Goal: Task Accomplishment & Management: Use online tool/utility

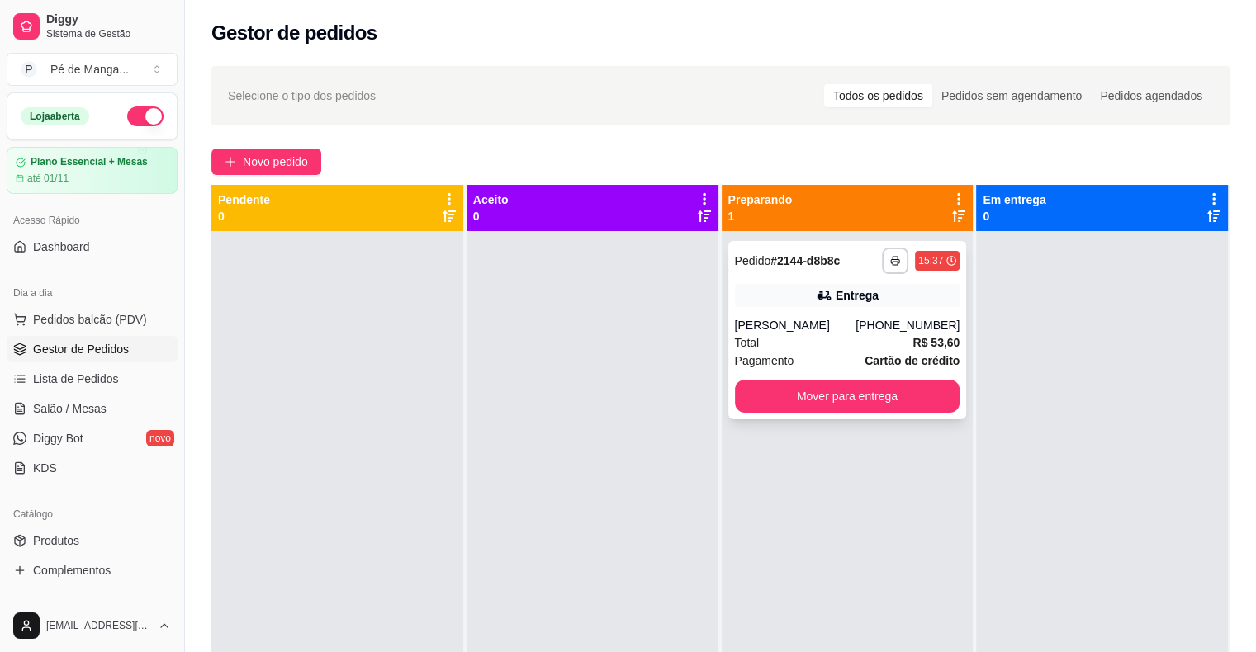
click at [898, 362] on strong "Cartão de crédito" at bounding box center [911, 360] width 95 height 13
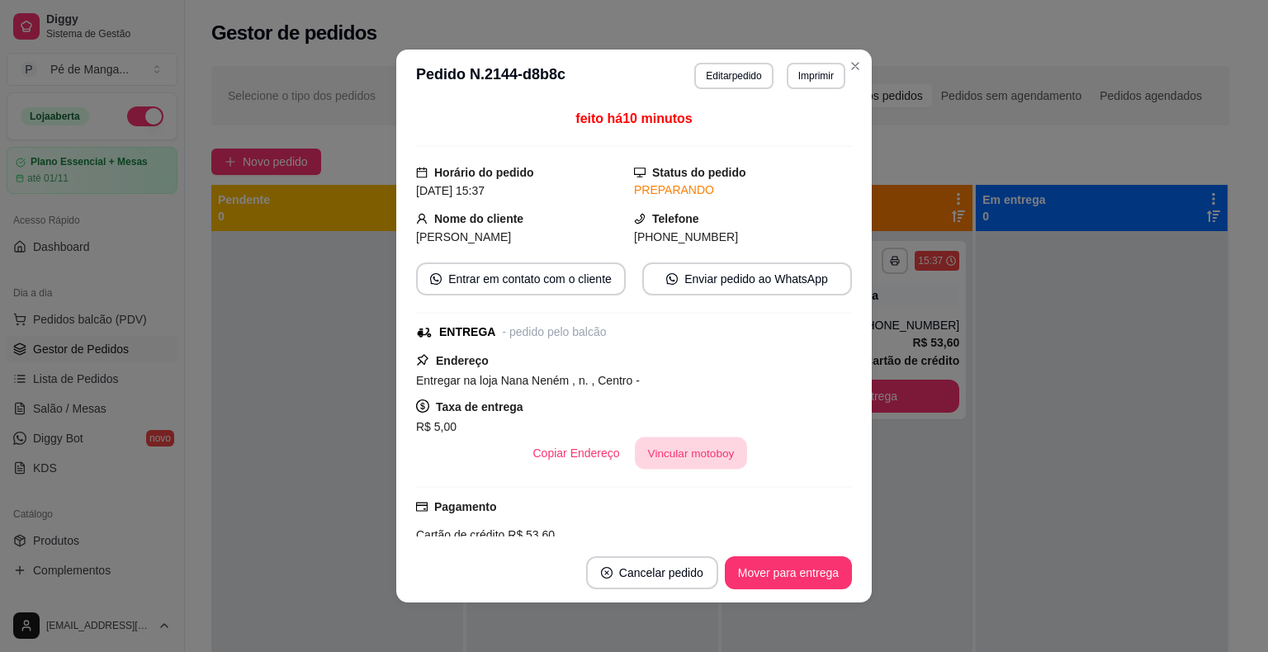
click at [680, 467] on button "Vincular motoboy" at bounding box center [691, 453] width 112 height 32
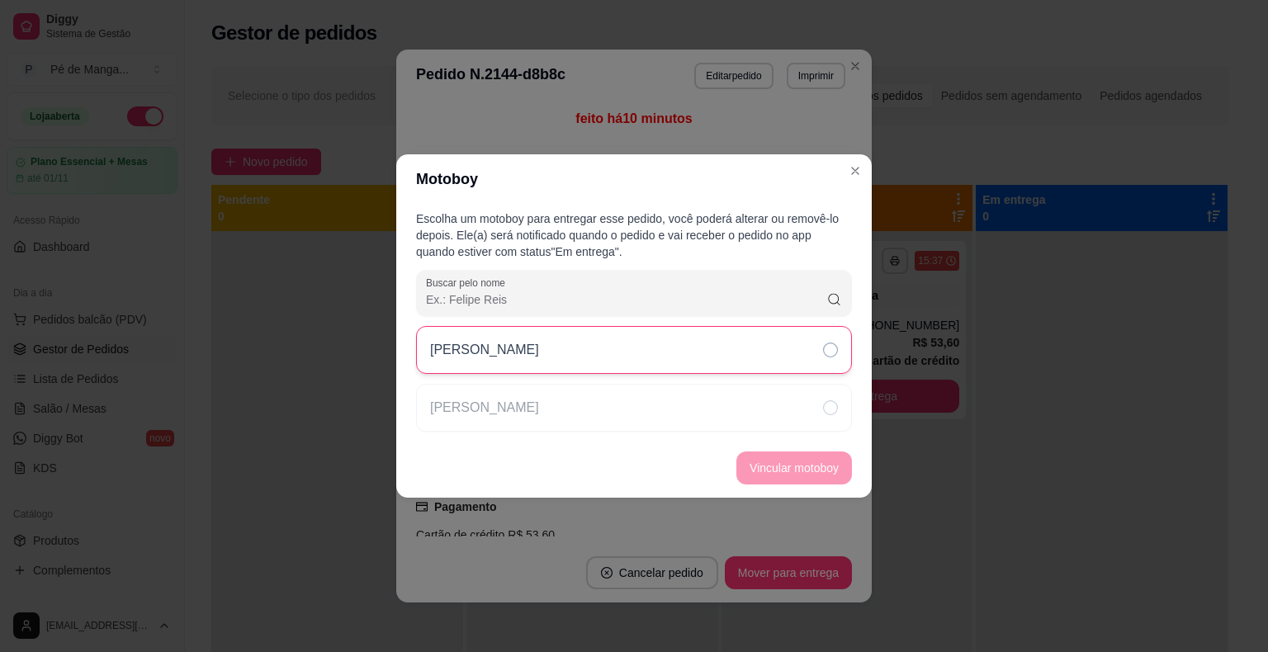
drag, startPoint x: 660, startPoint y: 353, endPoint x: 683, endPoint y: 373, distance: 29.8
click at [660, 354] on div "[PERSON_NAME]" at bounding box center [634, 350] width 436 height 48
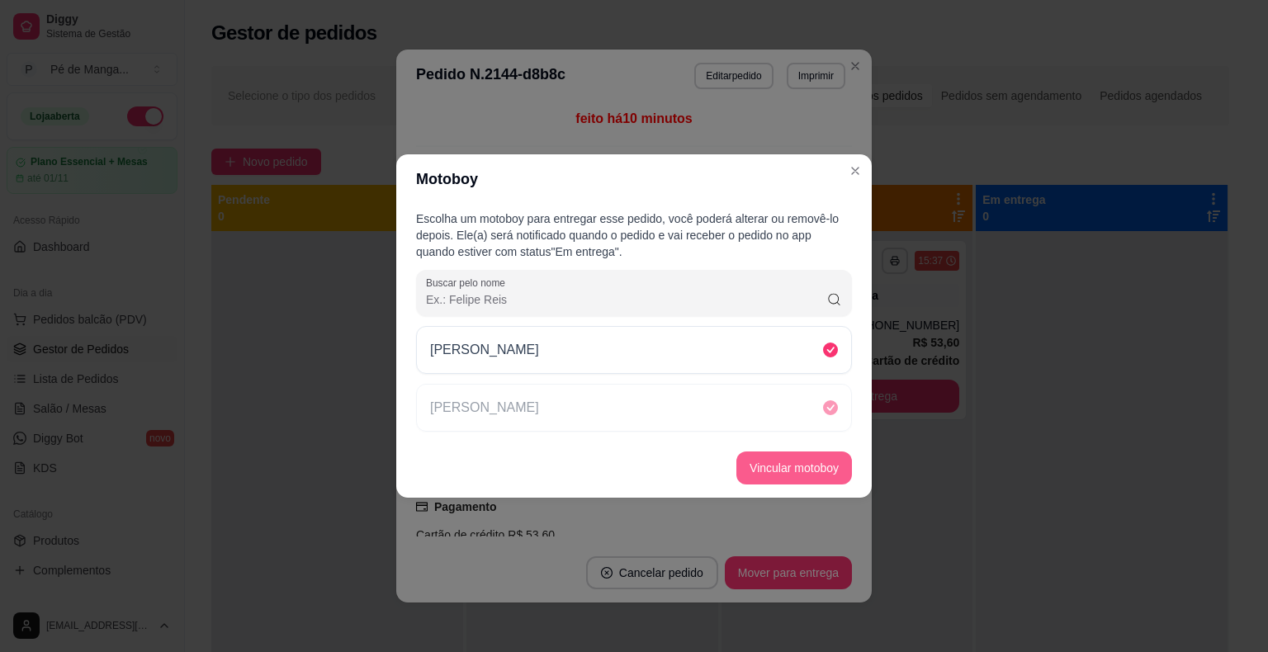
click at [802, 470] on button "Vincular motoboy" at bounding box center [794, 468] width 116 height 33
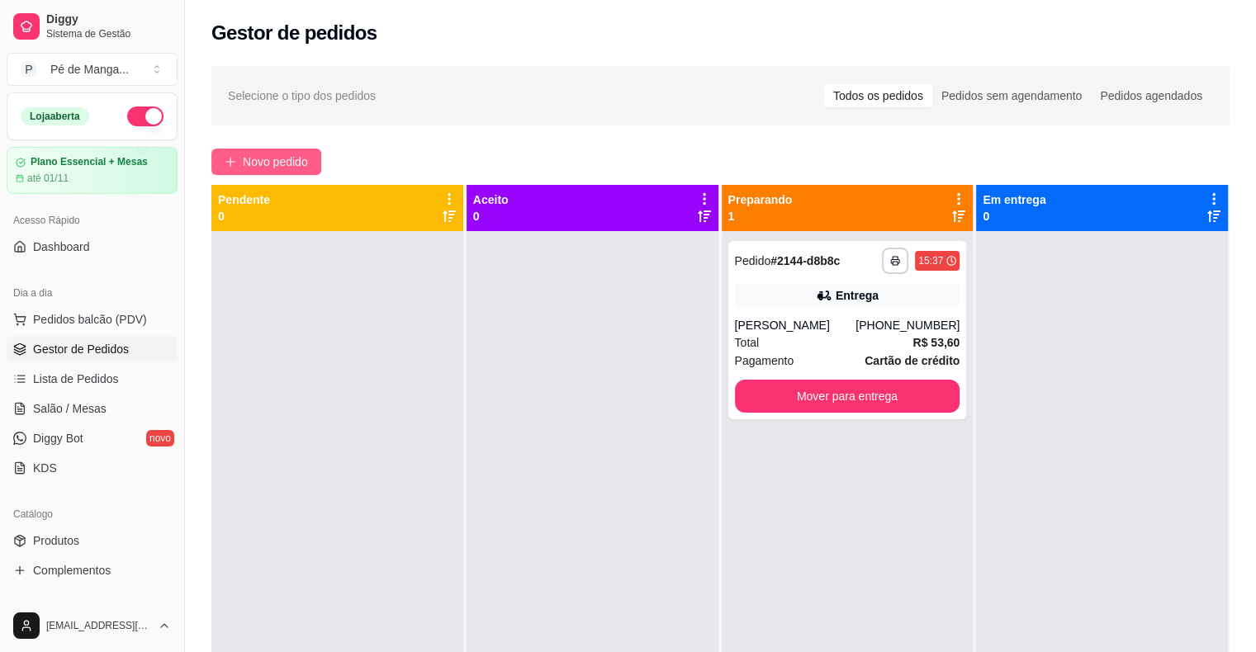
click at [267, 153] on span "Novo pedido" at bounding box center [275, 162] width 65 height 18
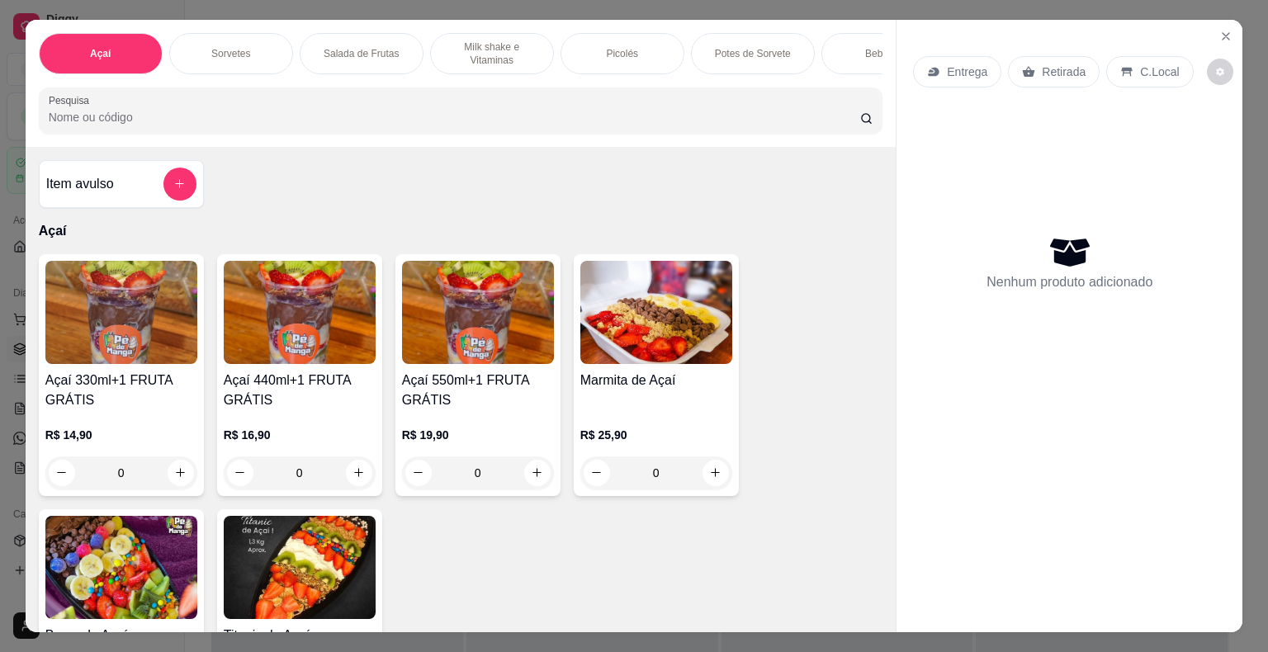
click at [474, 54] on p "Milk shake e Vitaminas" at bounding box center [492, 53] width 96 height 26
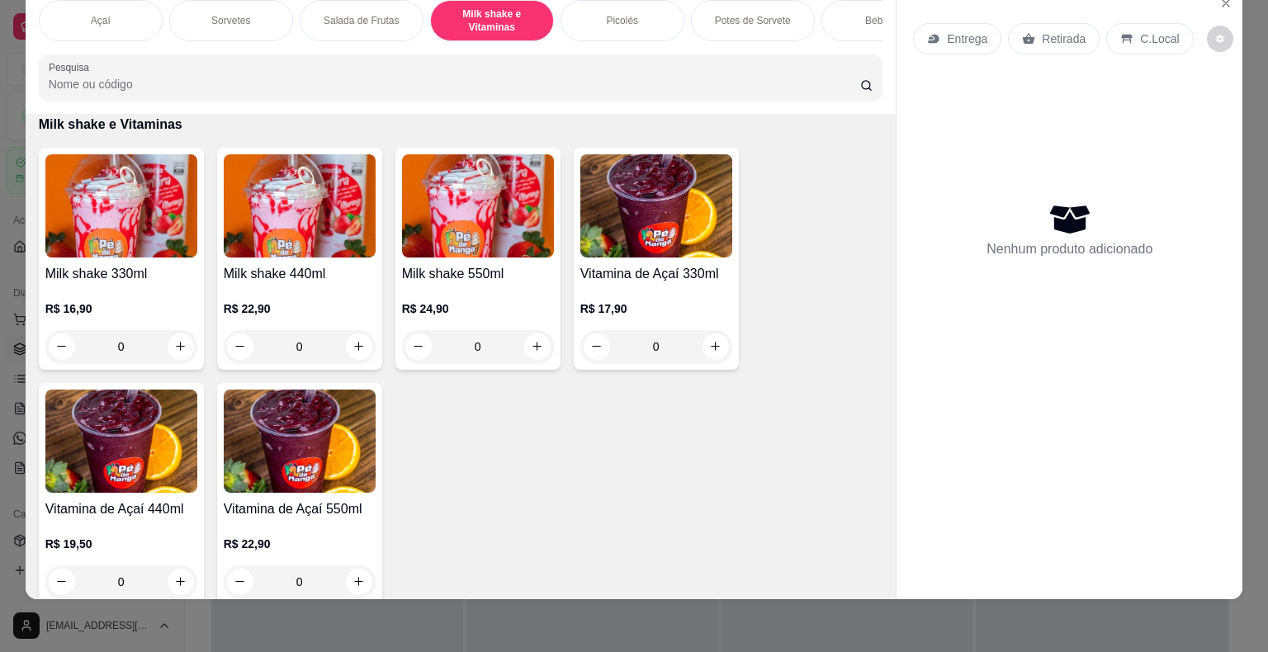
click at [142, 256] on div "Milk shake 330ml R$ 16,90 0" at bounding box center [121, 259] width 165 height 222
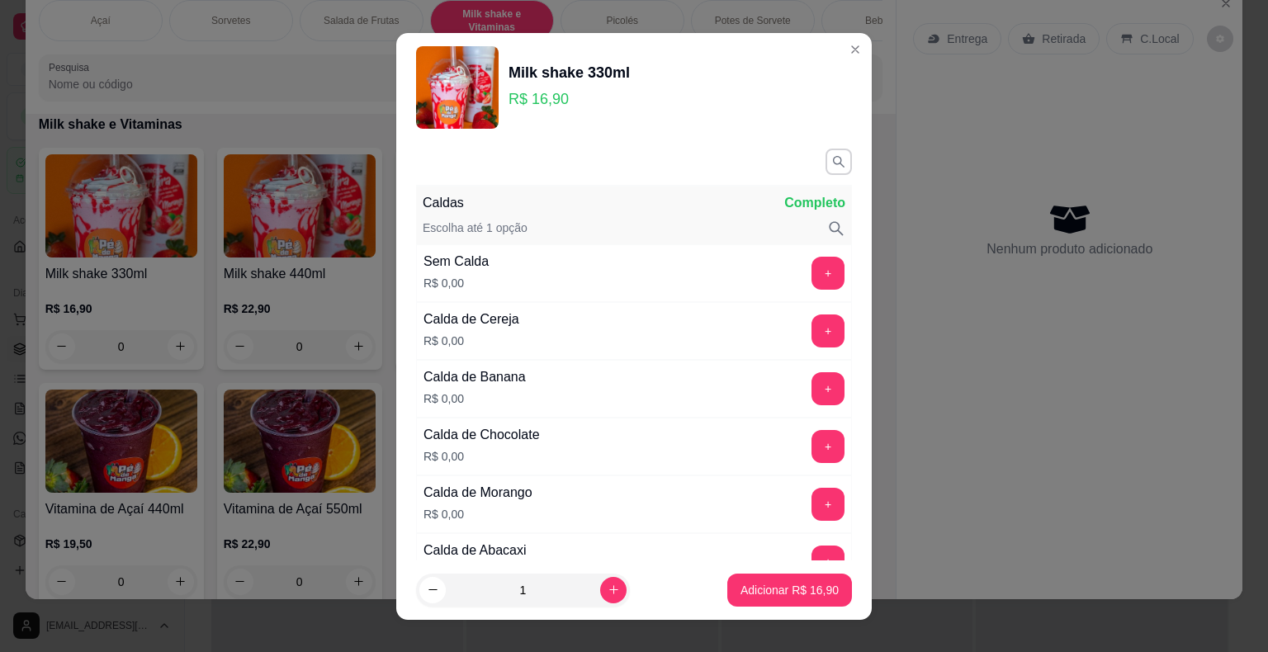
click at [825, 165] on button "button" at bounding box center [838, 162] width 26 height 26
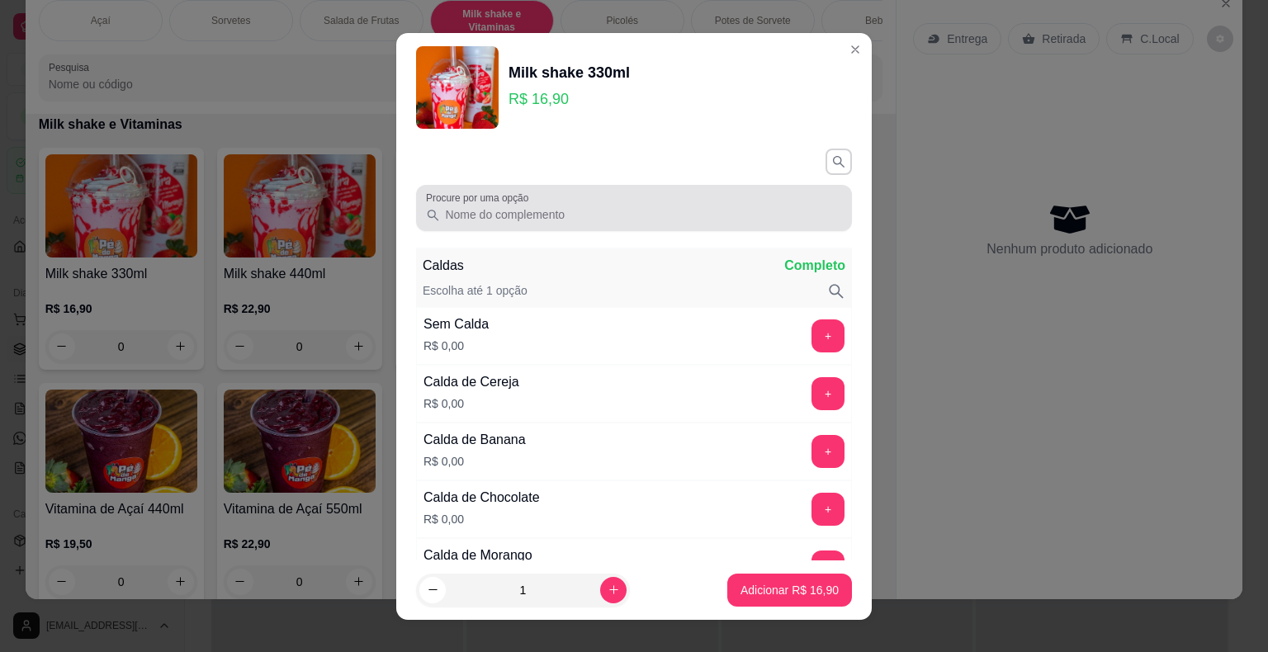
click at [723, 205] on div at bounding box center [634, 208] width 416 height 33
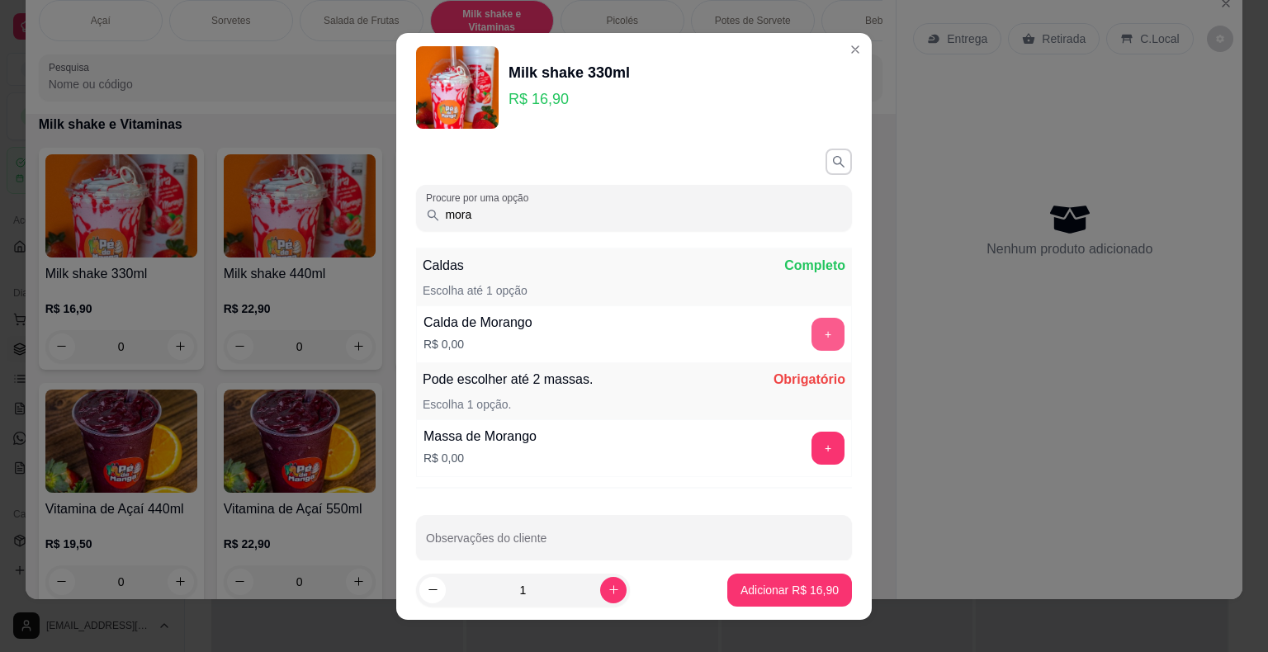
type input "mora"
click at [812, 321] on button "+" at bounding box center [828, 334] width 32 height 32
click at [812, 439] on button "+" at bounding box center [828, 448] width 32 height 32
click at [773, 596] on p "Adicionar R$ 16,90" at bounding box center [790, 590] width 96 height 16
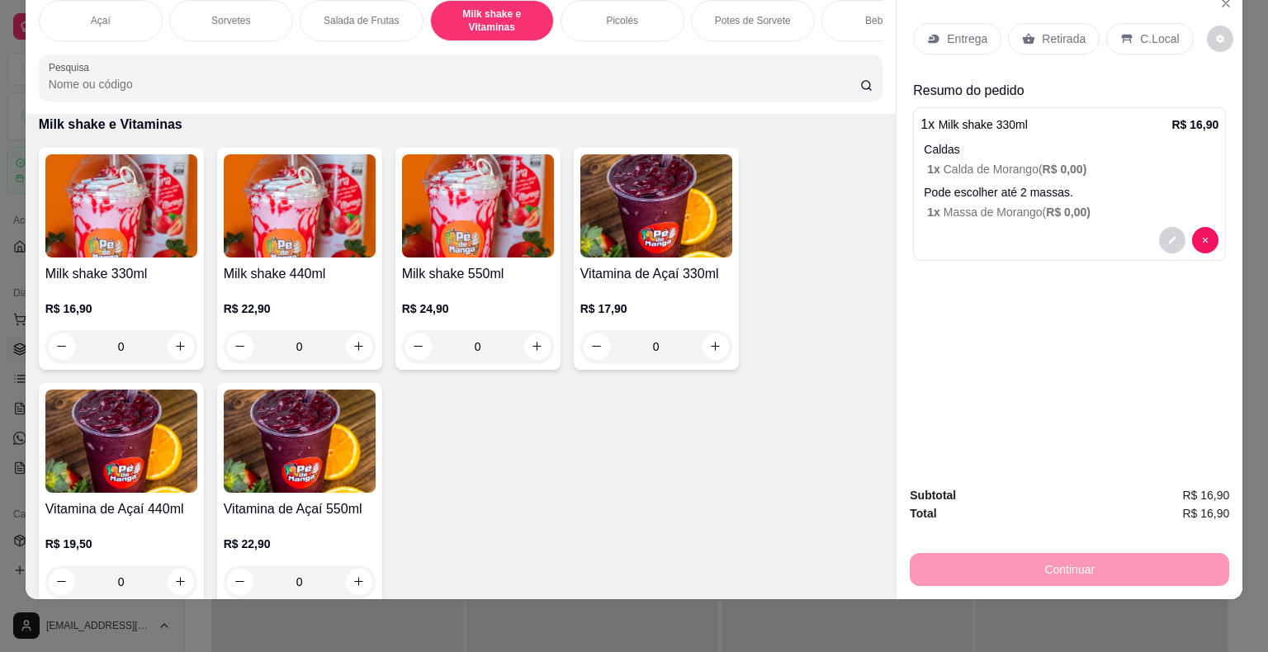
click at [937, 23] on div "Entrega" at bounding box center [957, 38] width 88 height 31
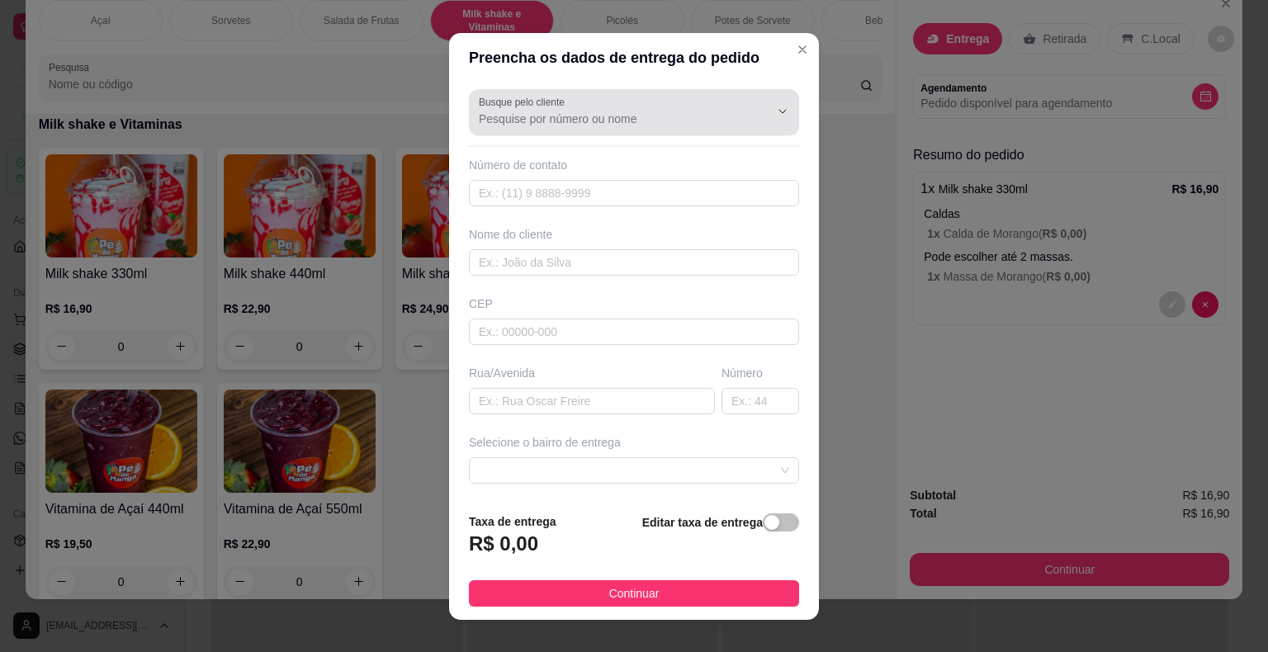
click at [593, 96] on div "Busque pelo cliente" at bounding box center [634, 112] width 330 height 46
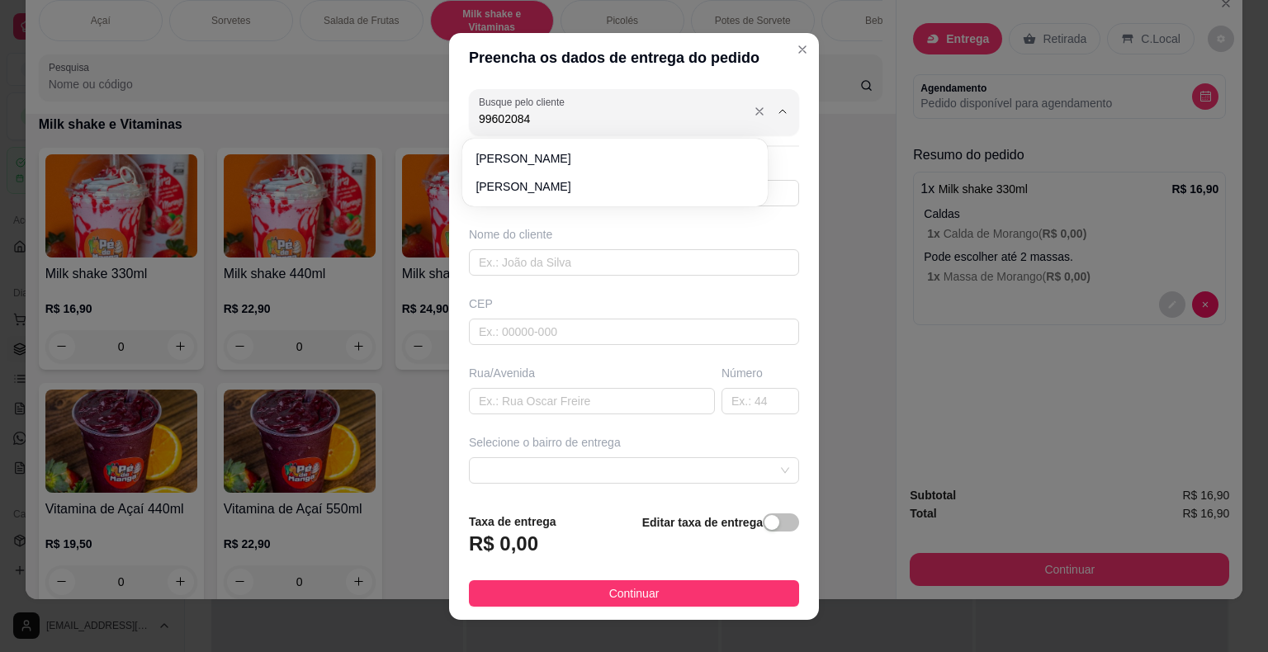
type input "996020841"
click at [530, 198] on input "text" at bounding box center [634, 193] width 330 height 26
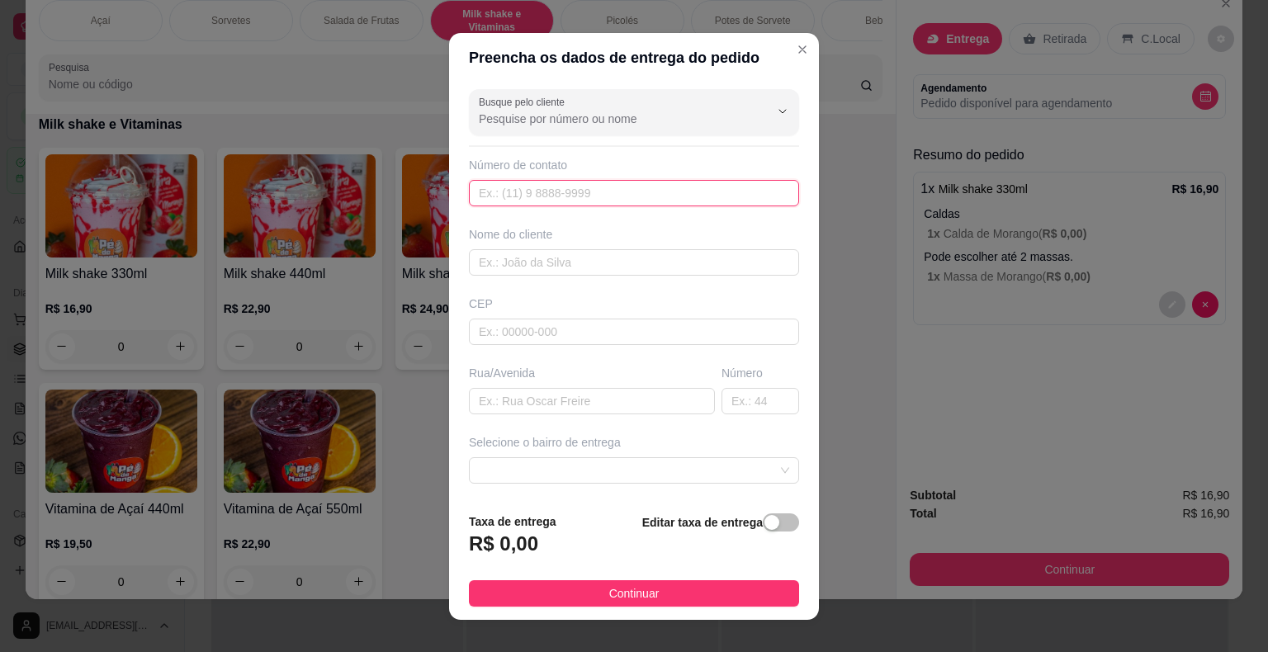
click at [527, 196] on input "text" at bounding box center [634, 193] width 330 height 26
type input "[PHONE_NUMBER]"
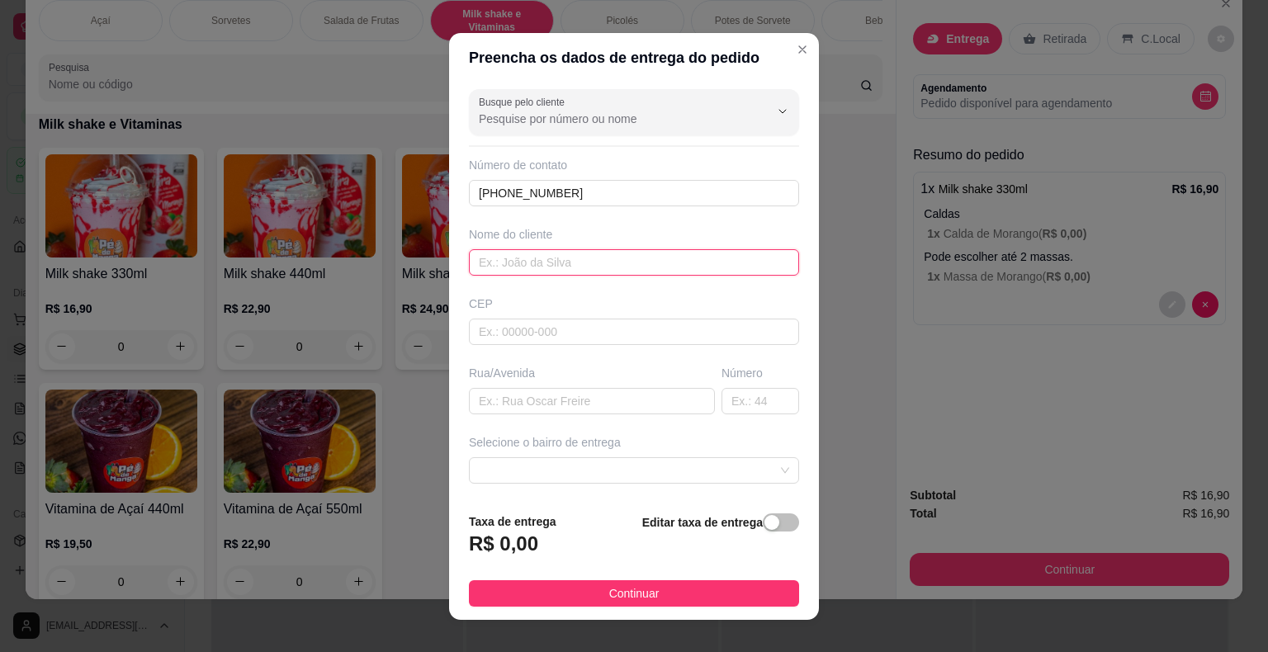
click at [580, 251] on input "text" at bounding box center [634, 262] width 330 height 26
type input "[PERSON_NAME]"
click at [650, 408] on input "text" at bounding box center [592, 401] width 246 height 26
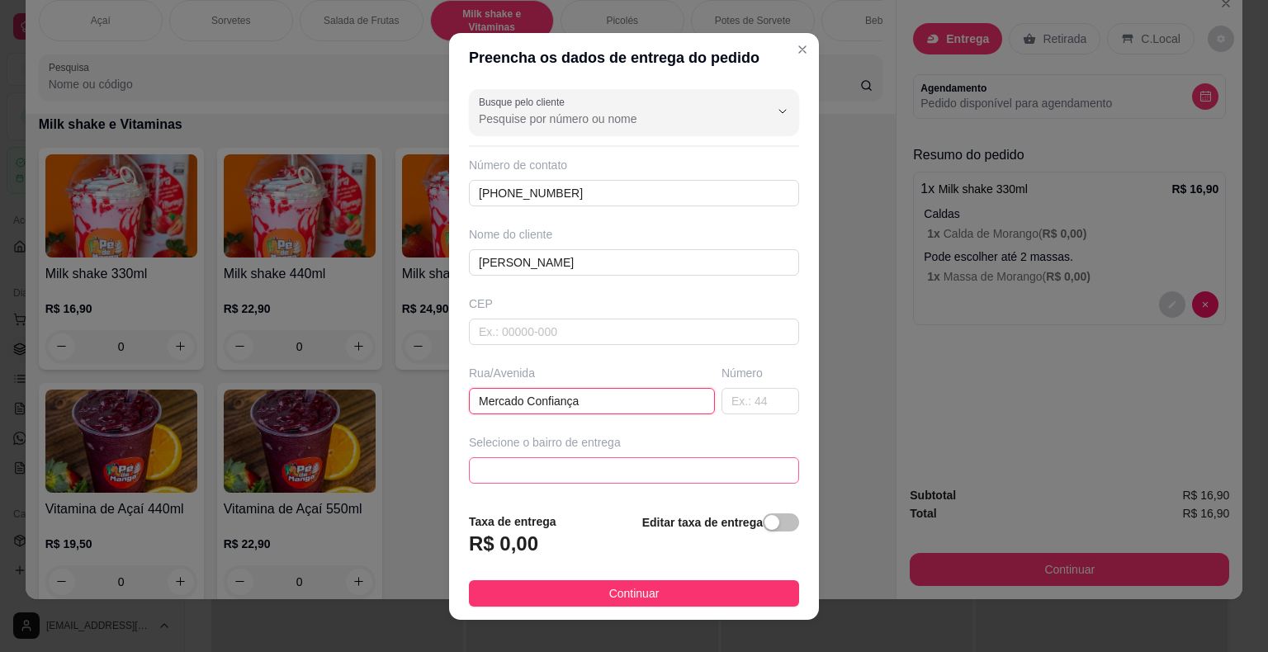
click at [645, 474] on span at bounding box center [634, 470] width 310 height 25
type input "Mercado Confiança"
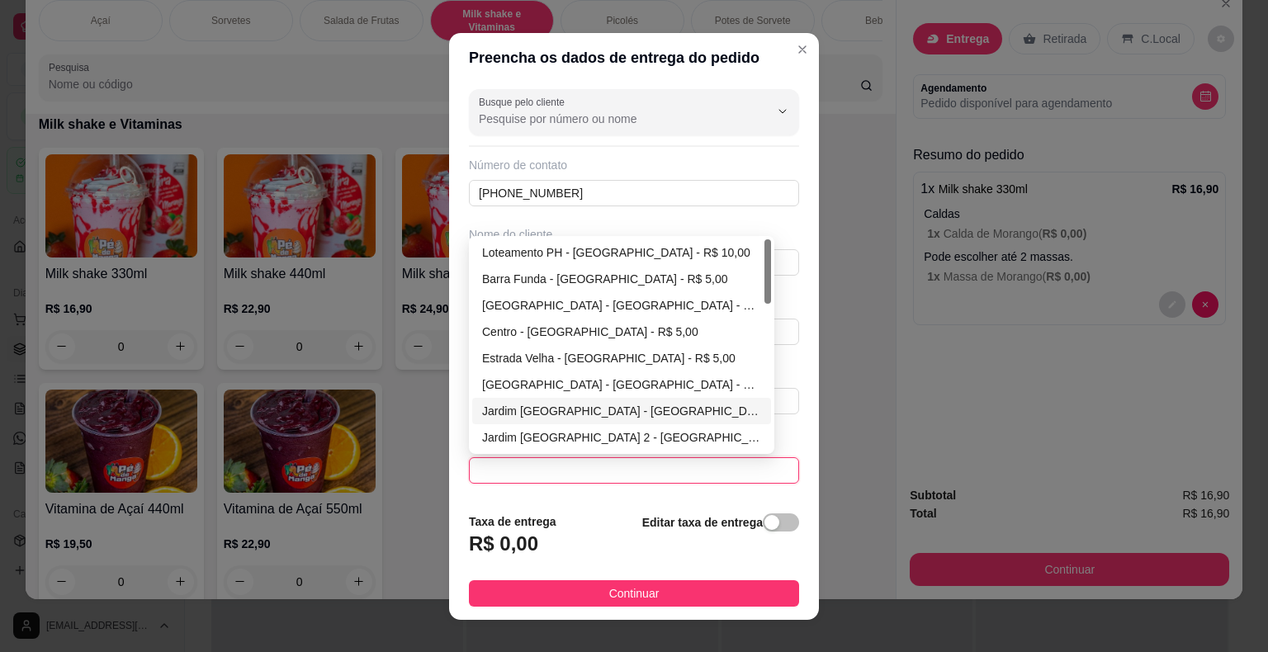
click at [599, 411] on div "Jardim [GEOGRAPHIC_DATA] - [GEOGRAPHIC_DATA] - R$ 5,00" at bounding box center [621, 411] width 279 height 18
type input "Itaberá"
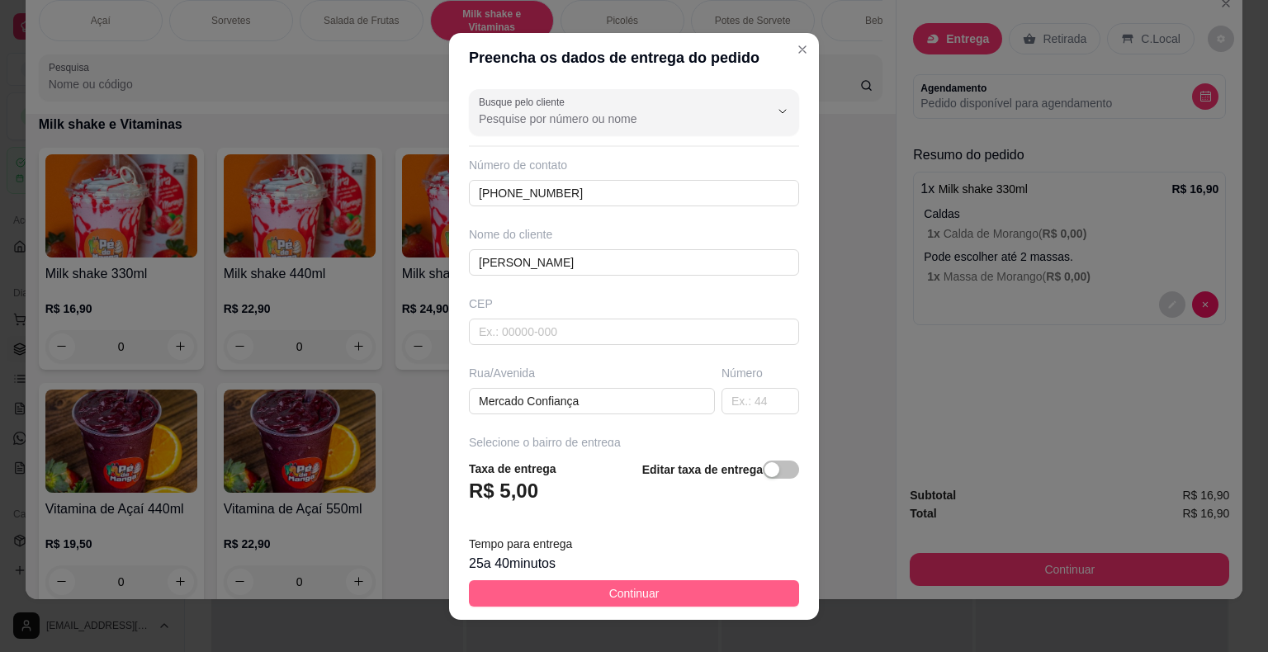
click at [677, 589] on button "Continuar" at bounding box center [634, 593] width 330 height 26
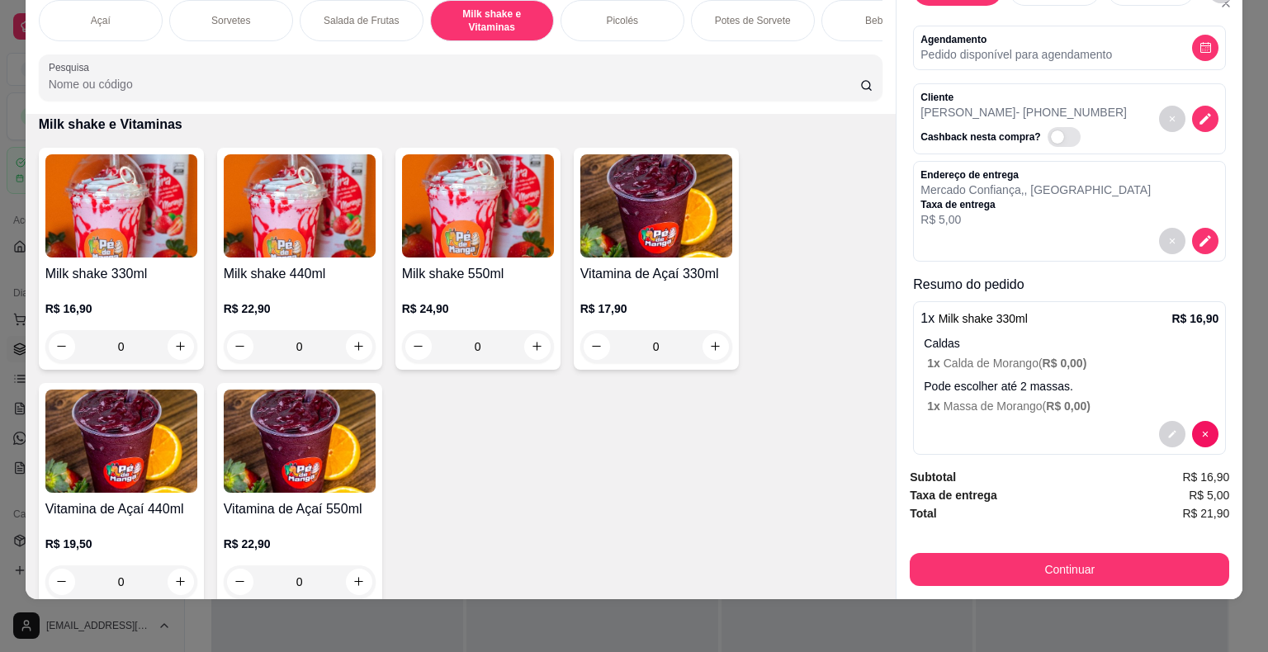
scroll to position [69, 0]
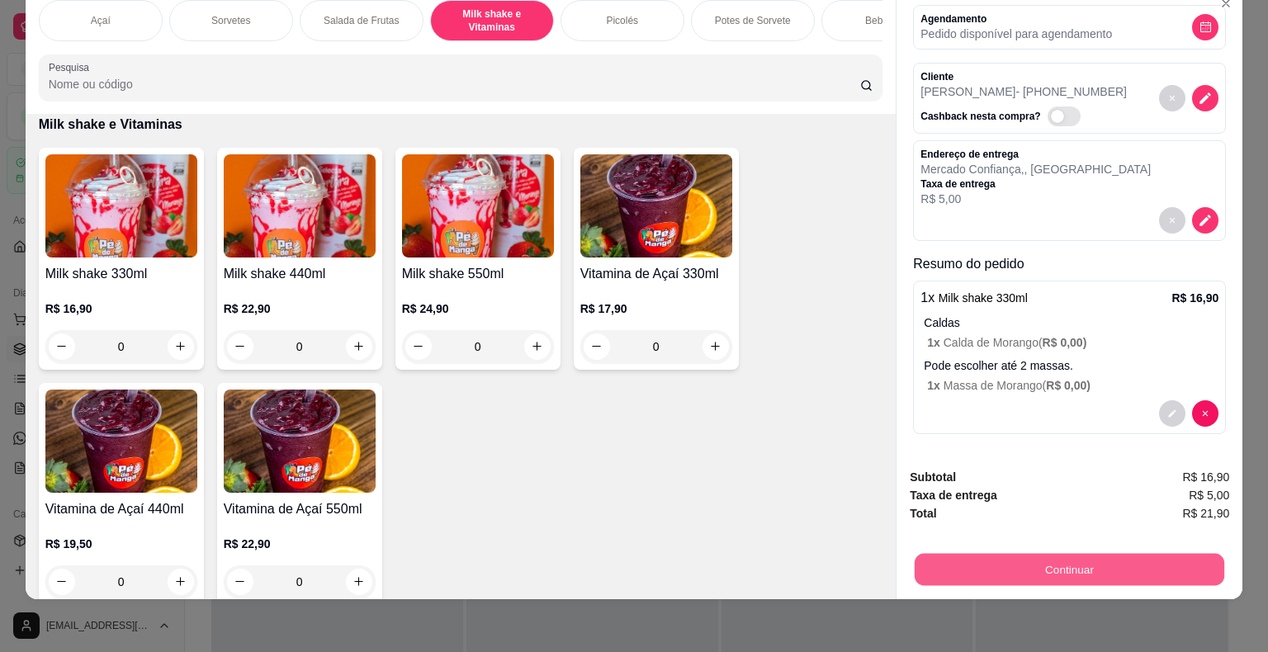
click at [1024, 556] on button "Continuar" at bounding box center [1070, 570] width 310 height 32
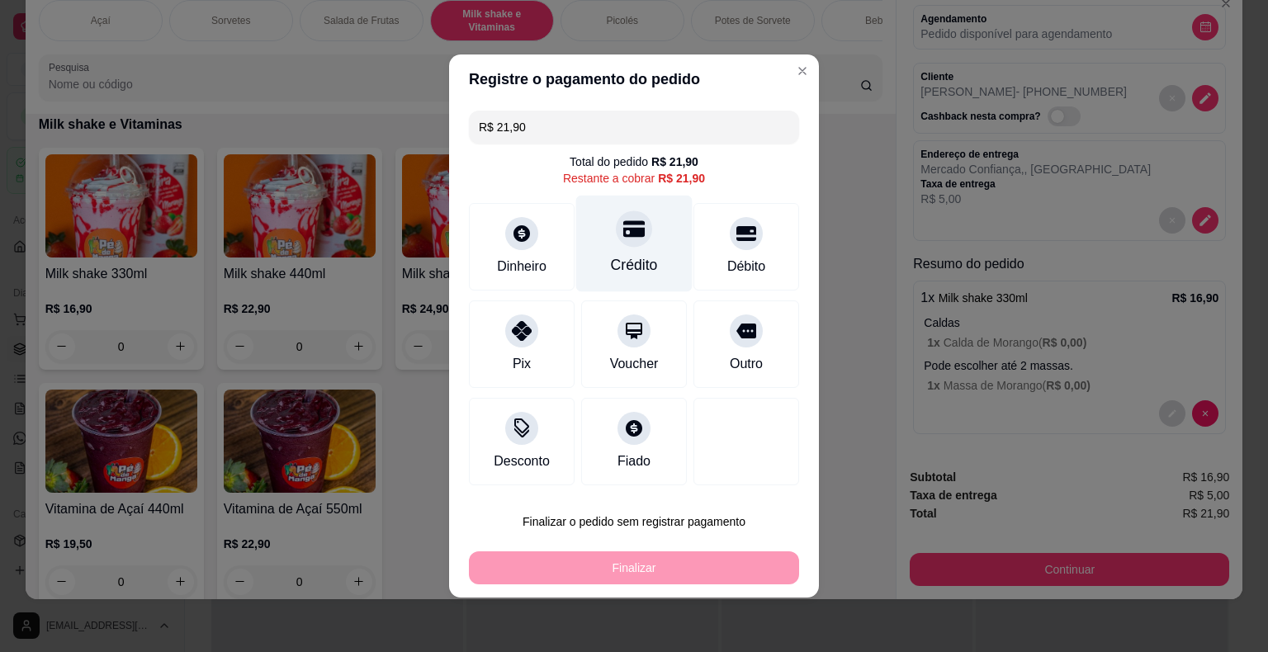
click at [655, 262] on div "Crédito" at bounding box center [634, 244] width 116 height 97
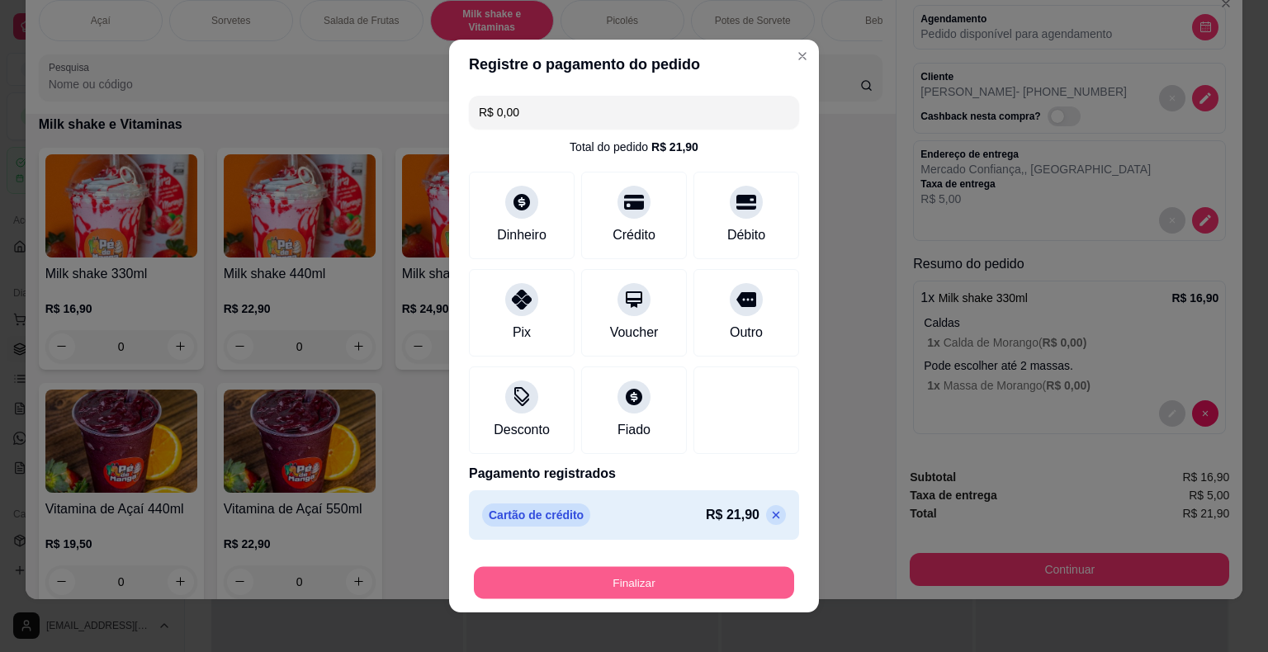
click at [678, 579] on button "Finalizar" at bounding box center [634, 583] width 320 height 32
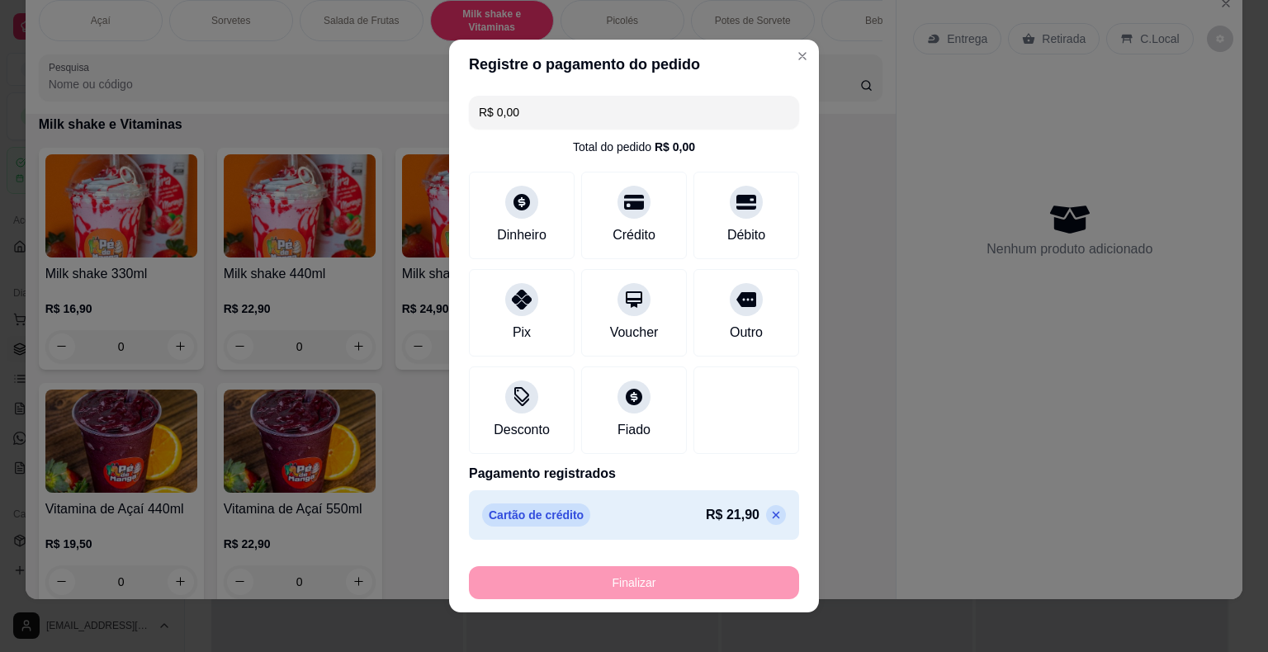
type input "-R$ 21,90"
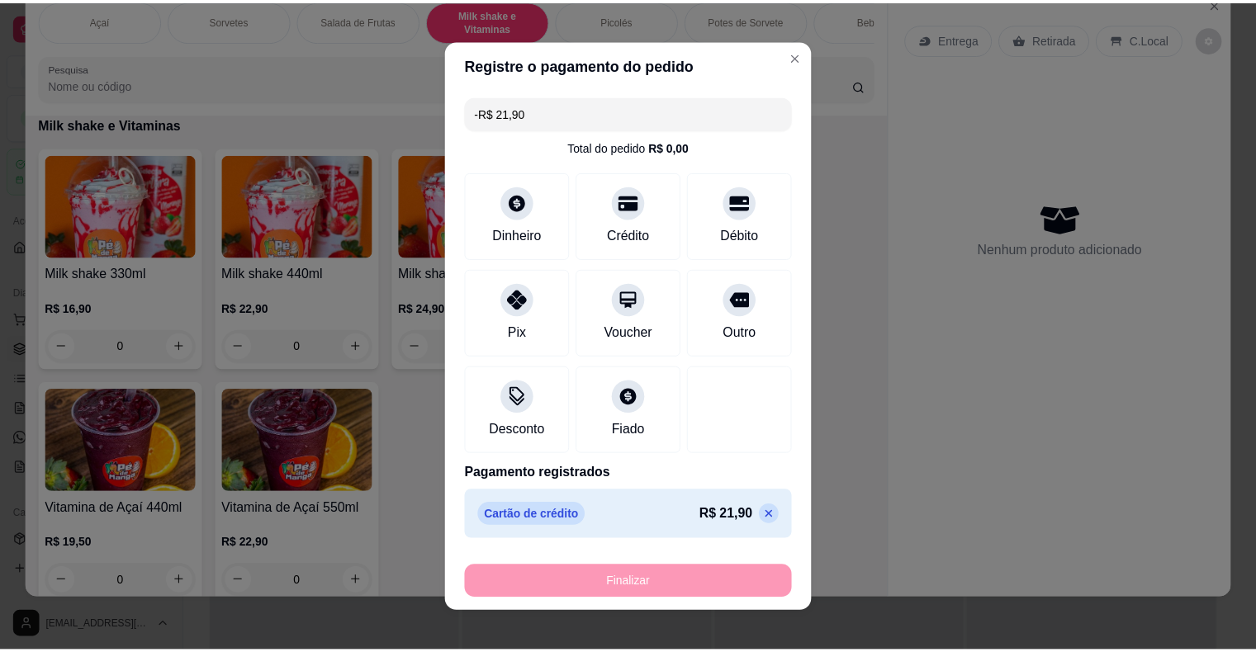
scroll to position [0, 0]
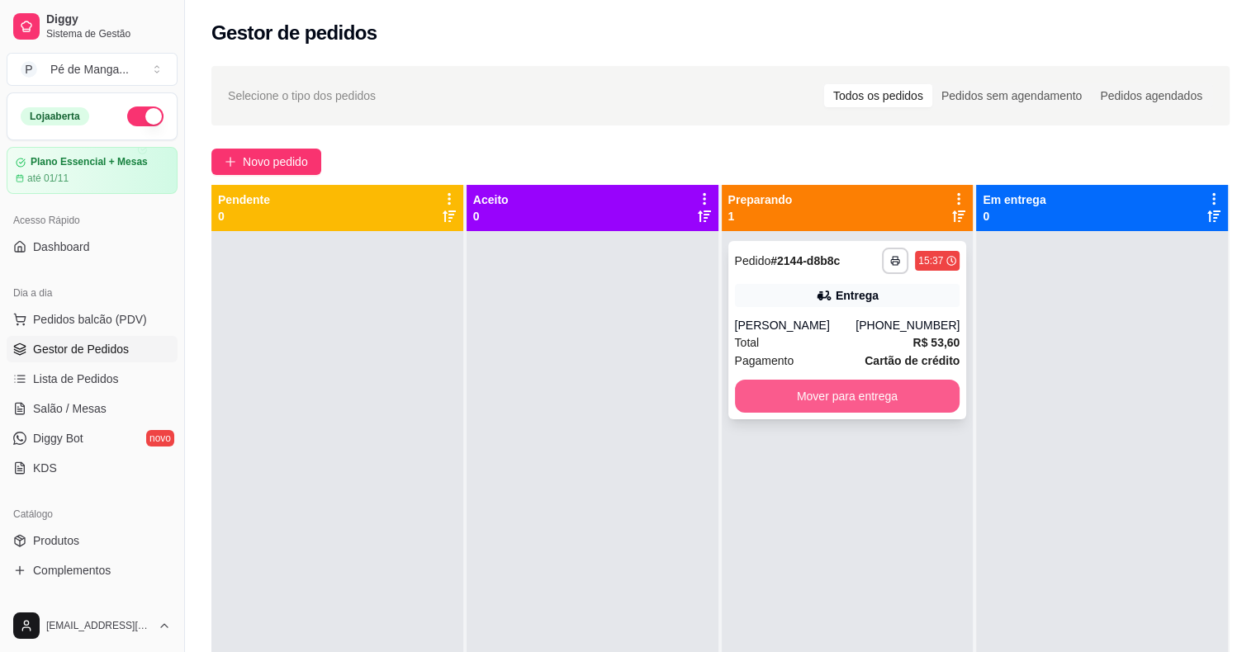
click at [845, 404] on button "Mover para entrega" at bounding box center [847, 396] width 225 height 33
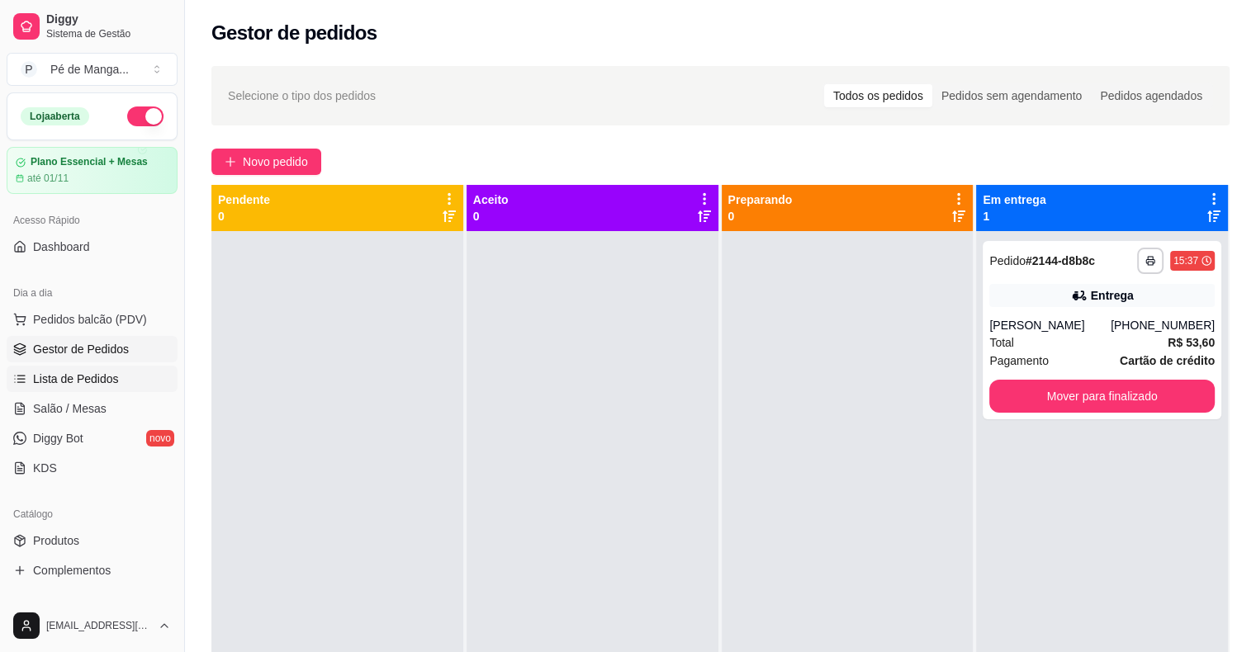
click at [110, 385] on span "Lista de Pedidos" at bounding box center [76, 379] width 86 height 17
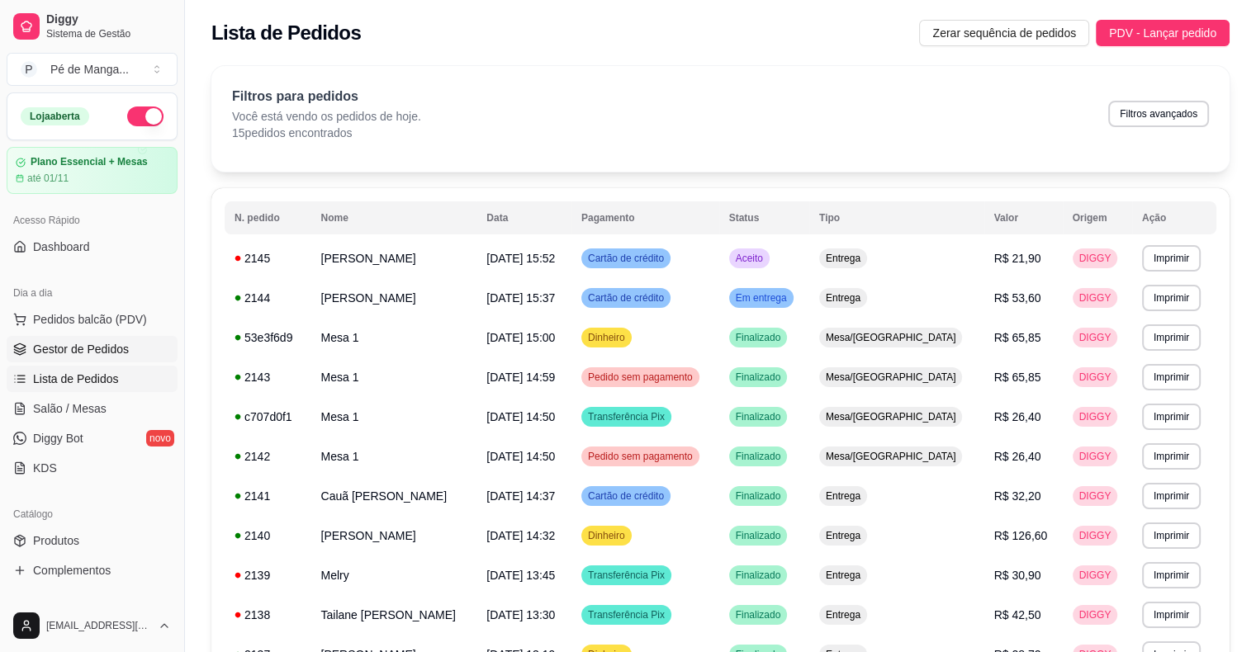
click at [104, 344] on span "Gestor de Pedidos" at bounding box center [81, 349] width 96 height 17
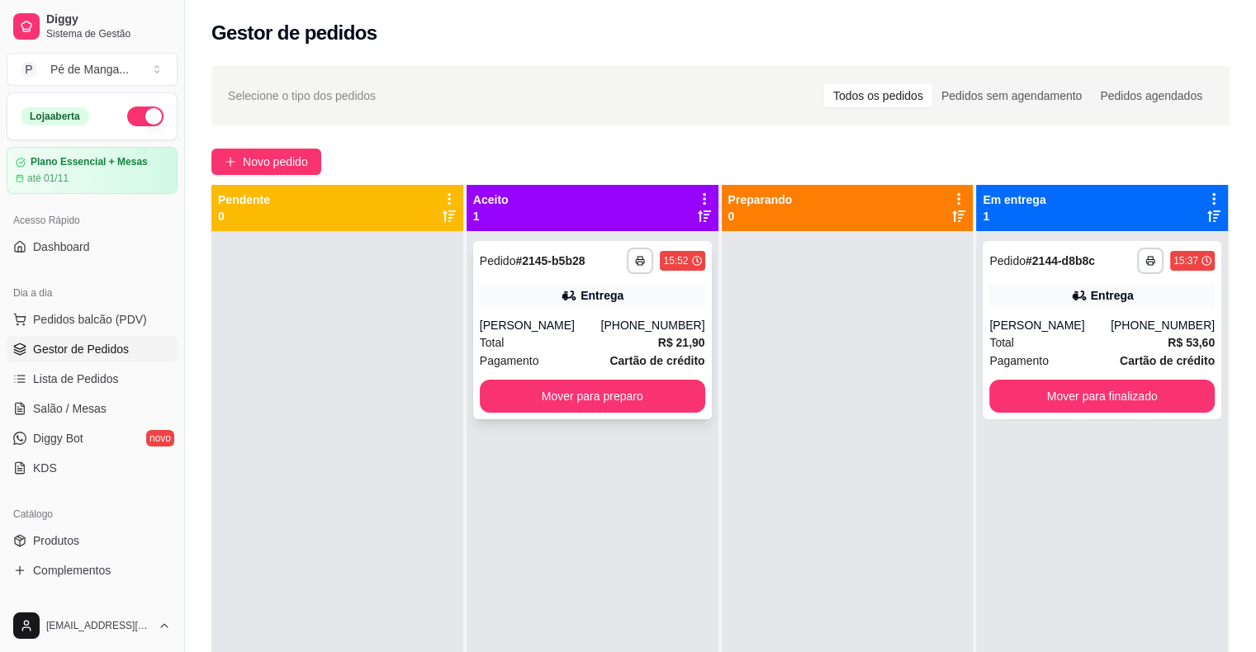
click at [549, 395] on button "Mover para preparo" at bounding box center [592, 396] width 225 height 33
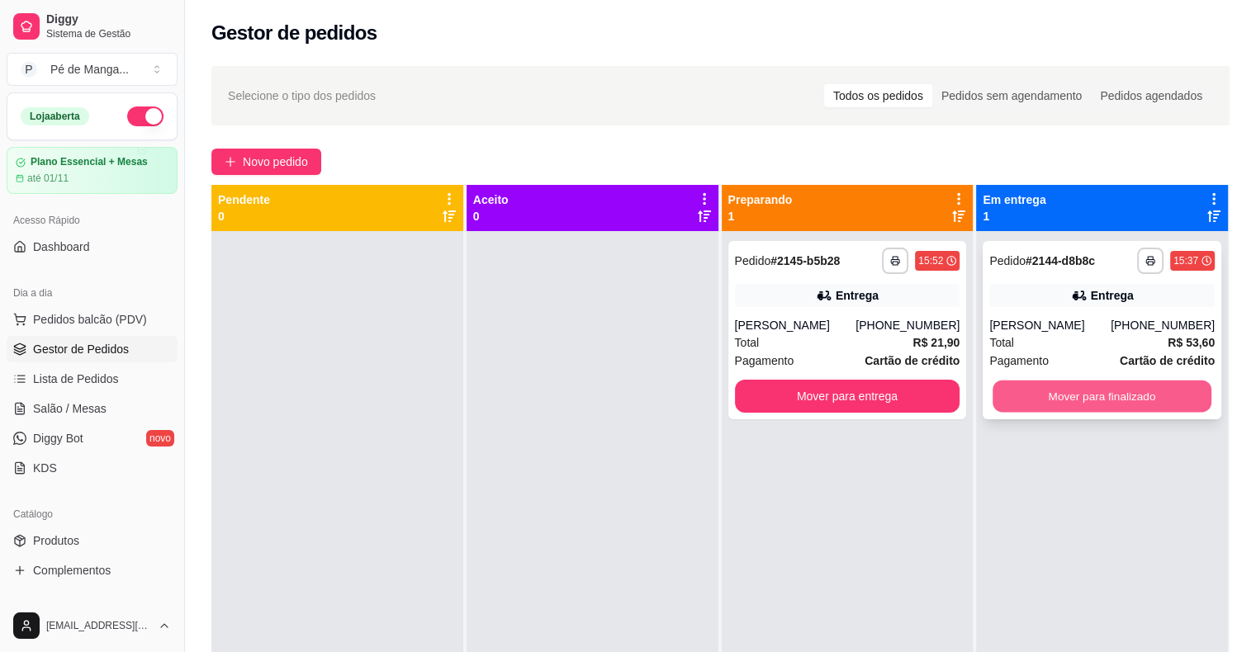
click at [1067, 402] on button "Mover para finalizado" at bounding box center [1101, 397] width 219 height 32
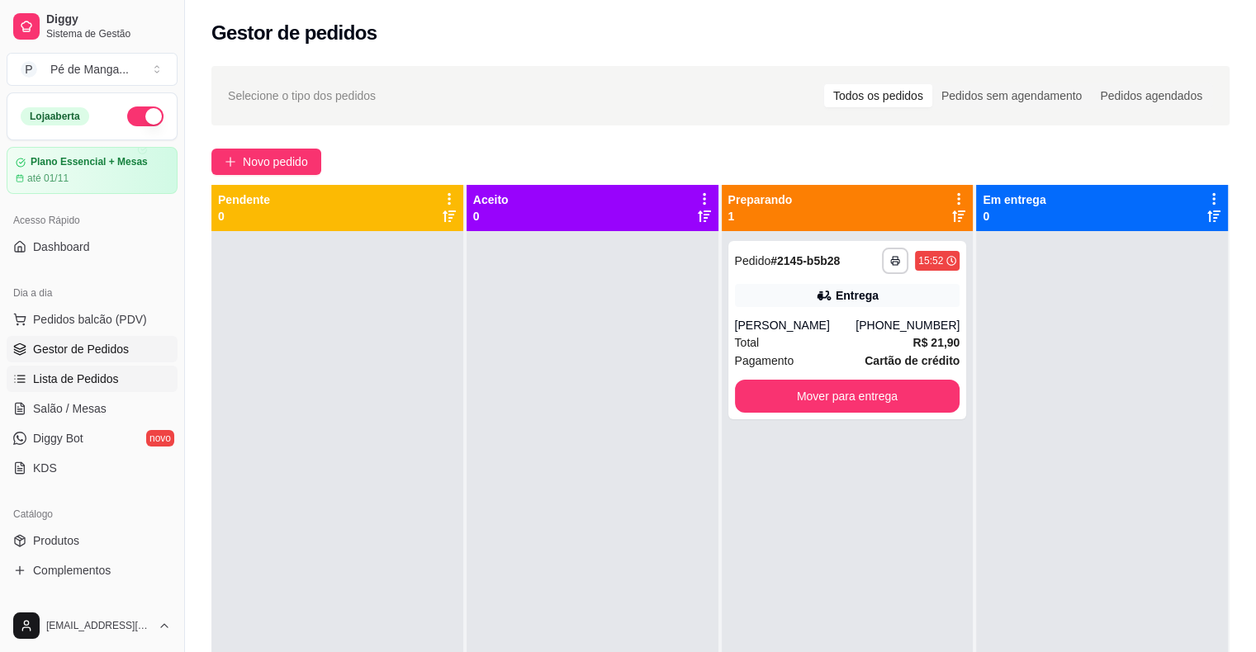
click at [92, 383] on span "Lista de Pedidos" at bounding box center [76, 379] width 86 height 17
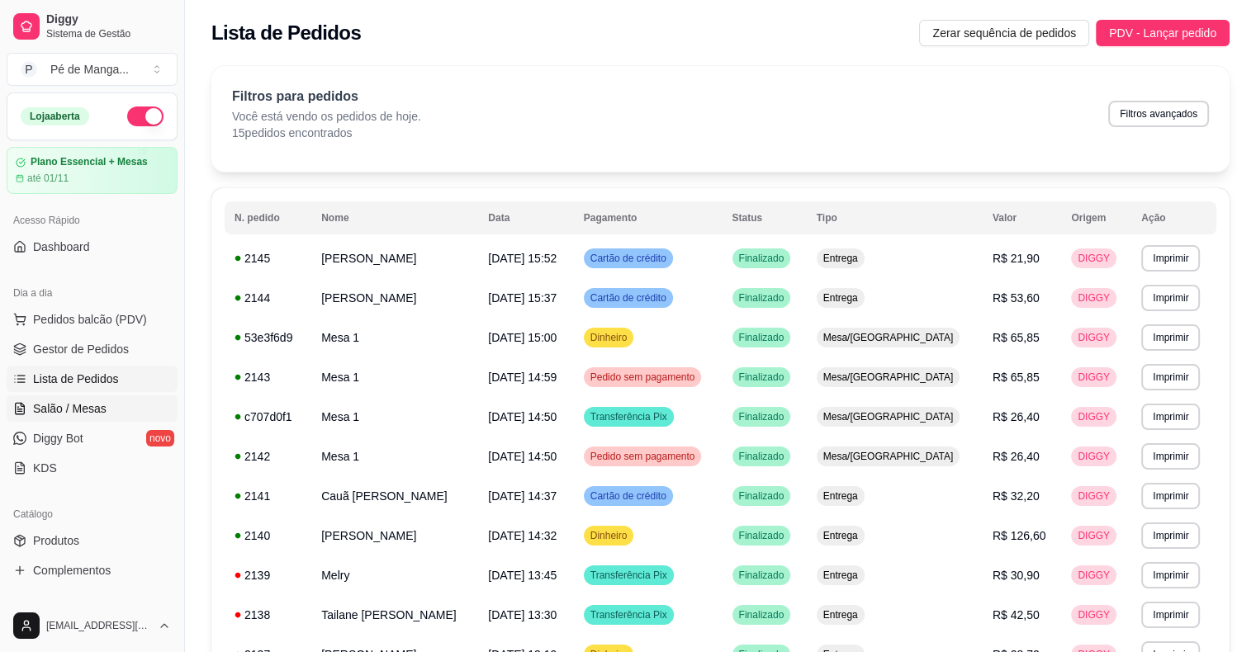
click at [73, 409] on span "Salão / Mesas" at bounding box center [69, 408] width 73 height 17
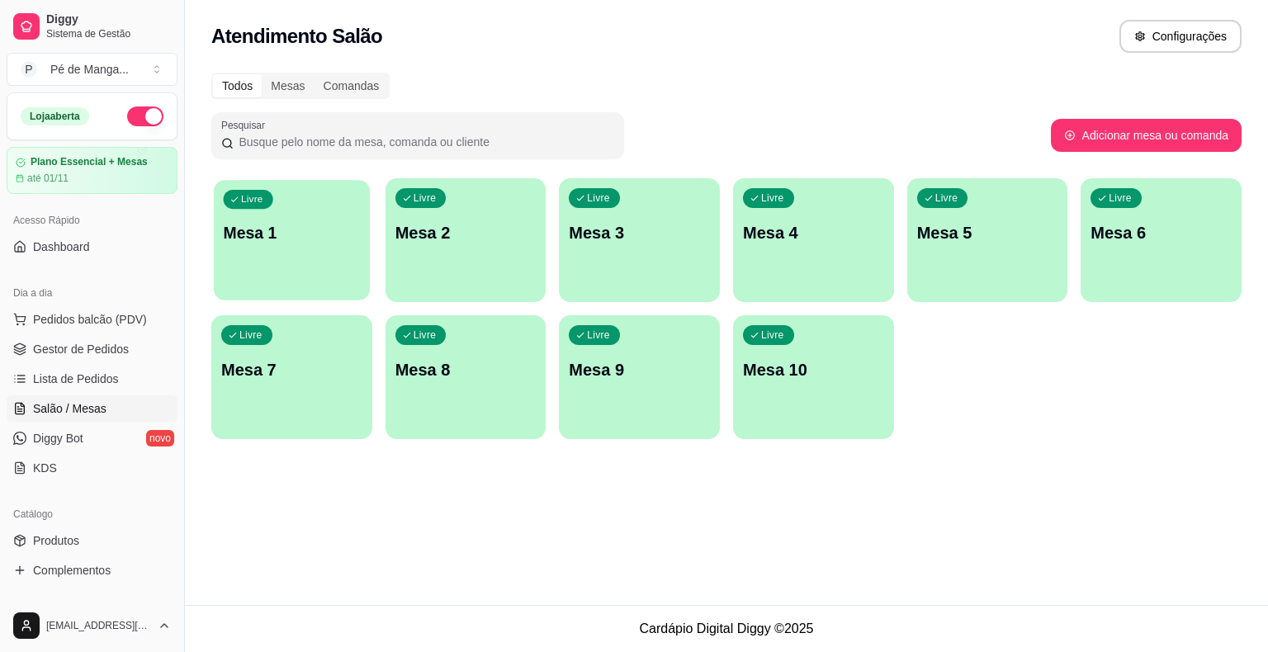
click at [343, 250] on div "Livre Mesa 1" at bounding box center [292, 230] width 156 height 101
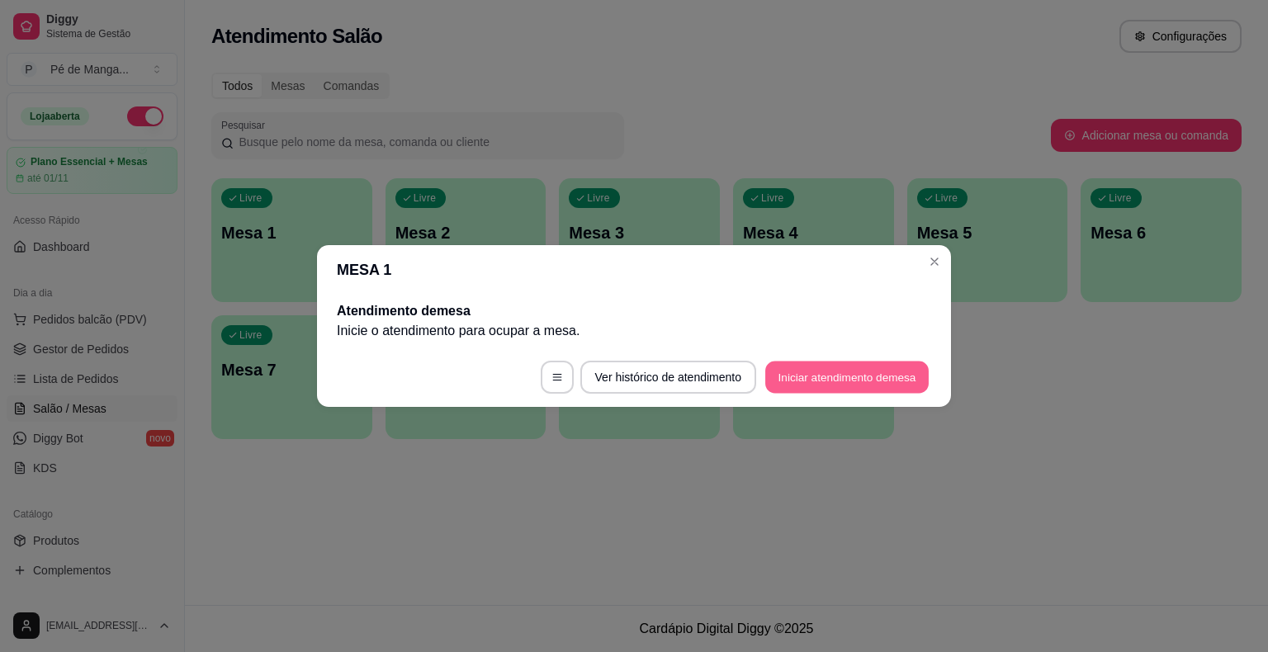
click at [804, 365] on button "Iniciar atendimento de mesa" at bounding box center [846, 378] width 163 height 32
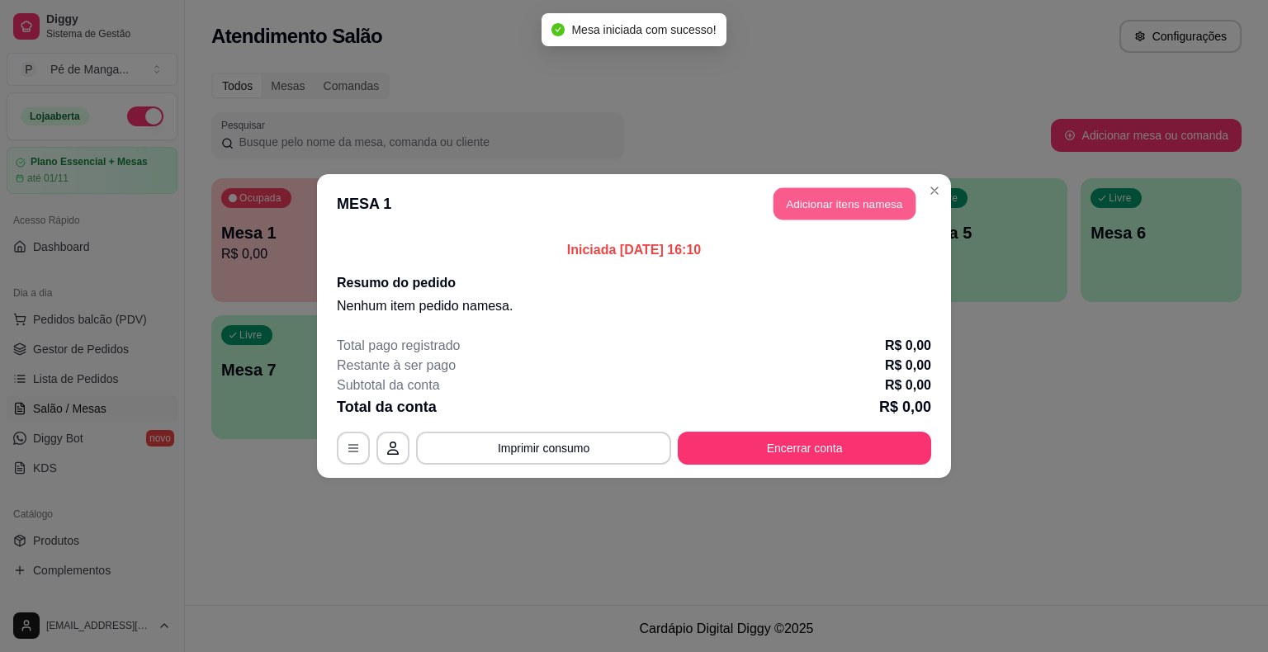
click at [840, 206] on button "Adicionar itens na mesa" at bounding box center [844, 204] width 142 height 32
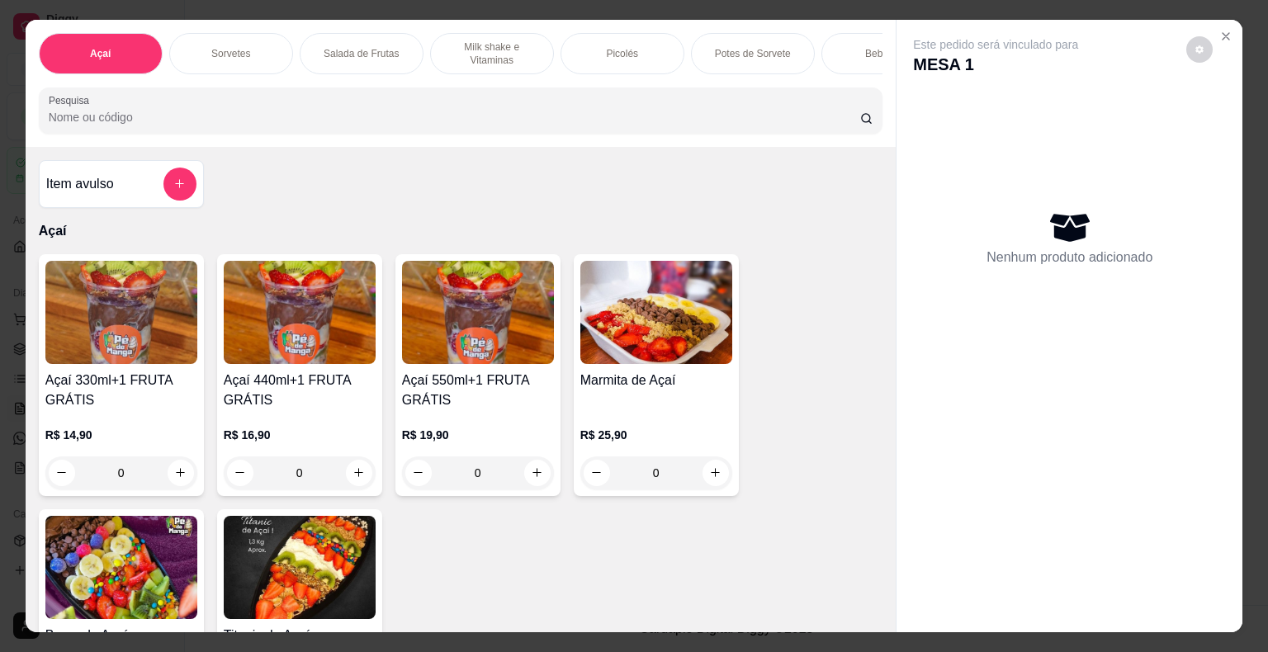
click at [763, 39] on div "Potes de Sorvete" at bounding box center [753, 53] width 124 height 41
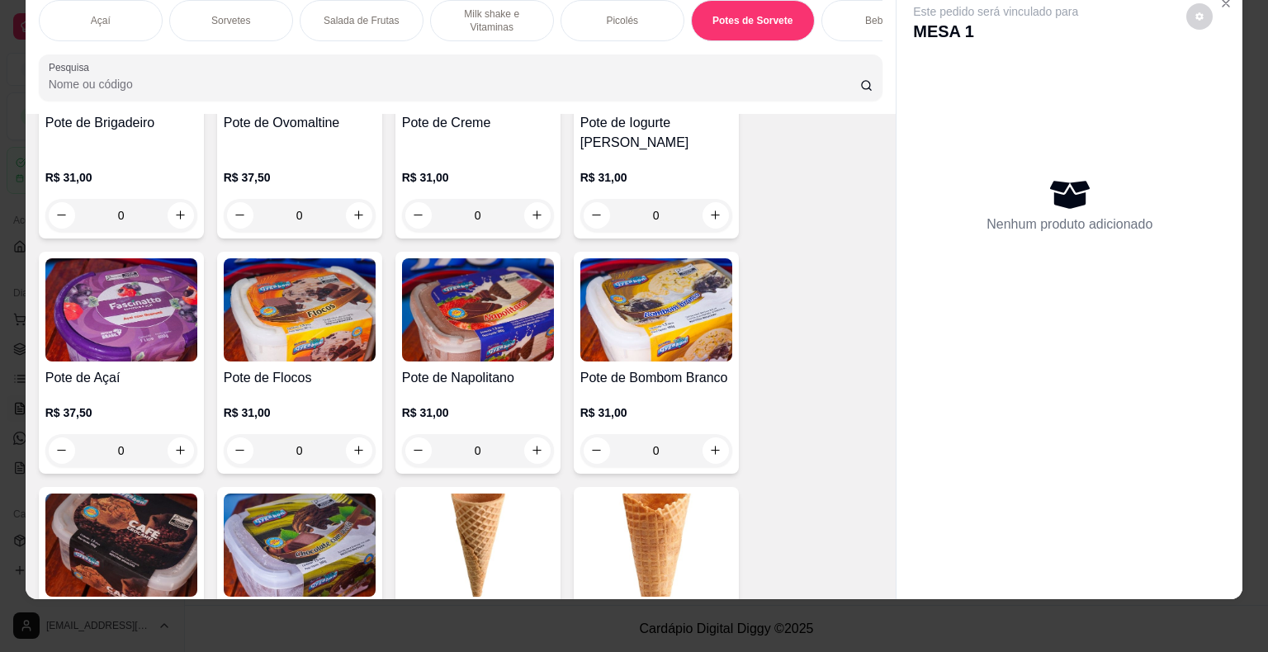
scroll to position [3315, 0]
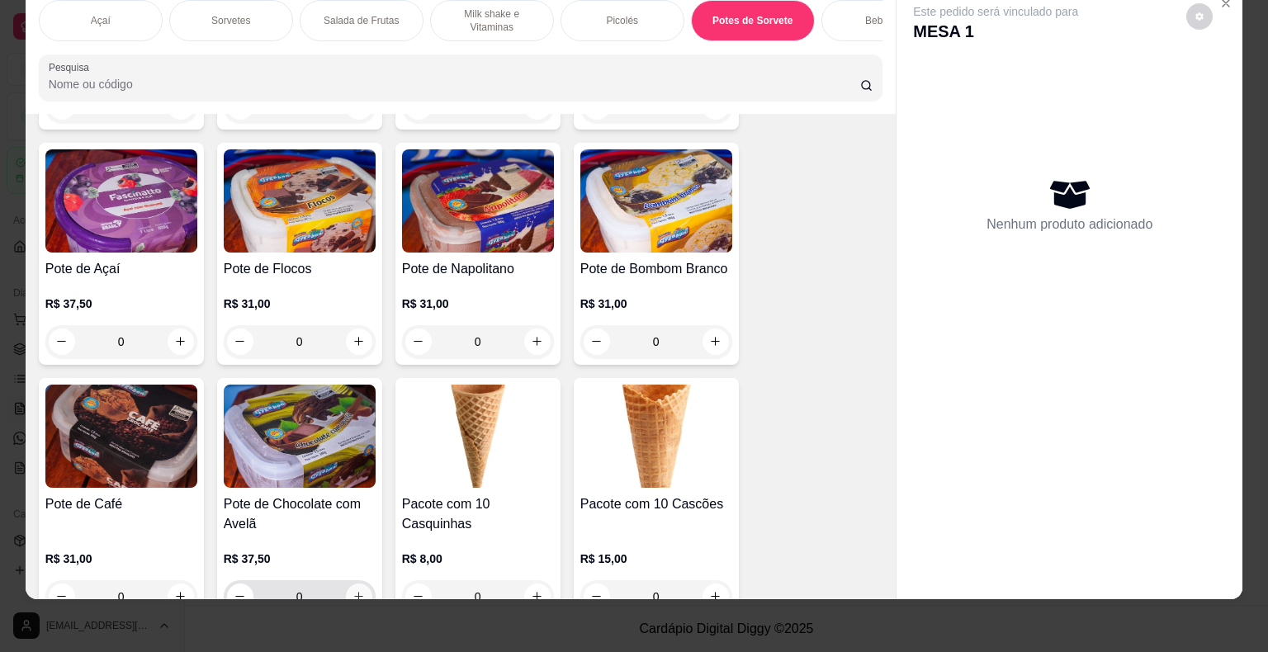
click at [346, 584] on button "increase-product-quantity" at bounding box center [359, 597] width 26 height 26
type input "1"
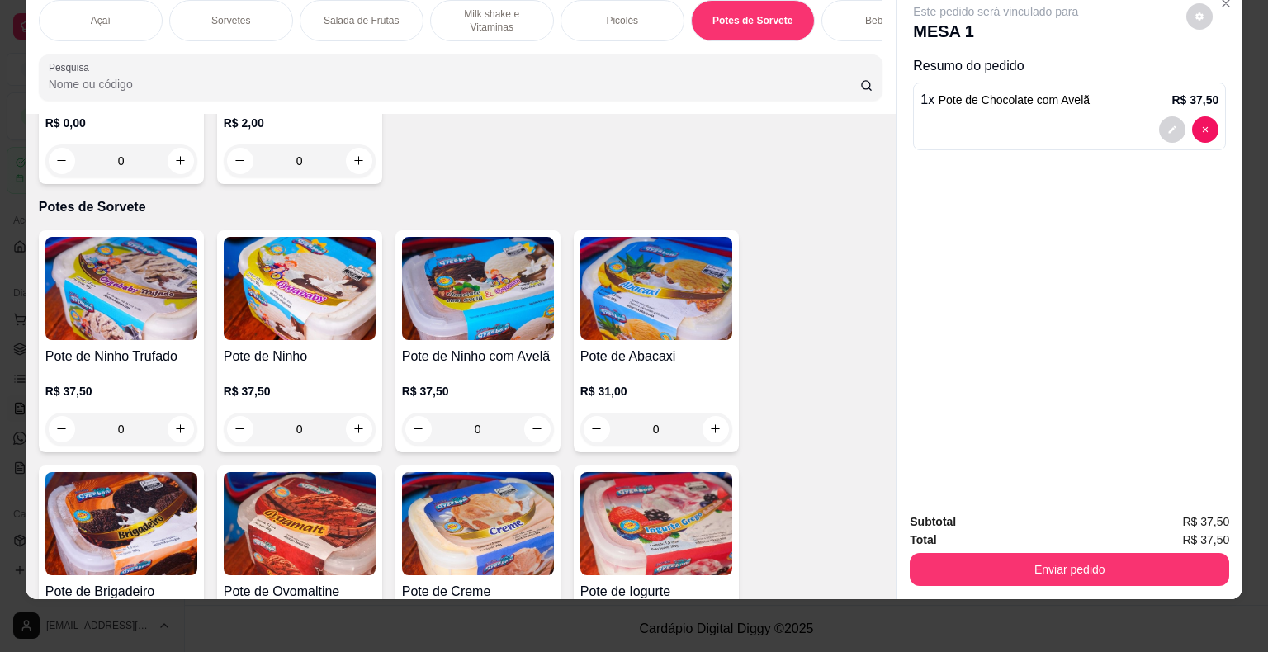
click at [253, 12] on div "Sorvetes" at bounding box center [231, 20] width 124 height 41
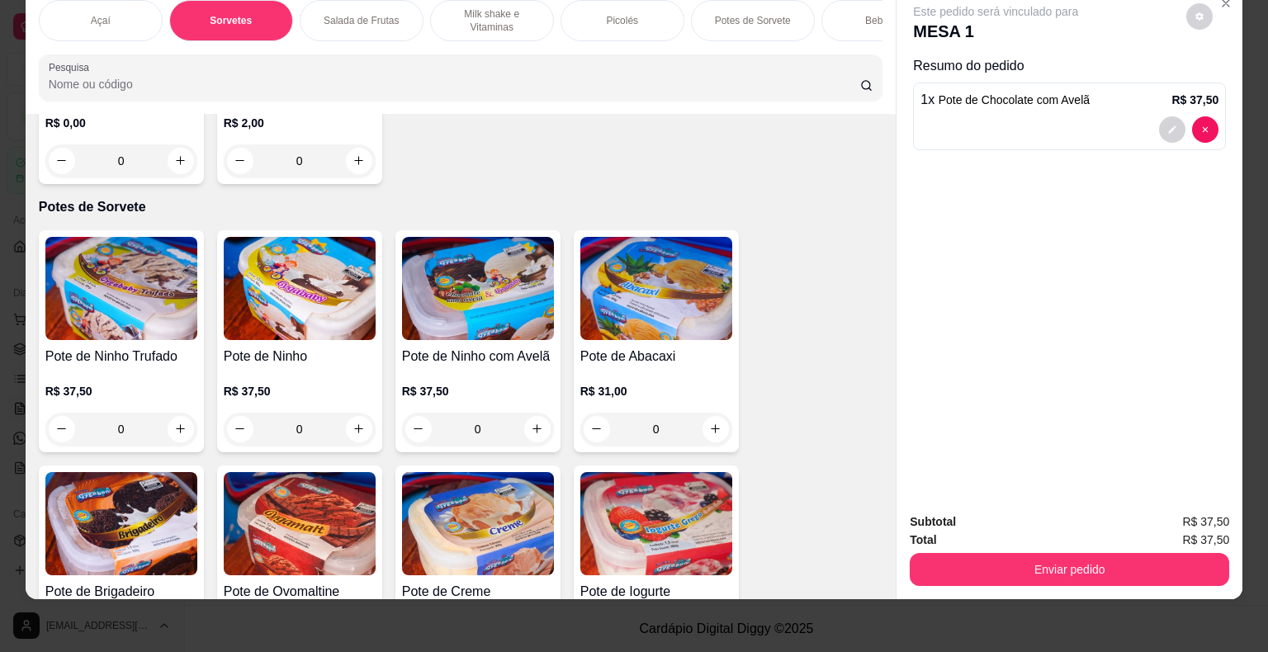
scroll to position [598, 0]
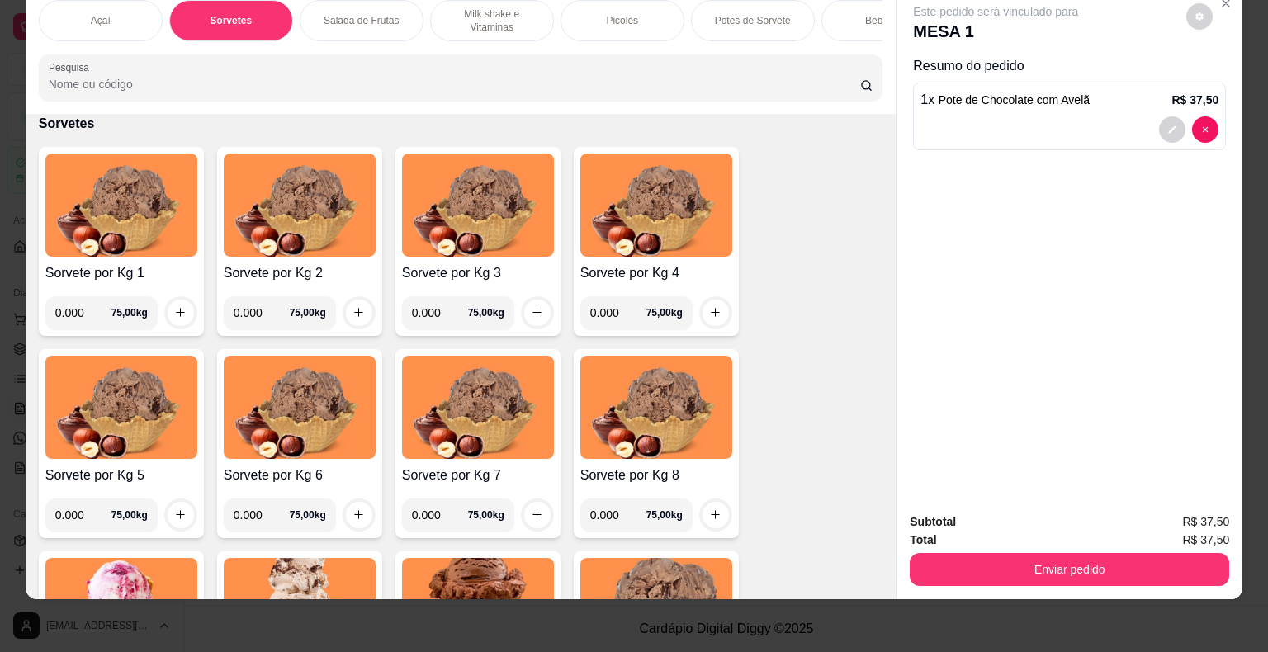
click at [74, 317] on input "0.000" at bounding box center [83, 312] width 56 height 33
type input "0.052"
click at [174, 312] on icon "increase-product-quantity" at bounding box center [180, 312] width 12 height 12
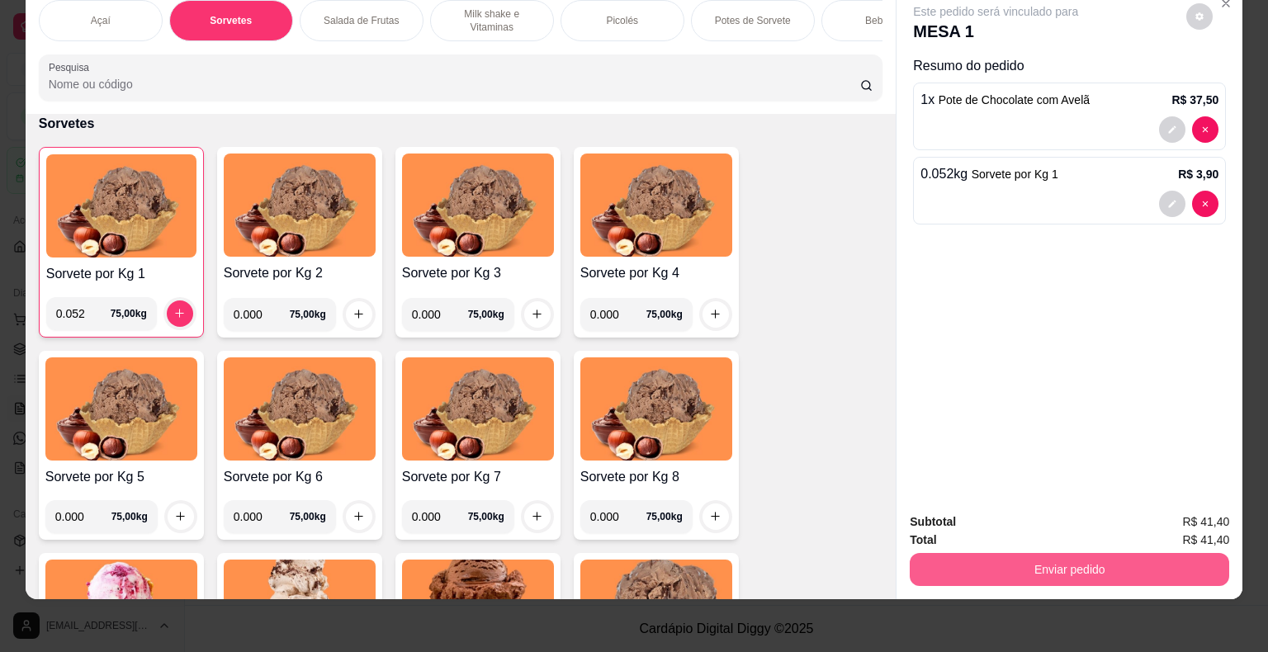
click at [1127, 561] on button "Enviar pedido" at bounding box center [1069, 569] width 319 height 33
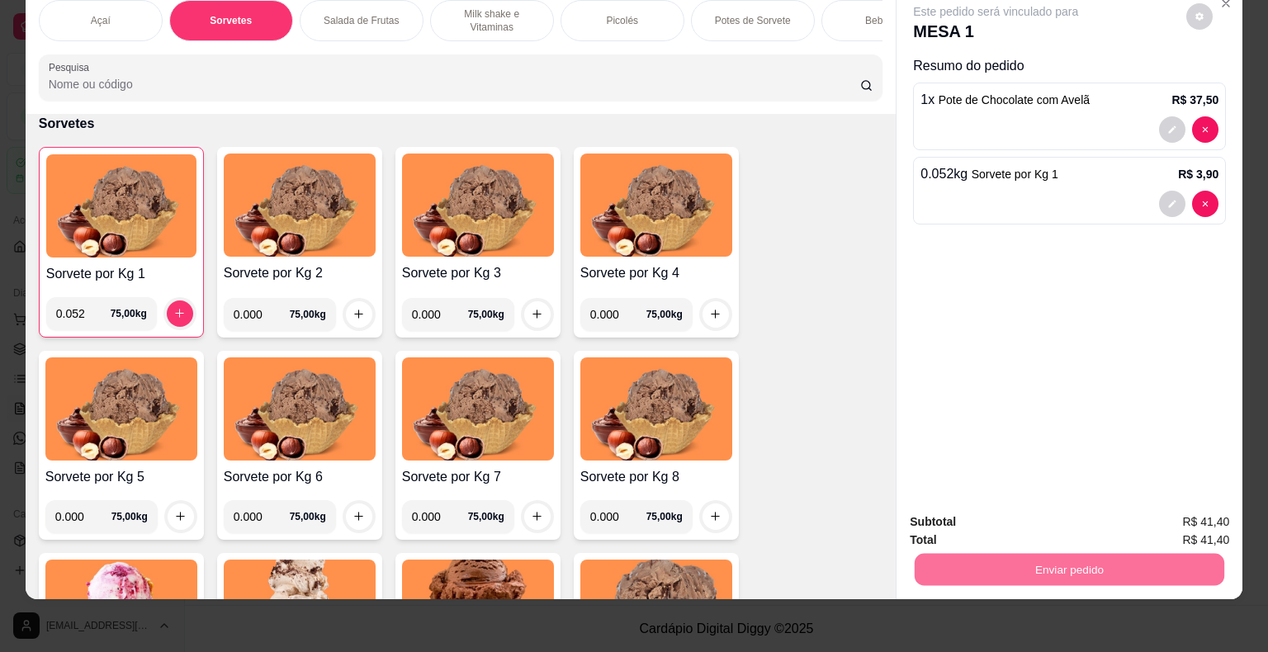
click at [1173, 507] on button "Enviar pedido" at bounding box center [1186, 516] width 93 height 31
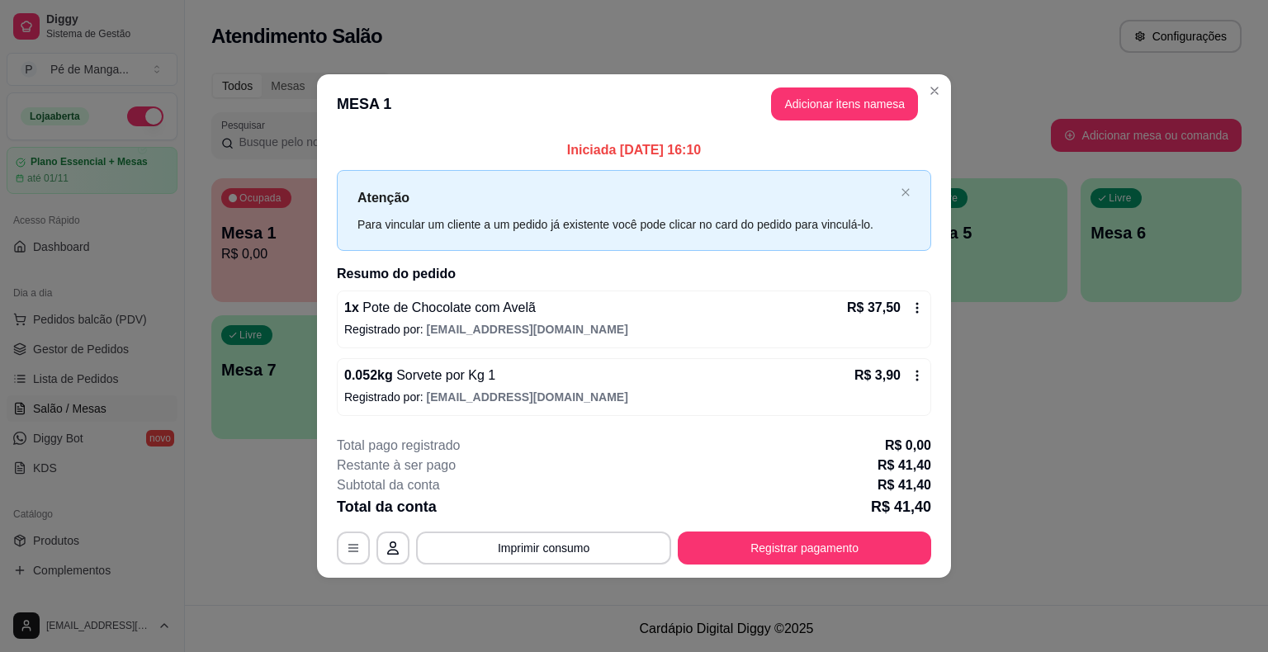
click at [798, 549] on button "Registrar pagamento" at bounding box center [804, 548] width 253 height 33
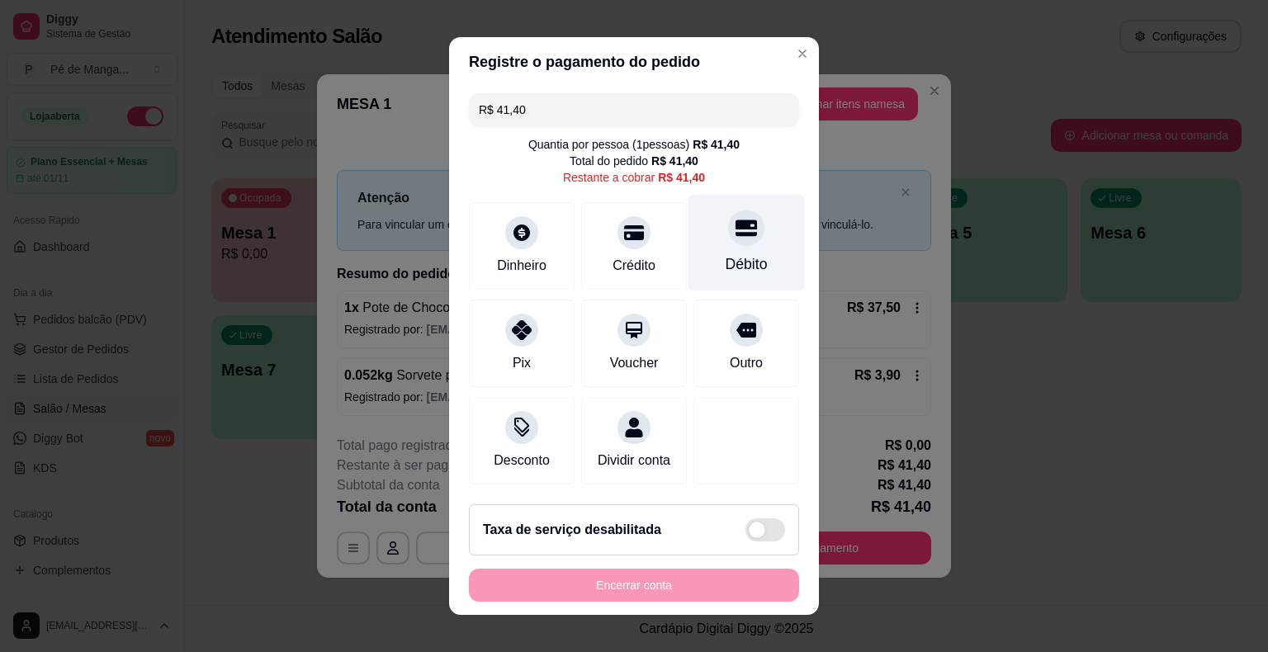
click at [742, 247] on div "Débito" at bounding box center [746, 243] width 116 height 97
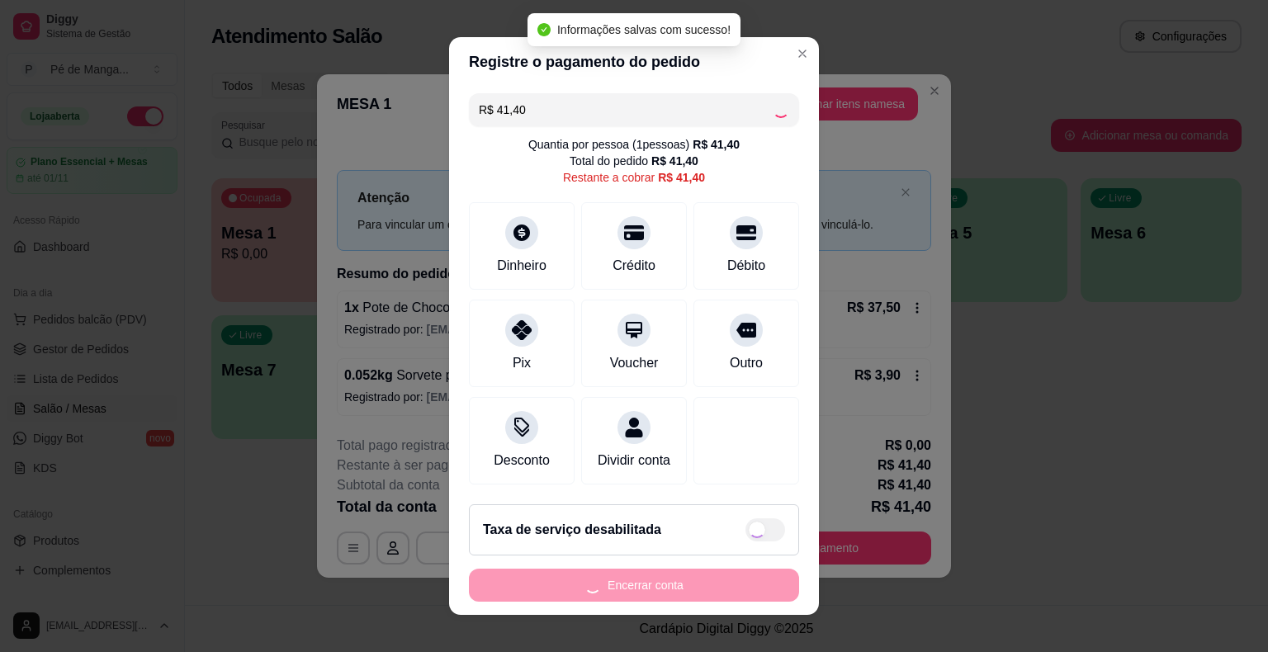
type input "R$ 0,00"
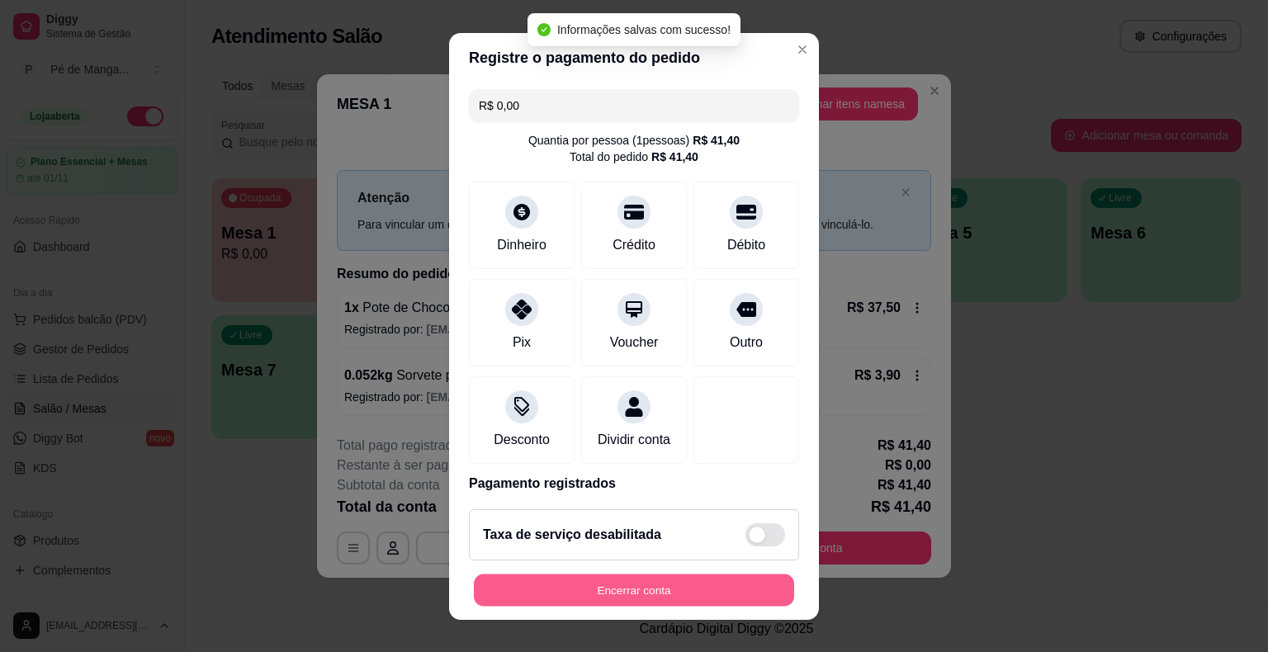
click at [700, 591] on button "Encerrar conta" at bounding box center [634, 590] width 320 height 32
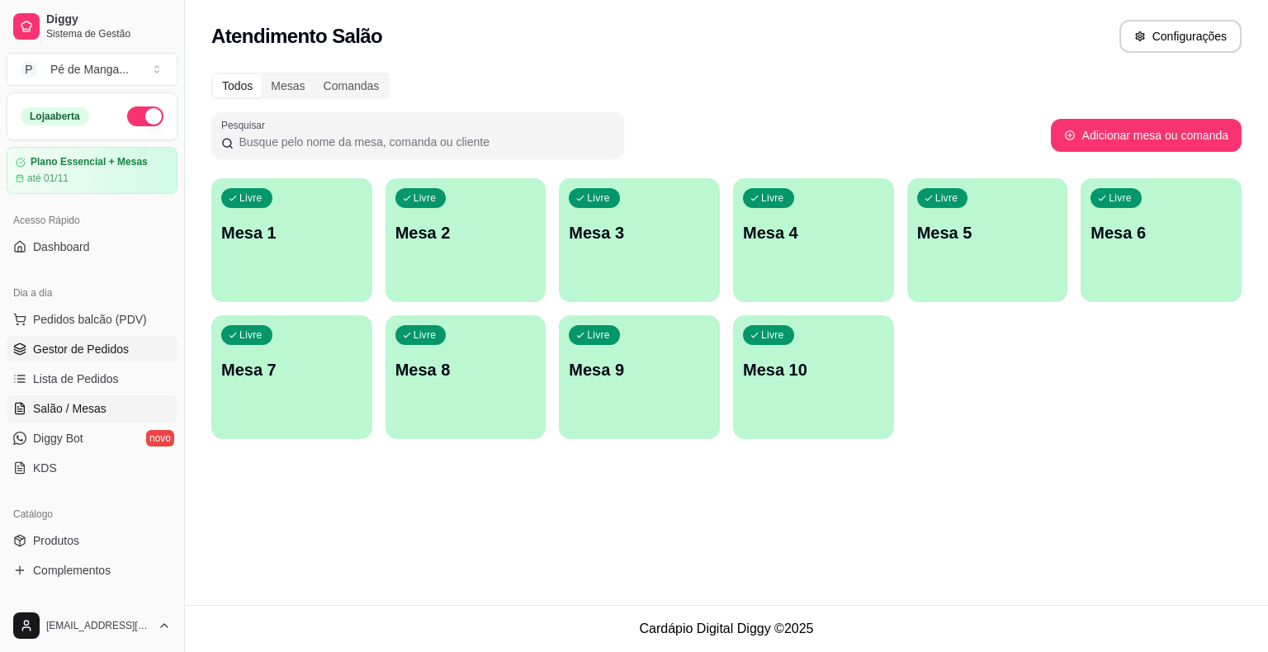
click at [85, 345] on span "Gestor de Pedidos" at bounding box center [81, 349] width 96 height 17
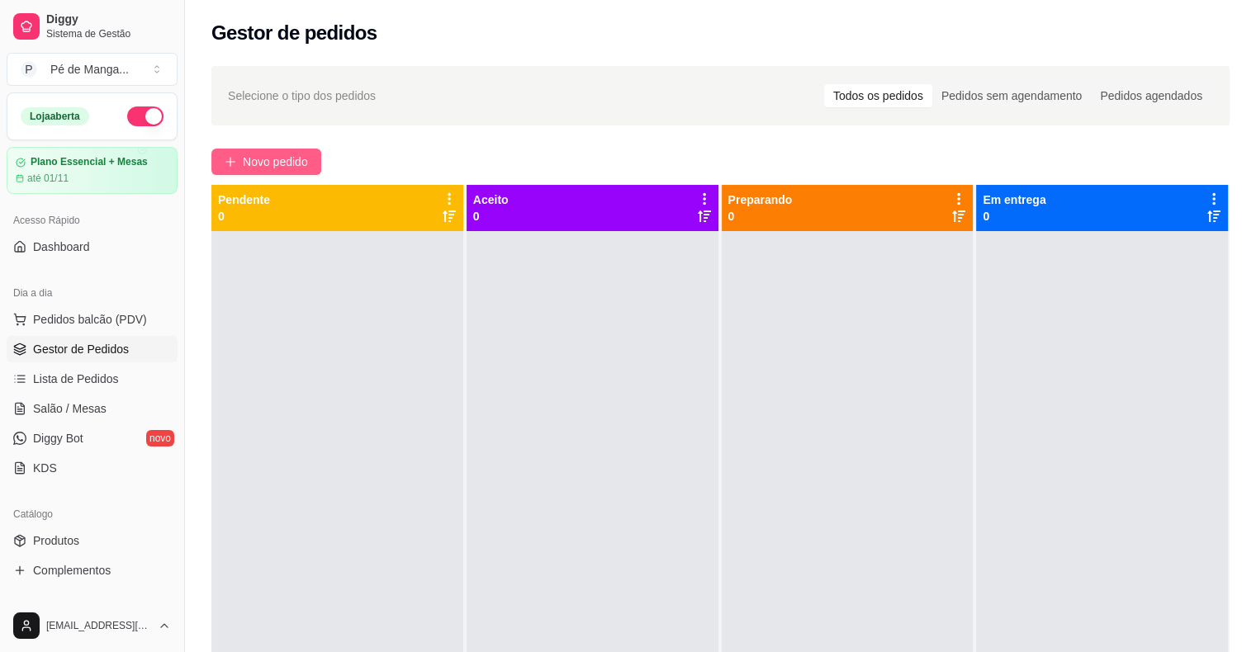
click at [294, 163] on span "Novo pedido" at bounding box center [275, 162] width 65 height 18
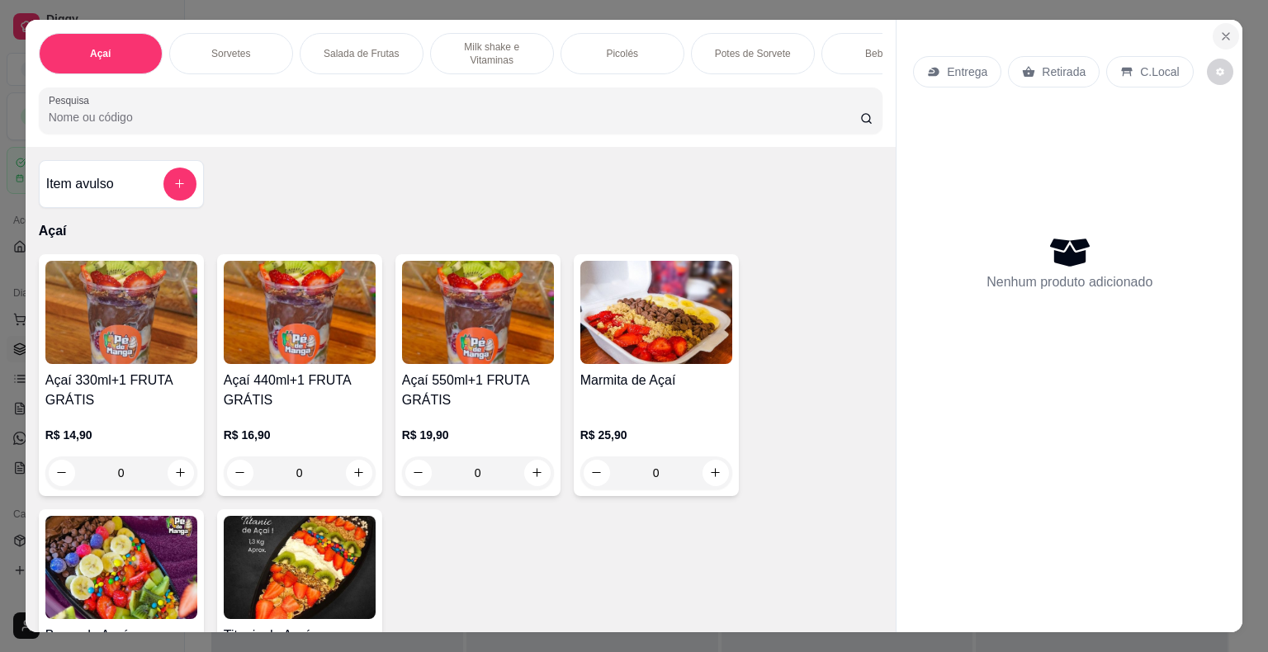
click at [1225, 30] on icon "Close" at bounding box center [1225, 36] width 13 height 13
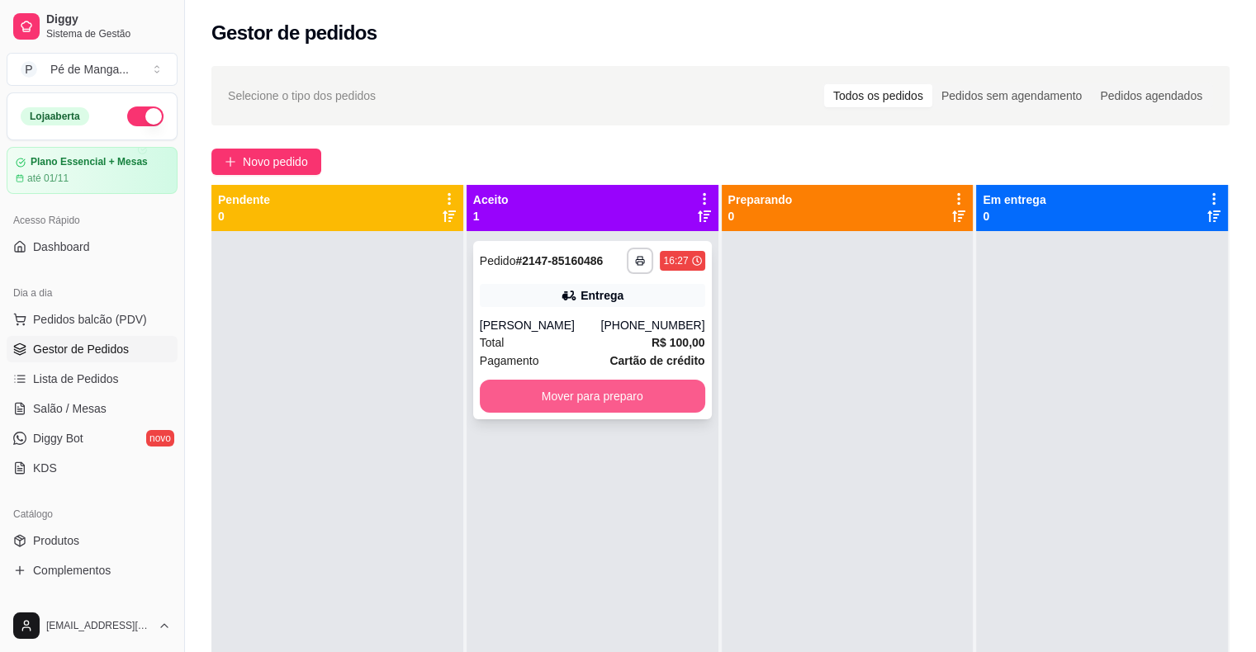
click at [551, 396] on button "Mover para preparo" at bounding box center [592, 396] width 225 height 33
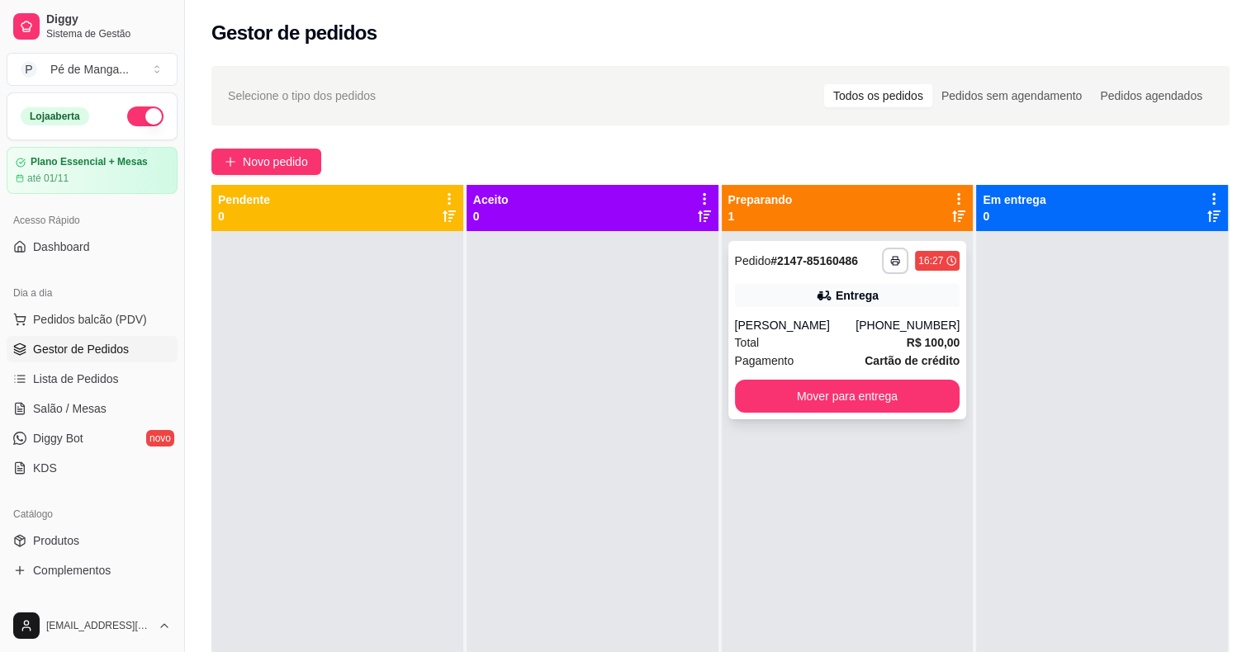
click at [860, 338] on div "Total R$ 100,00" at bounding box center [847, 342] width 225 height 18
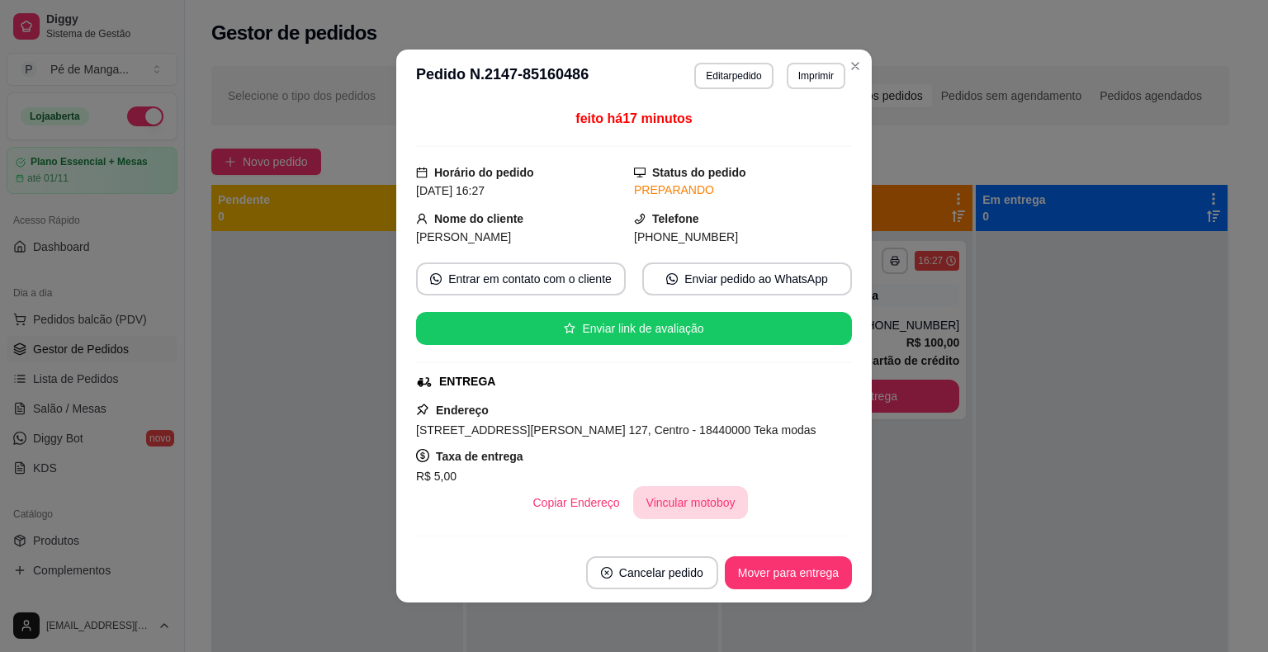
click at [705, 497] on button "Vincular motoboy" at bounding box center [691, 502] width 116 height 33
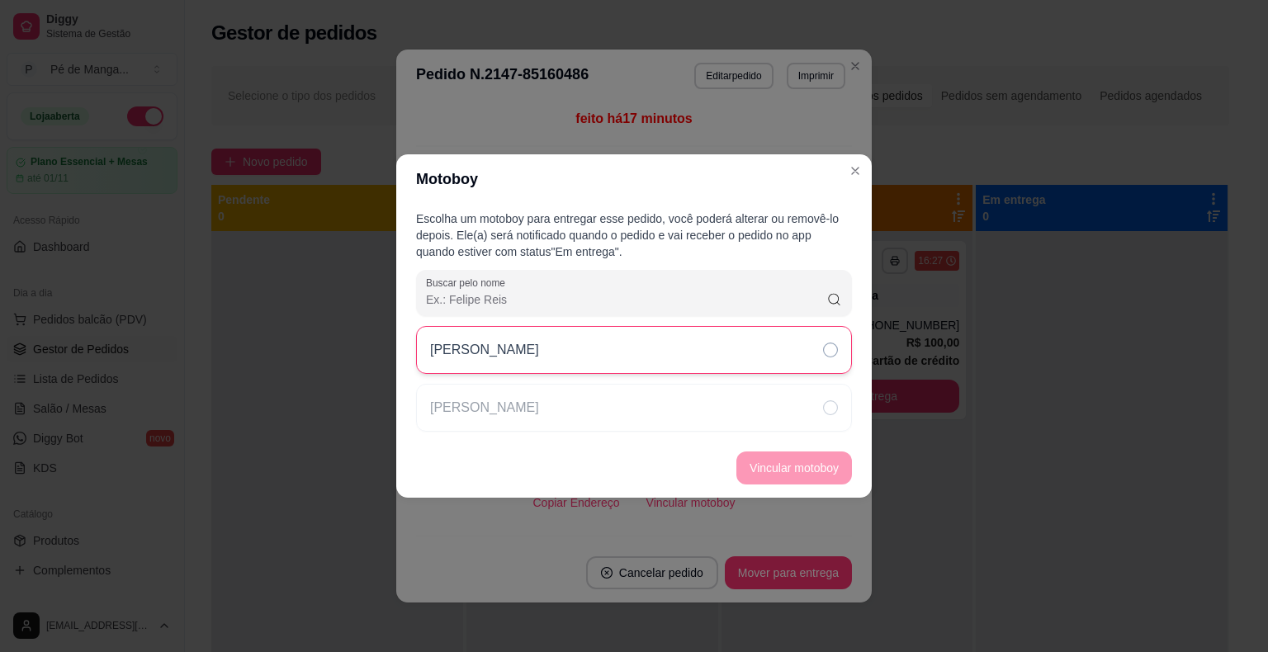
click at [698, 371] on div "[PERSON_NAME]" at bounding box center [634, 350] width 436 height 48
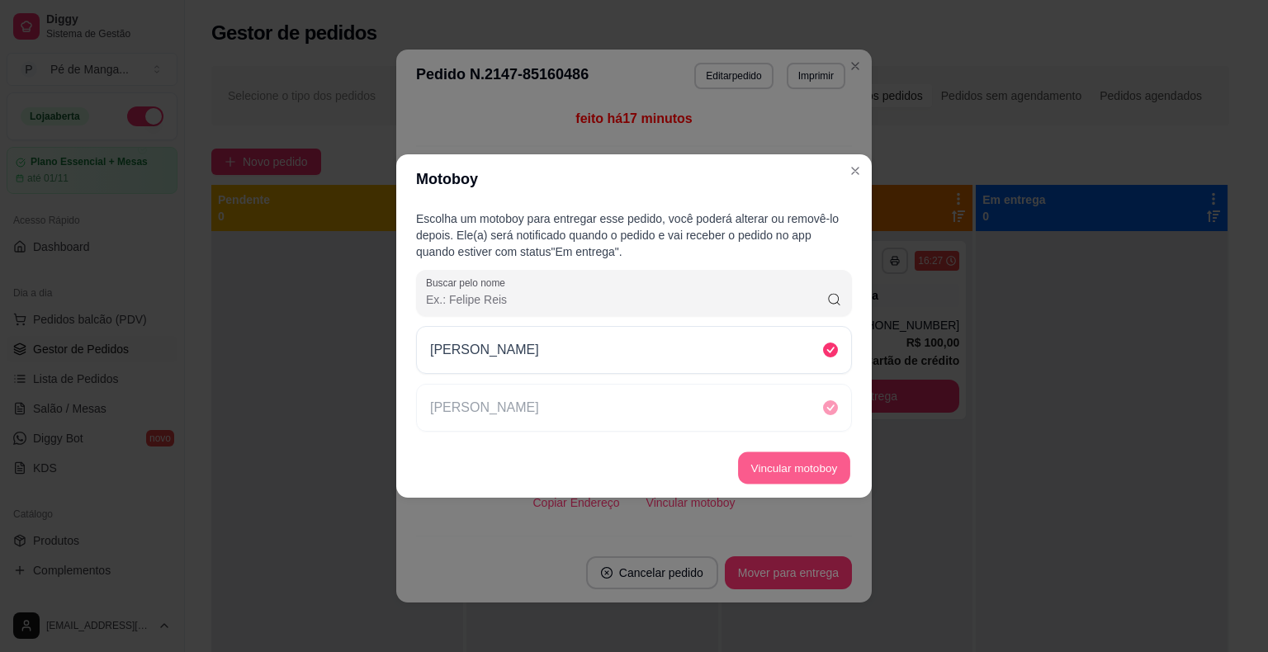
click at [796, 457] on button "Vincular motoboy" at bounding box center [794, 468] width 112 height 32
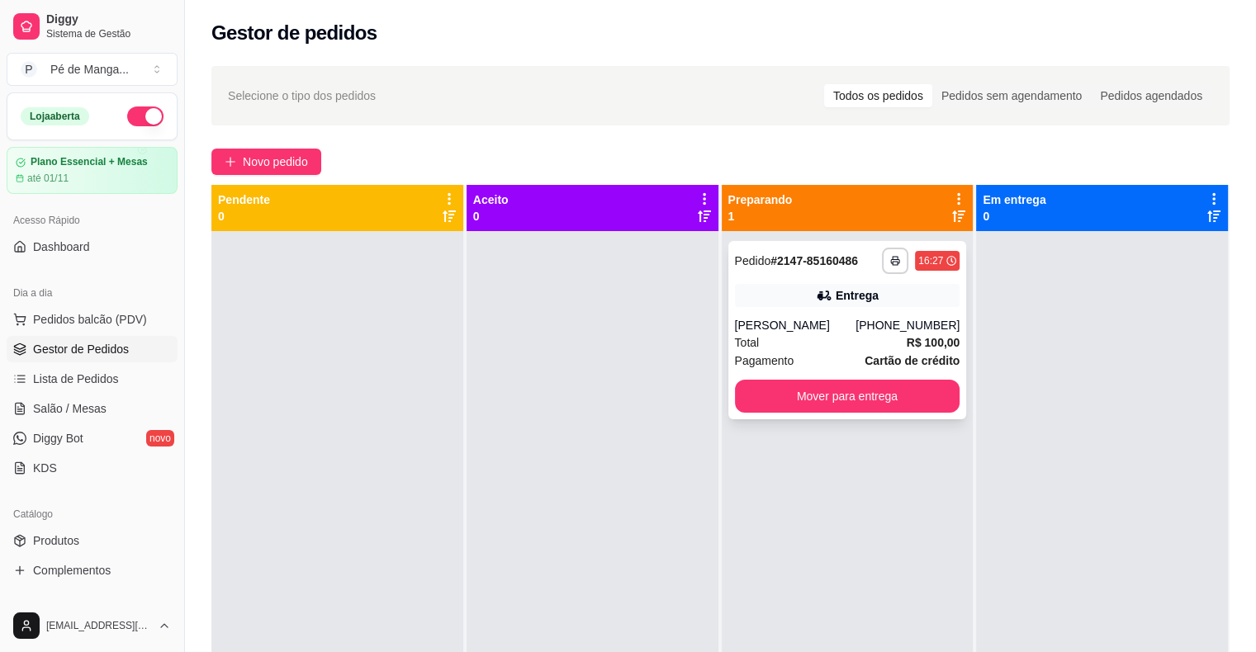
click at [935, 322] on div "[PHONE_NUMBER]" at bounding box center [907, 325] width 104 height 17
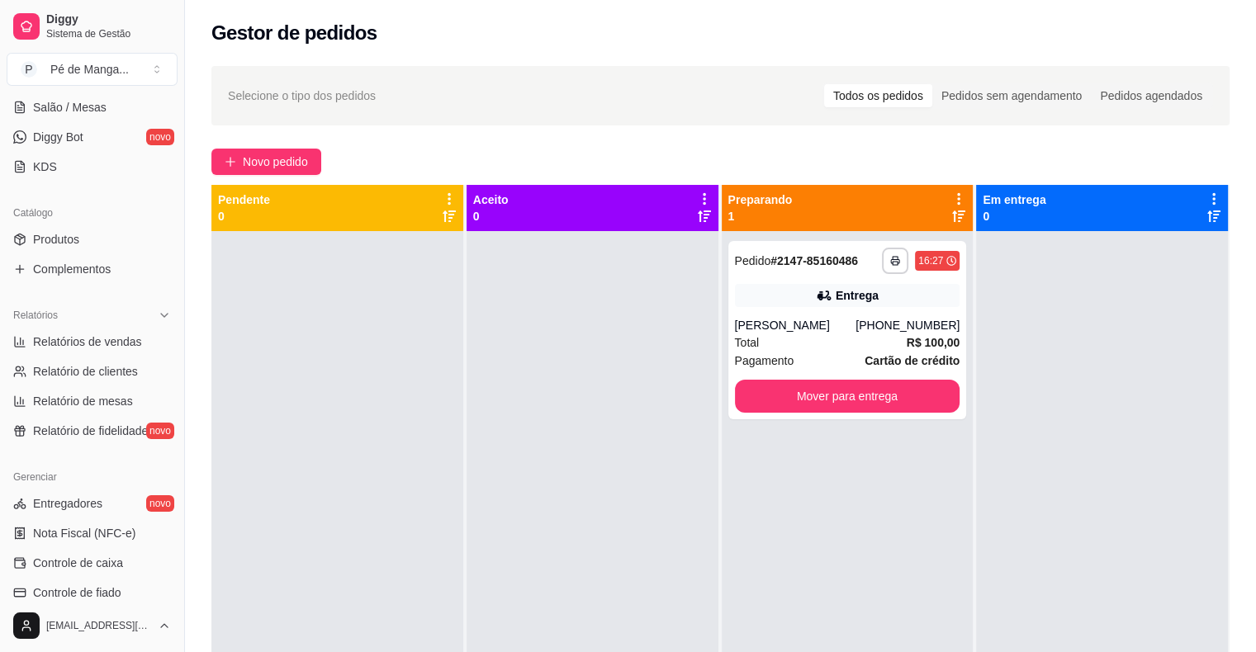
scroll to position [330, 0]
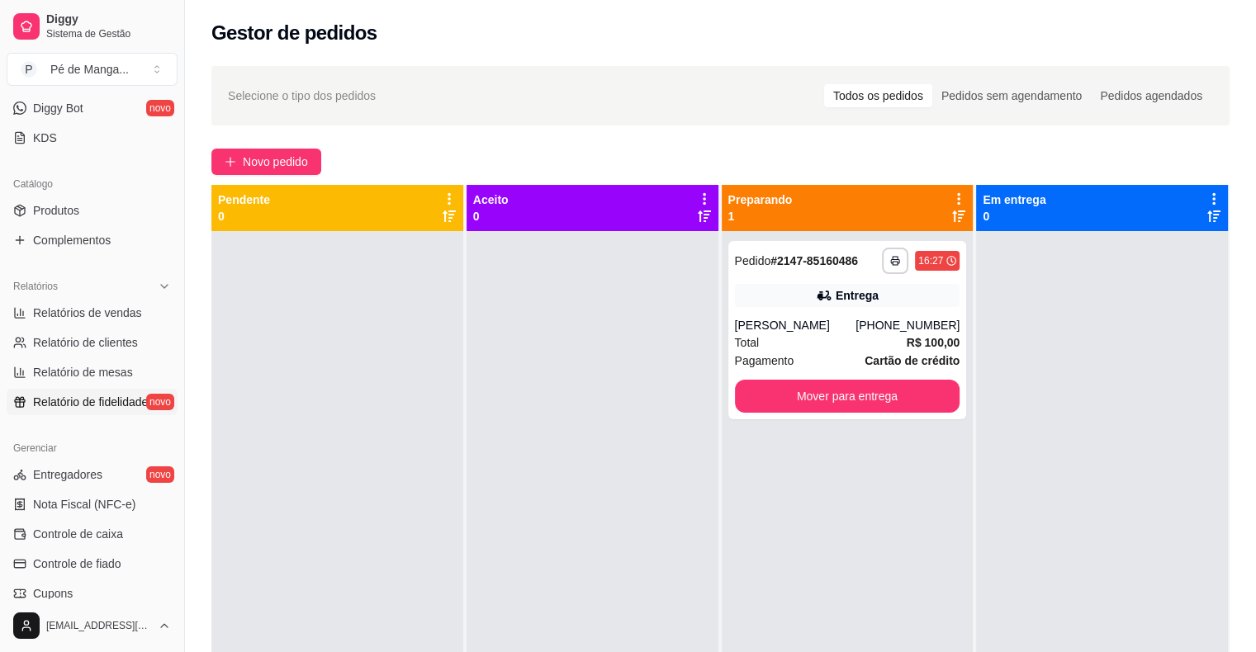
click at [120, 403] on span "Relatório de fidelidade" at bounding box center [90, 402] width 115 height 17
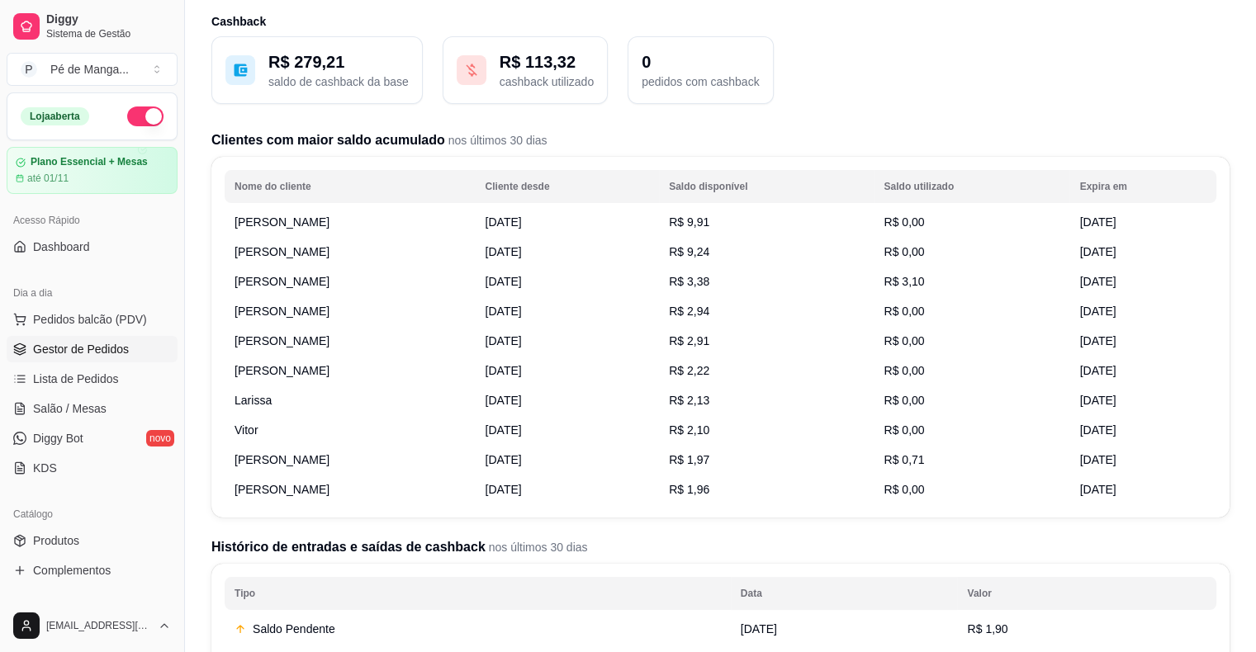
click at [102, 348] on span "Gestor de Pedidos" at bounding box center [81, 349] width 96 height 17
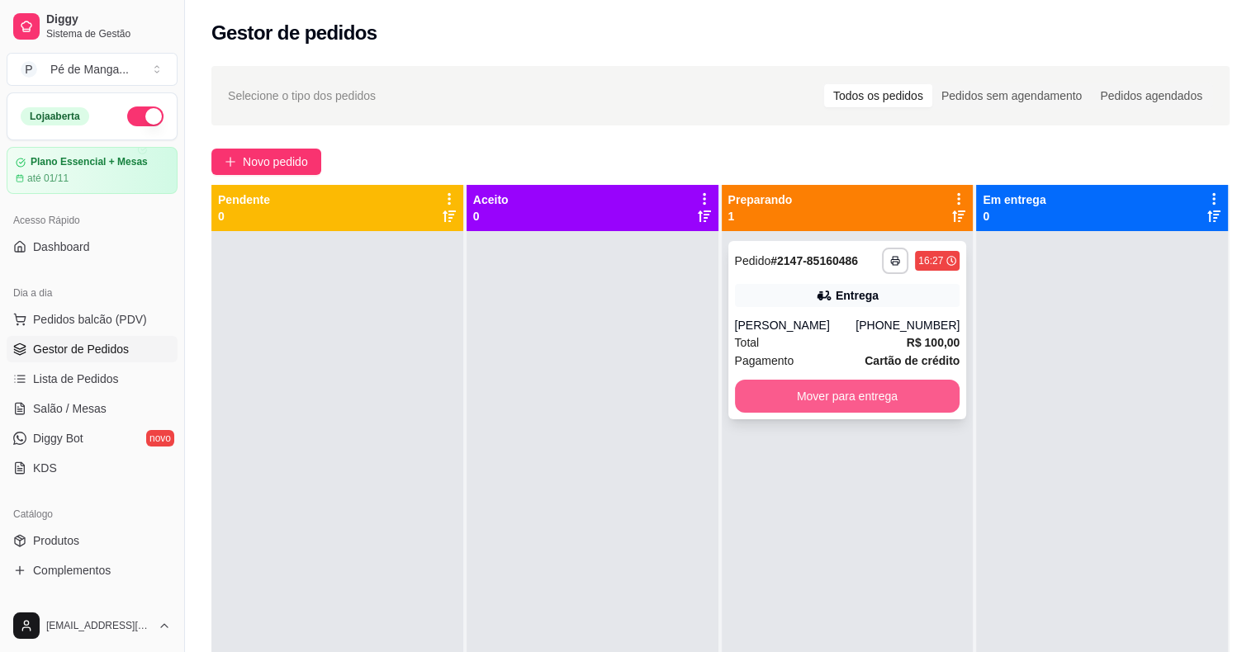
click at [885, 403] on button "Mover para entrega" at bounding box center [847, 396] width 225 height 33
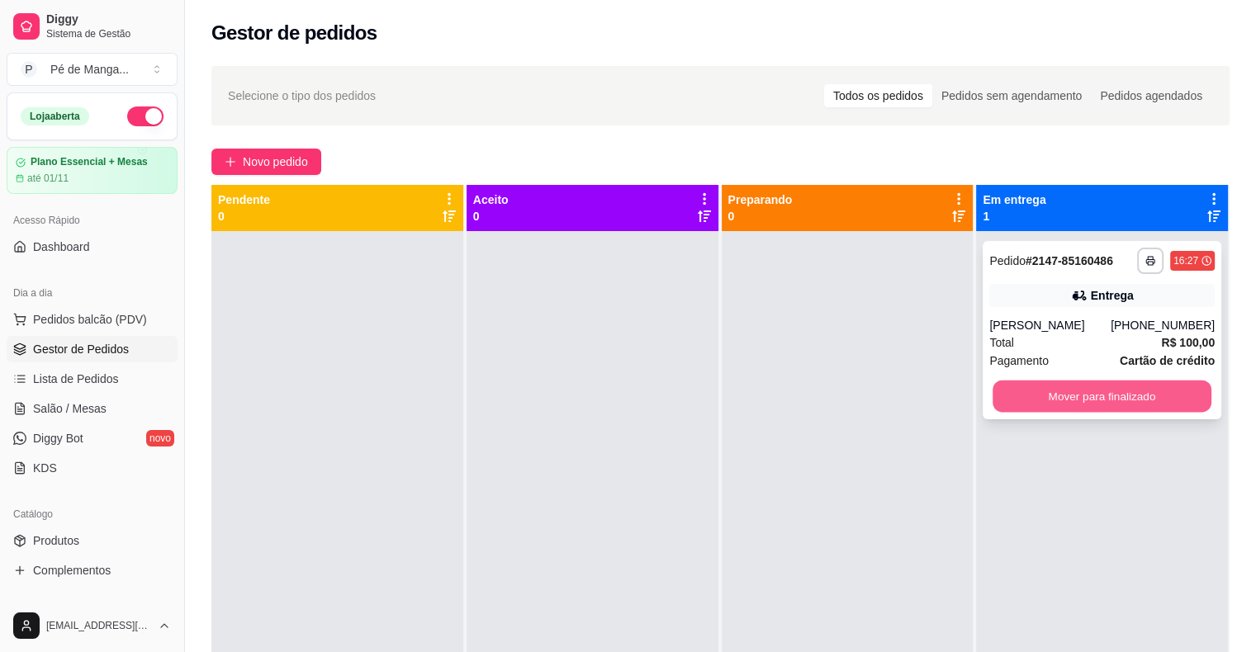
click at [1075, 401] on button "Mover para finalizado" at bounding box center [1101, 397] width 219 height 32
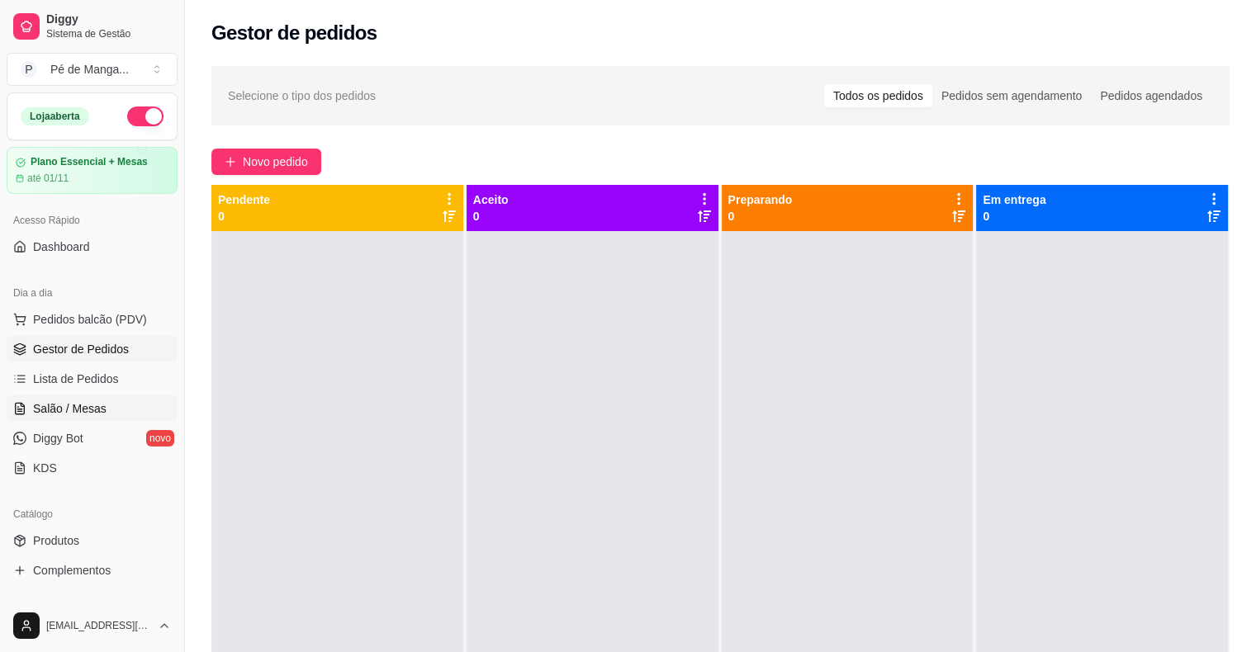
click at [96, 406] on span "Salão / Mesas" at bounding box center [69, 408] width 73 height 17
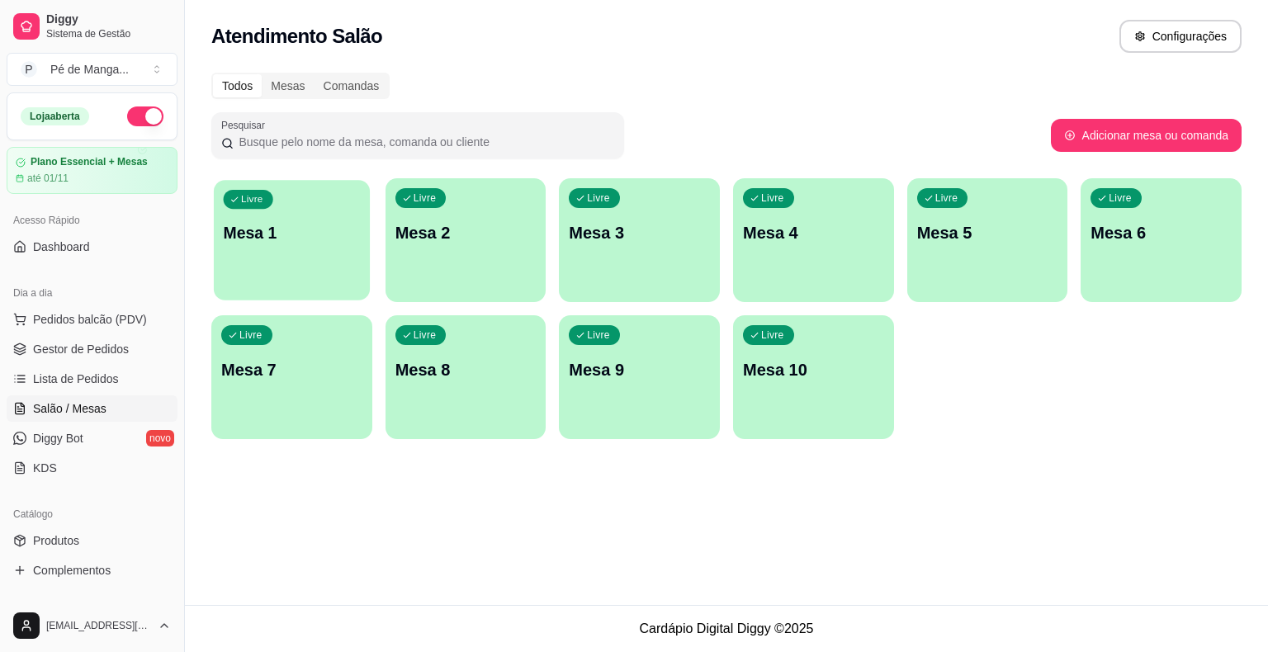
click at [338, 244] on div "Livre Mesa 1" at bounding box center [292, 230] width 156 height 101
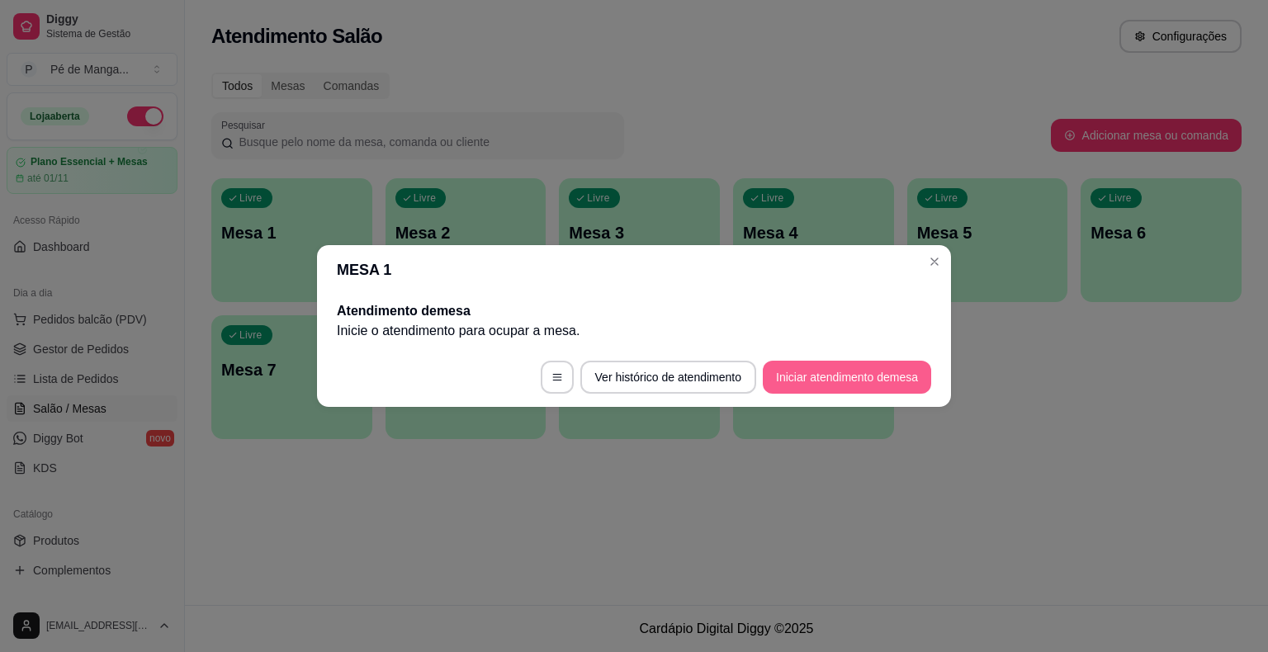
click at [882, 391] on button "Iniciar atendimento de mesa" at bounding box center [847, 377] width 168 height 33
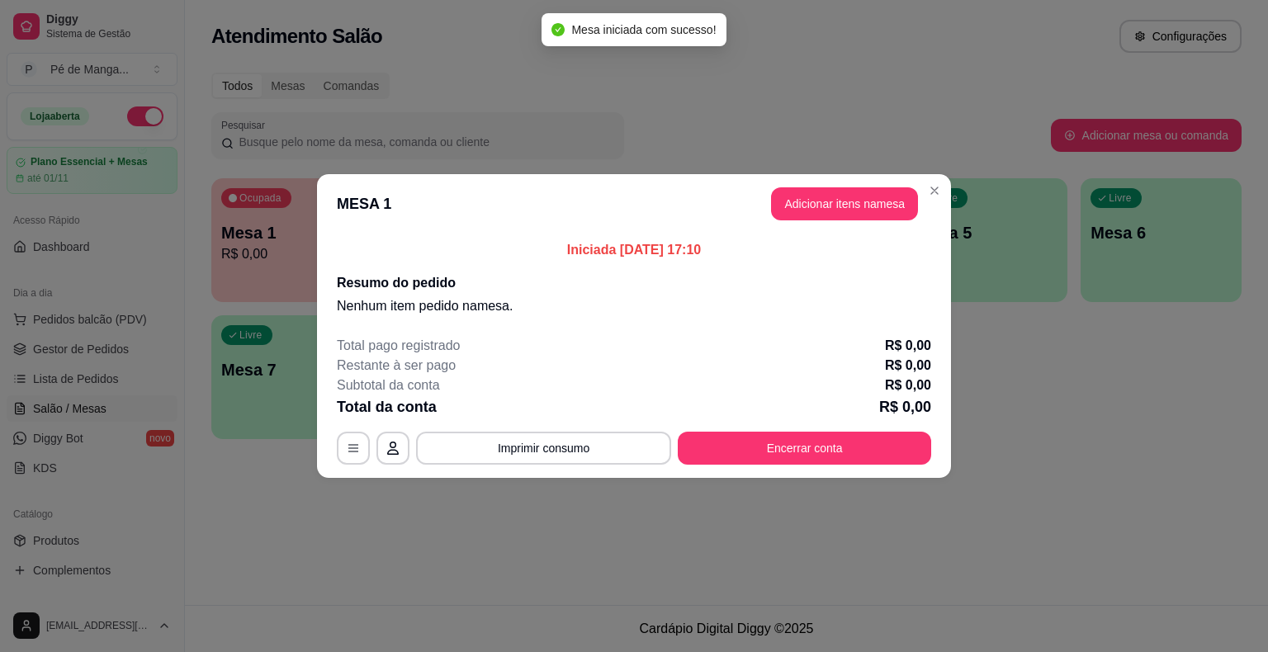
click at [826, 206] on button "Adicionar itens na mesa" at bounding box center [844, 203] width 147 height 33
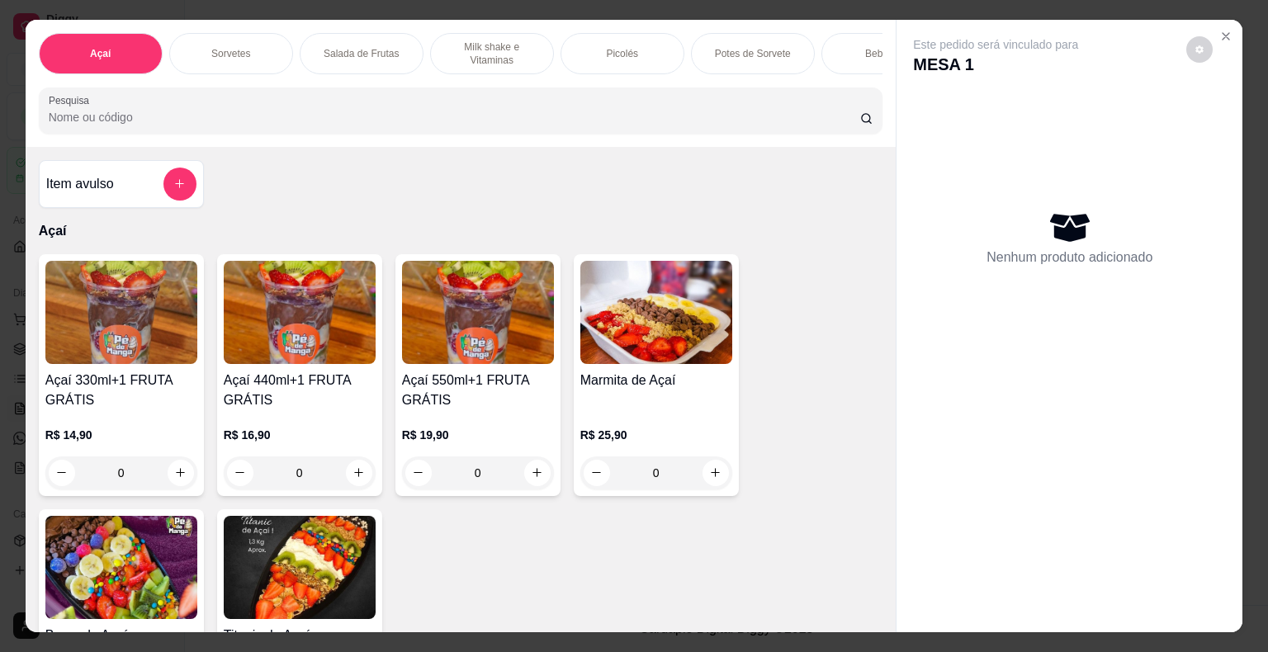
click at [262, 54] on div "Sorvetes" at bounding box center [231, 53] width 124 height 41
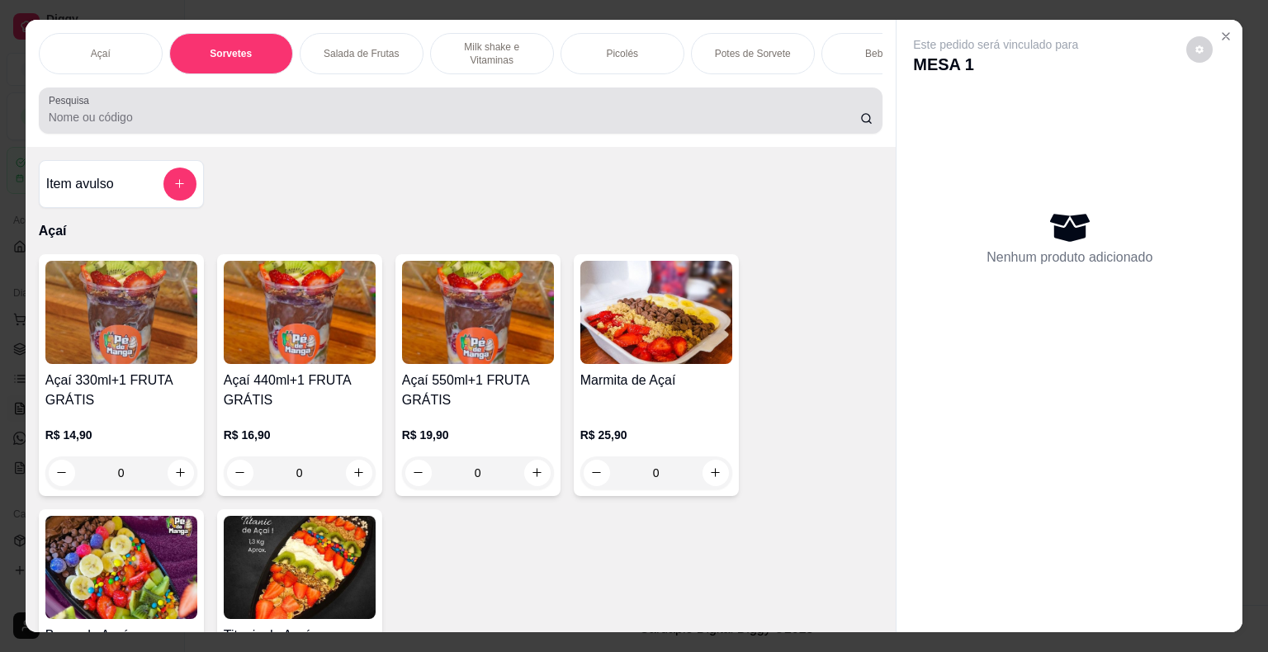
scroll to position [40, 0]
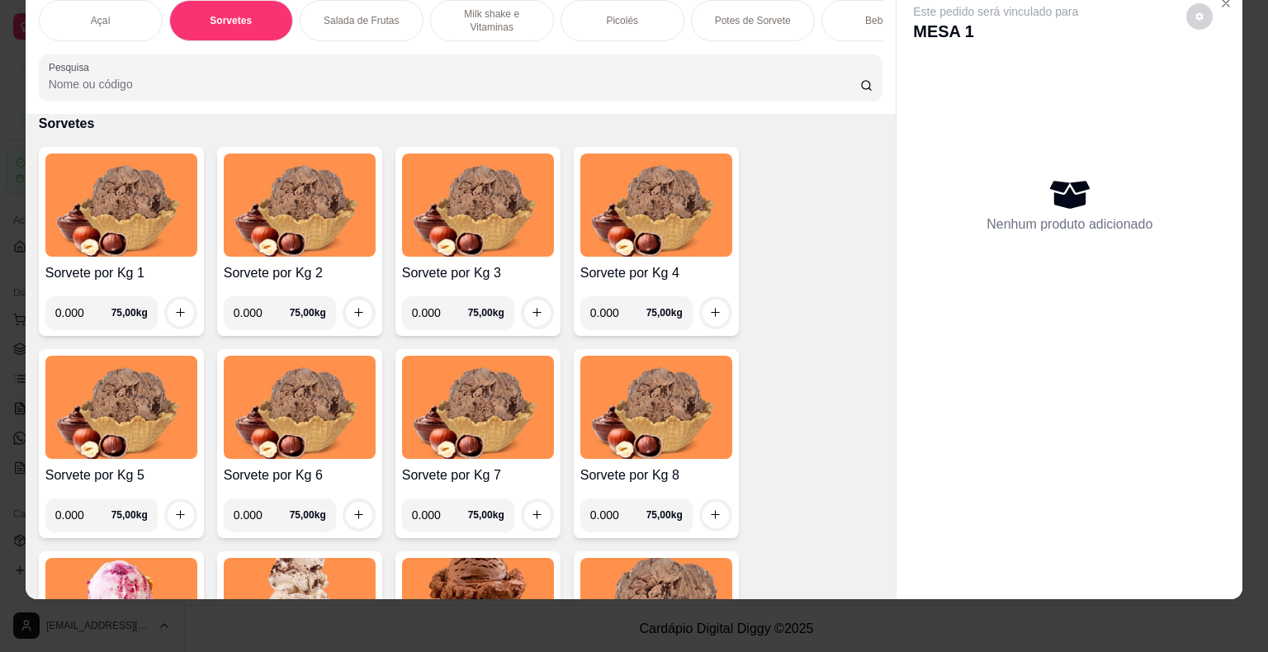
click at [129, 12] on div "Açaí" at bounding box center [101, 20] width 124 height 41
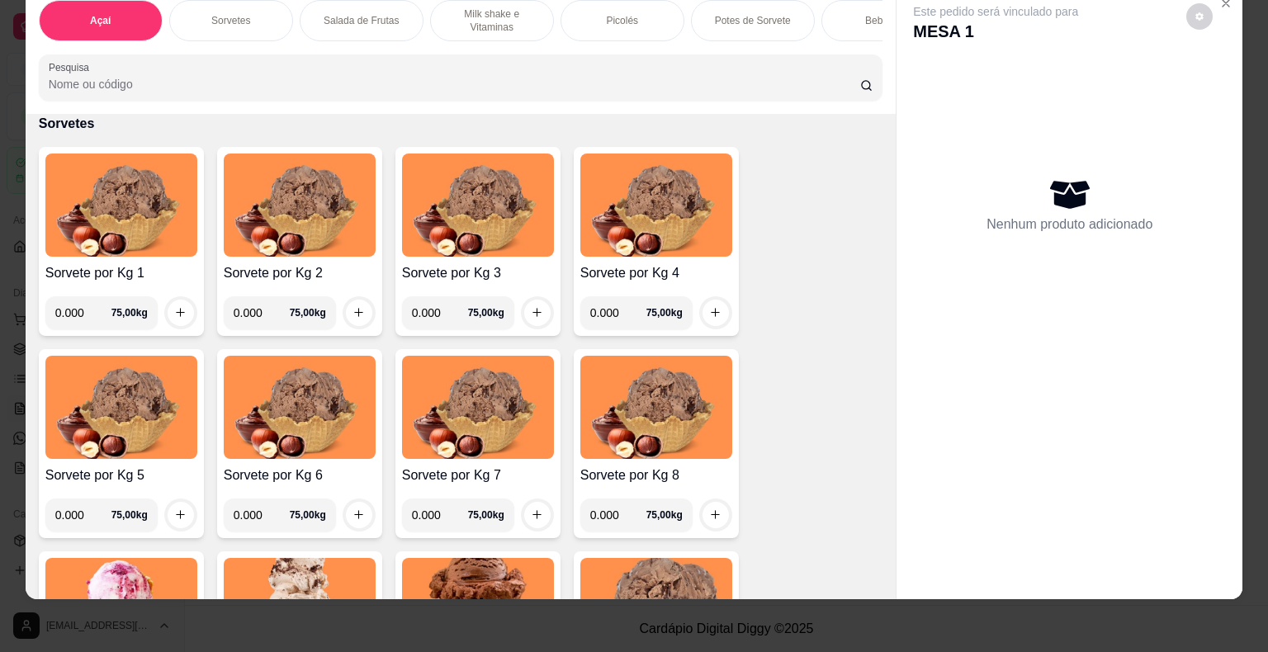
scroll to position [73, 0]
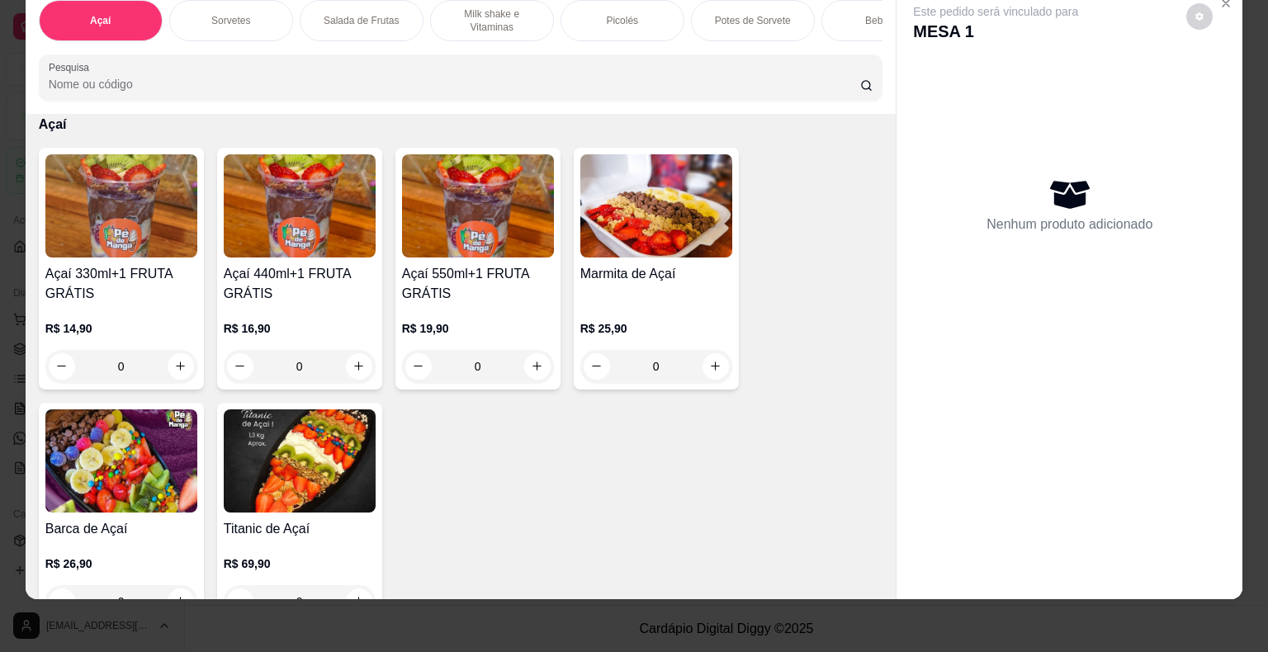
click at [116, 286] on h4 "Açaí 330ml+1 FRUTA GRÁTIS" at bounding box center [121, 284] width 152 height 40
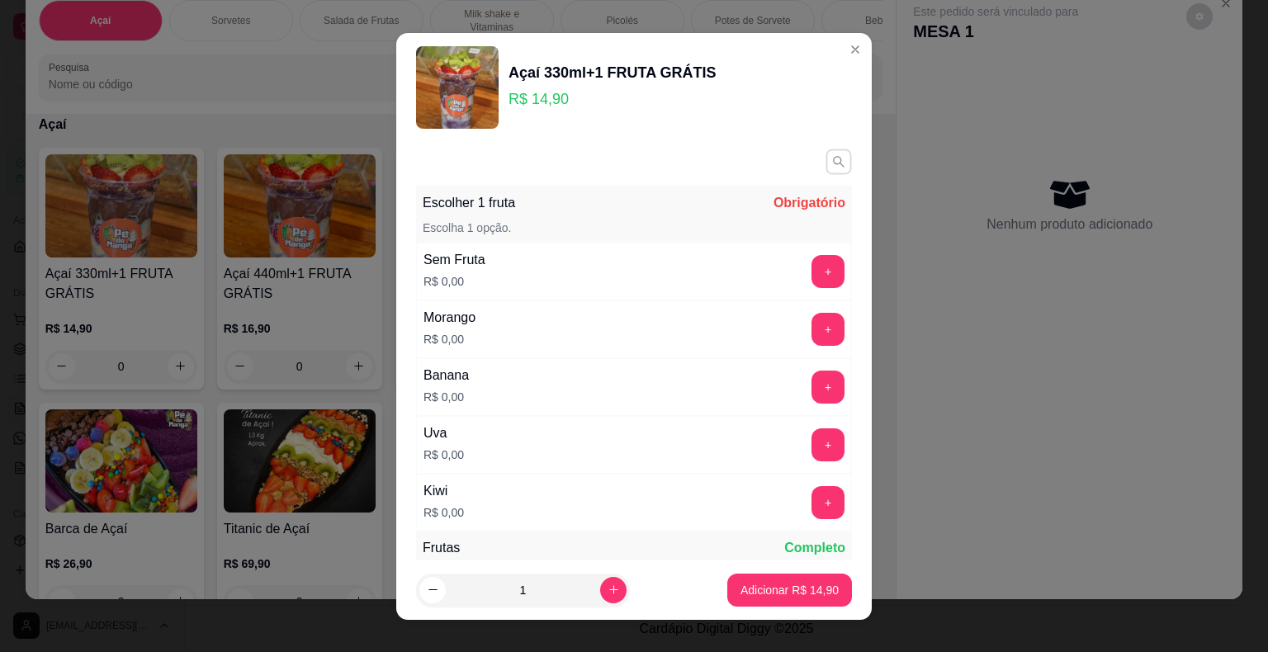
click at [831, 161] on icon "button" at bounding box center [838, 161] width 14 height 14
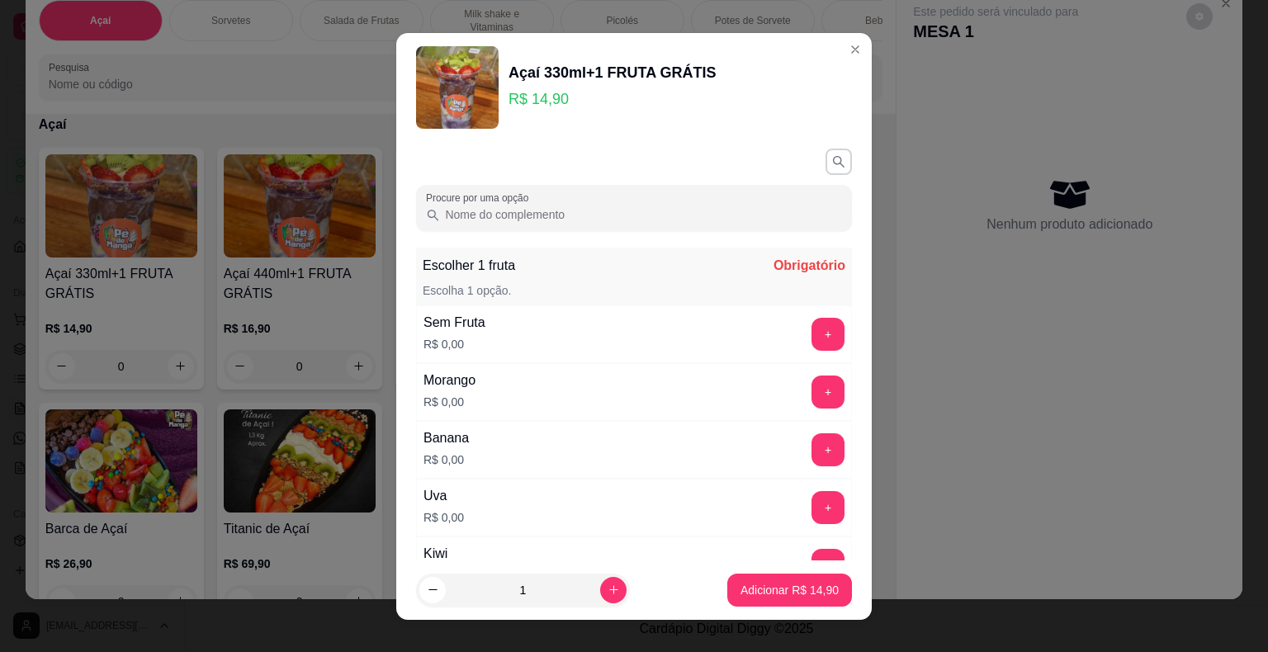
click at [636, 207] on input "Procure por uma opção" at bounding box center [641, 214] width 402 height 17
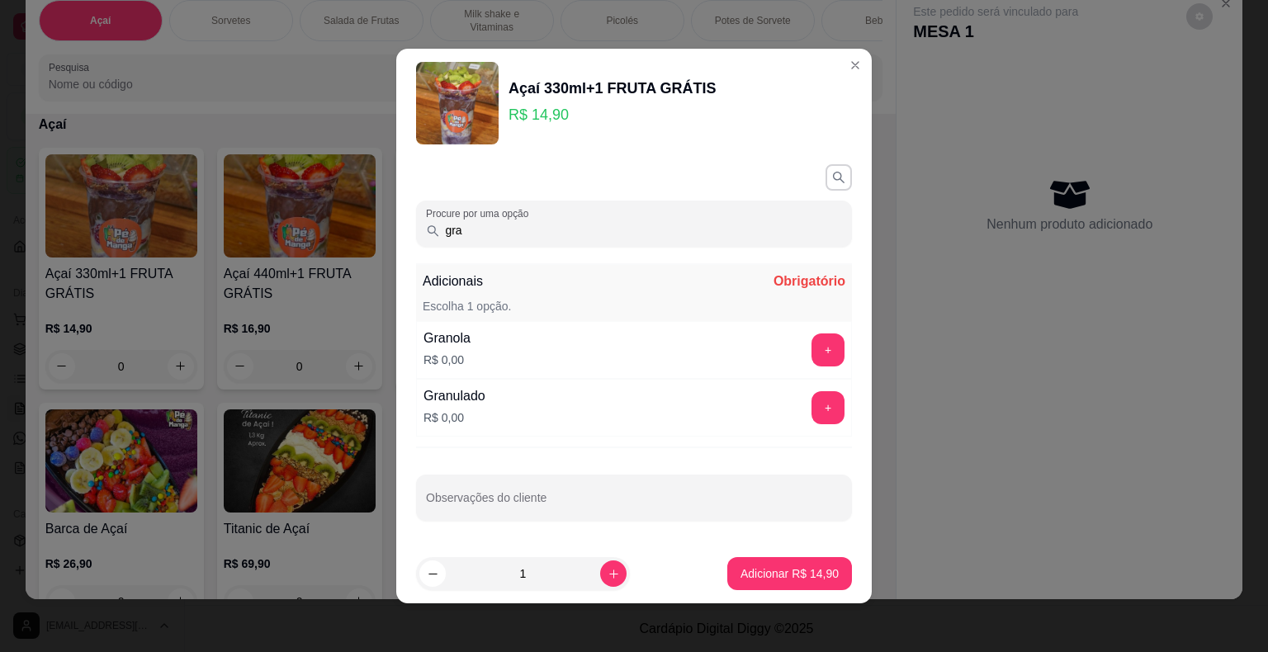
click at [811, 354] on button "+" at bounding box center [827, 349] width 33 height 33
drag, startPoint x: 405, startPoint y: 250, endPoint x: 373, endPoint y: 251, distance: 32.2
click at [376, 253] on div "Açaí 330ml+1 FRUTA GRÁTIS R$ 14,90 Procure por uma opção gra Adicionais Complet…" at bounding box center [634, 326] width 1268 height 652
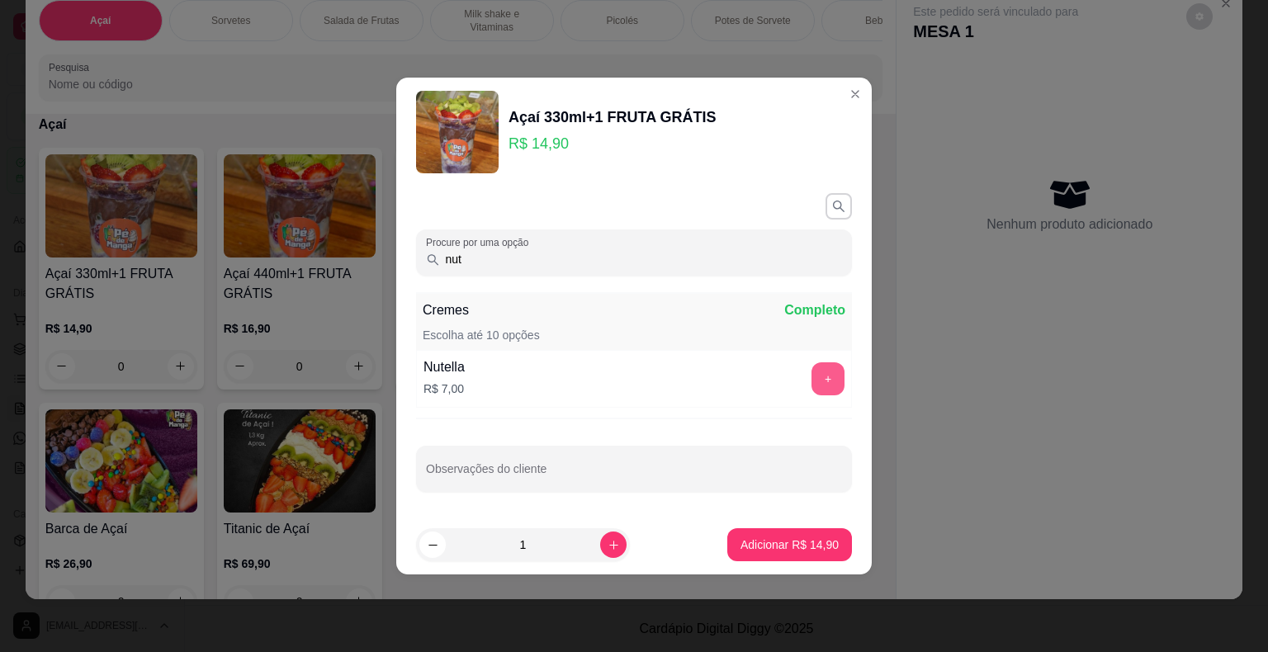
click at [811, 377] on button "+" at bounding box center [827, 378] width 33 height 33
drag, startPoint x: 524, startPoint y: 255, endPoint x: 408, endPoint y: 263, distance: 116.7
click at [408, 263] on div "Procure por uma opção nut Cremes Completo Escolha até 10 opções Nutella R$ 7,00…" at bounding box center [633, 351] width 475 height 329
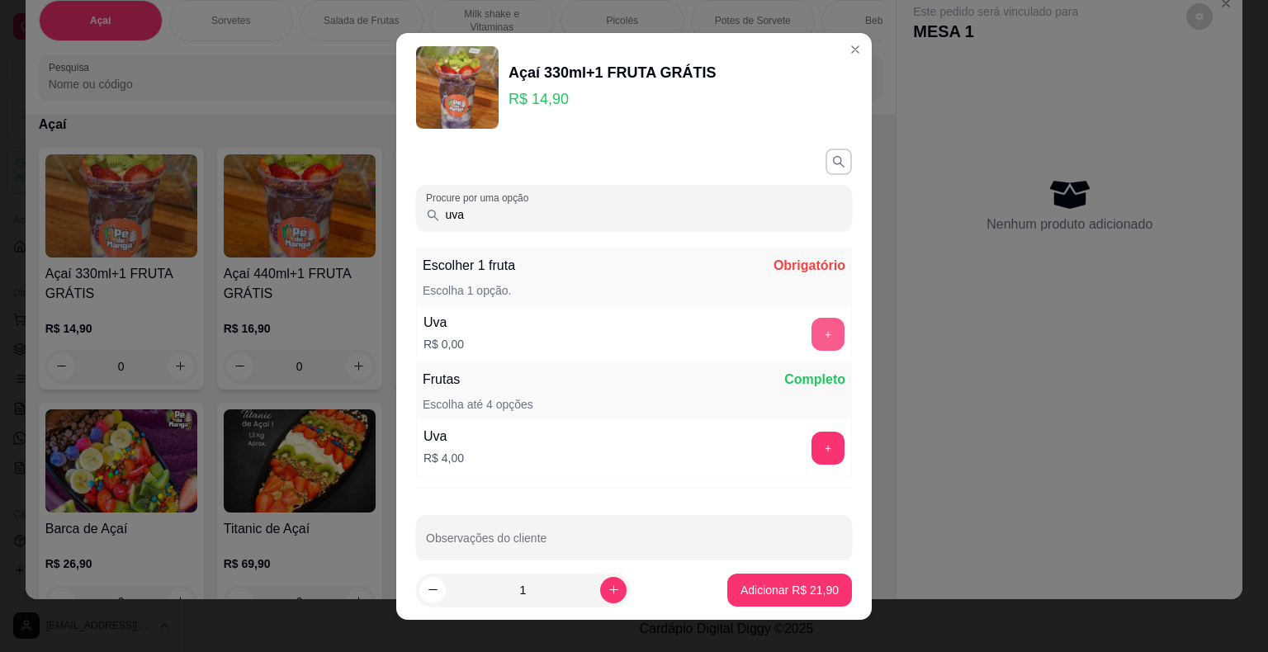
type input "uva"
click at [811, 322] on button "+" at bounding box center [827, 334] width 33 height 33
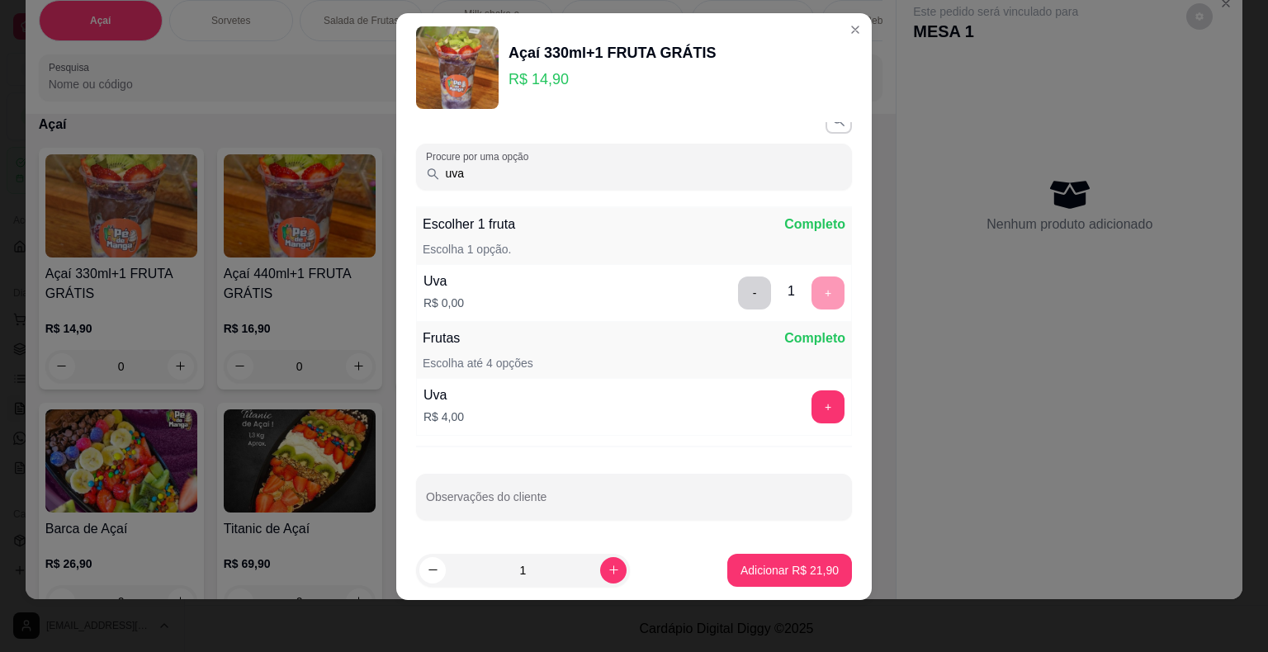
drag, startPoint x: 497, startPoint y: 170, endPoint x: 385, endPoint y: 178, distance: 112.6
click at [387, 177] on div "Açaí 330ml+1 FRUTA GRÁTIS R$ 14,90 Procure por uma opção uva Escolher 1 fruta C…" at bounding box center [634, 326] width 1268 height 652
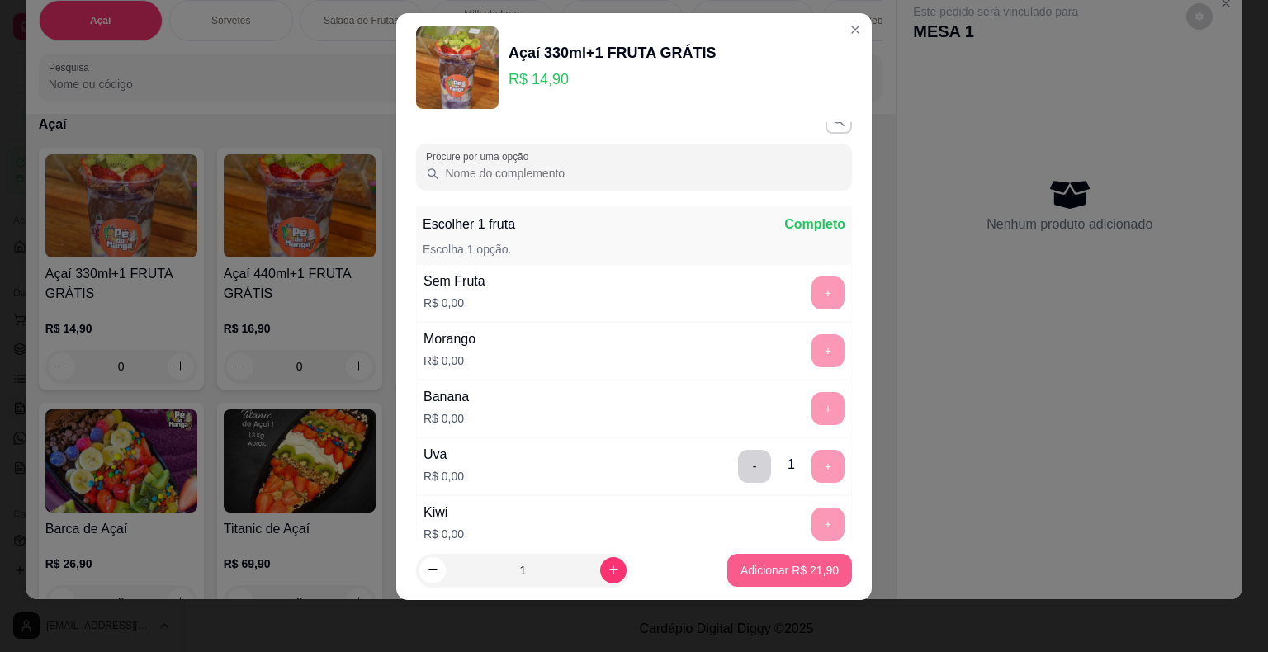
click at [766, 566] on p "Adicionar R$ 21,90" at bounding box center [789, 570] width 98 height 17
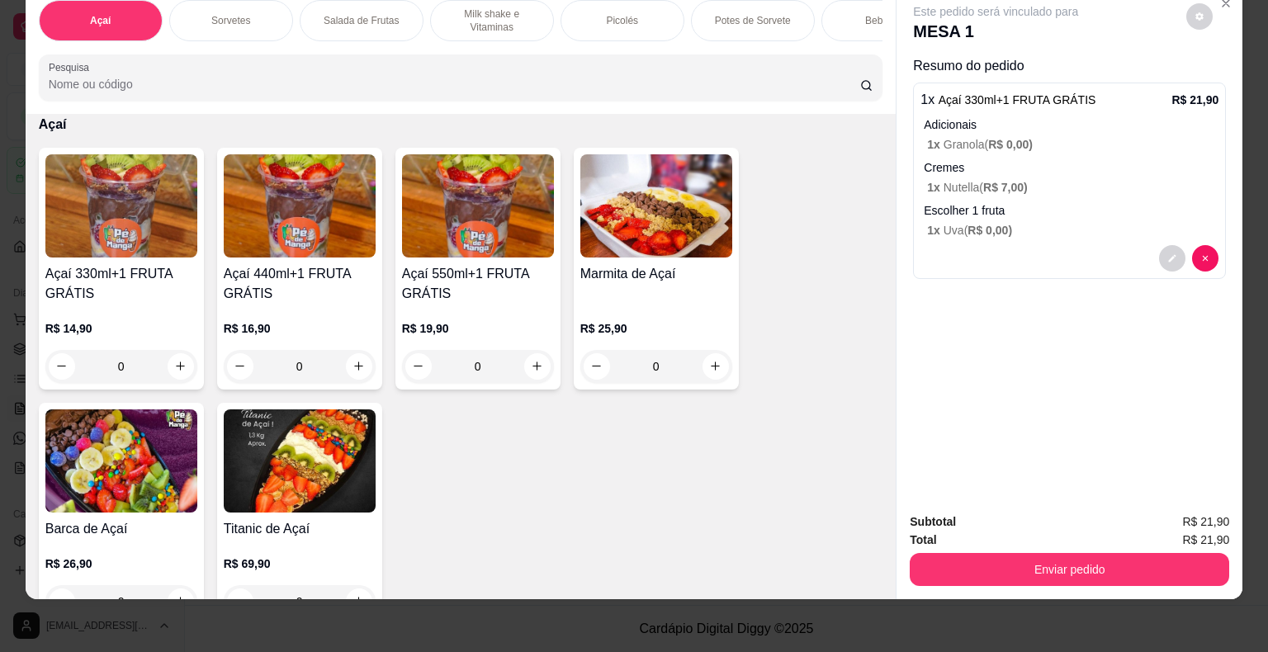
click at [78, 264] on h4 "Açaí 330ml+1 FRUTA GRÁTIS" at bounding box center [121, 284] width 152 height 40
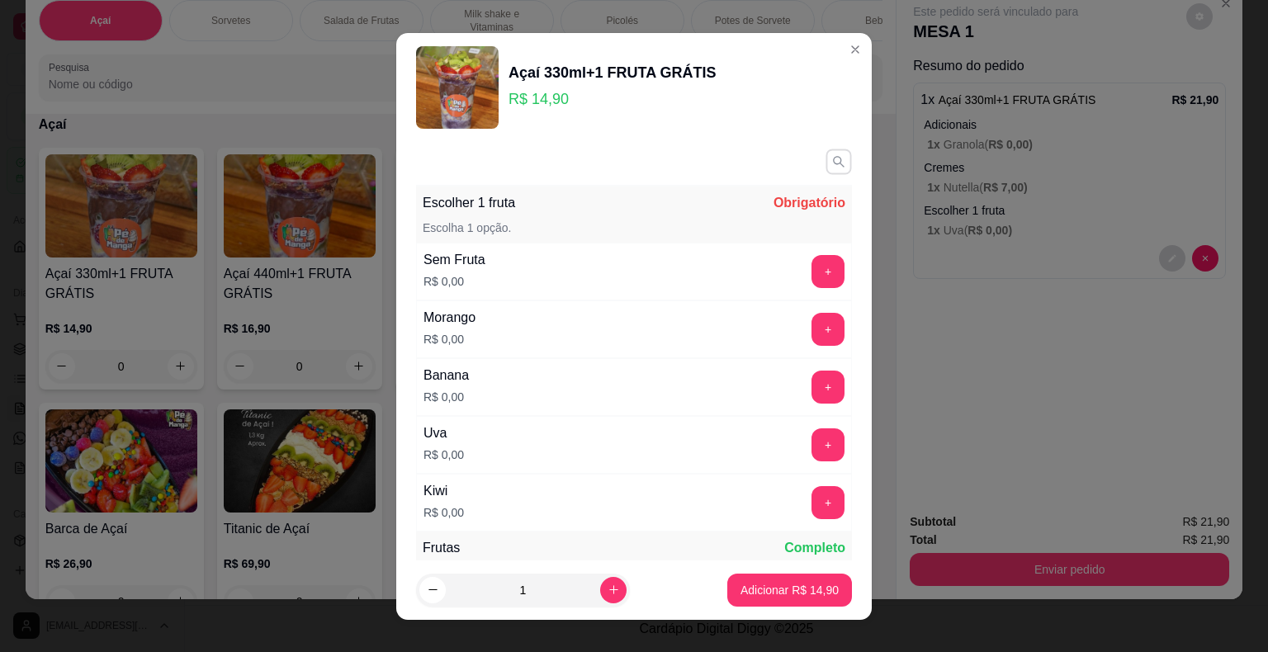
click at [825, 163] on button "button" at bounding box center [838, 162] width 26 height 26
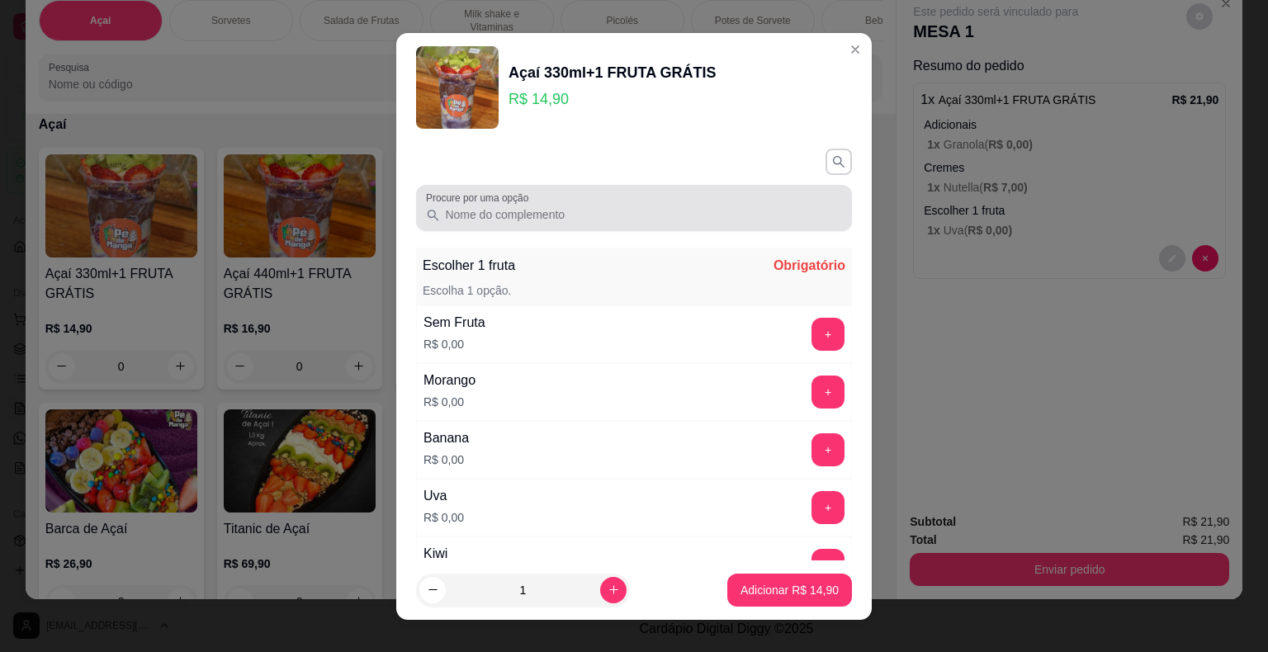
click at [619, 210] on input "Procure por uma opção" at bounding box center [641, 214] width 402 height 17
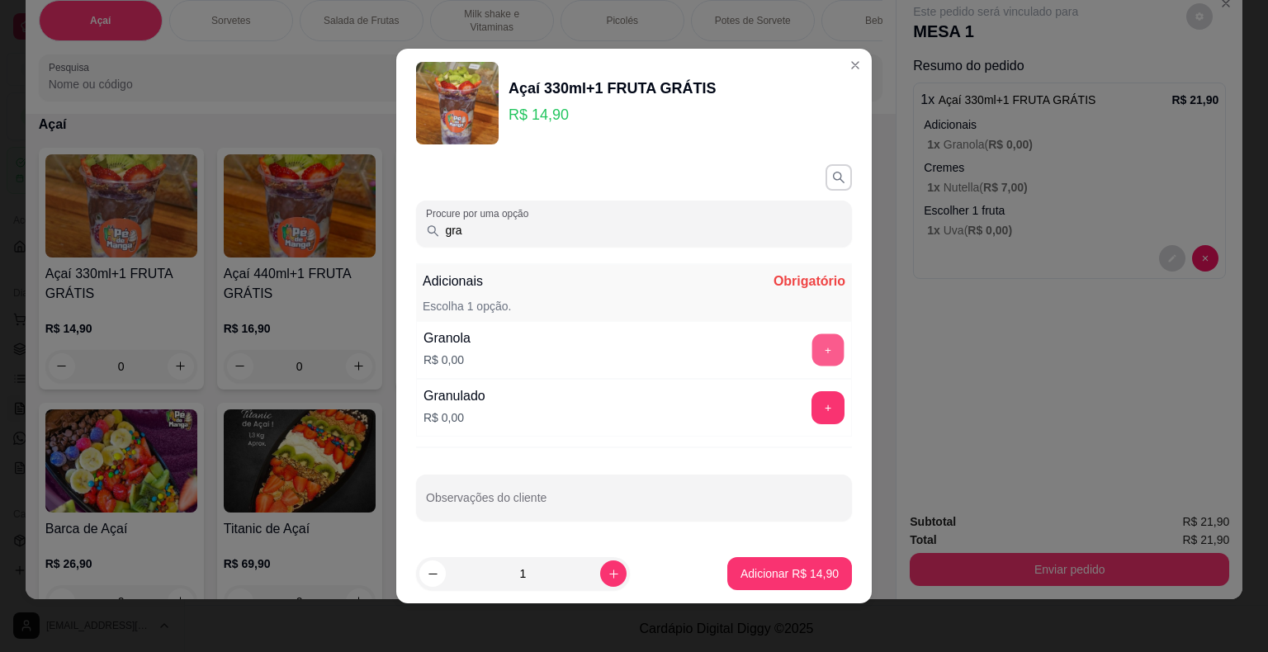
click at [812, 351] on button "+" at bounding box center [828, 350] width 32 height 32
drag, startPoint x: 475, startPoint y: 233, endPoint x: 406, endPoint y: 246, distance: 70.6
click at [409, 246] on div "Procure por uma opção gra Adicionais Completo Escolha 1 opção. Granola R$ 0,00 …" at bounding box center [633, 351] width 475 height 386
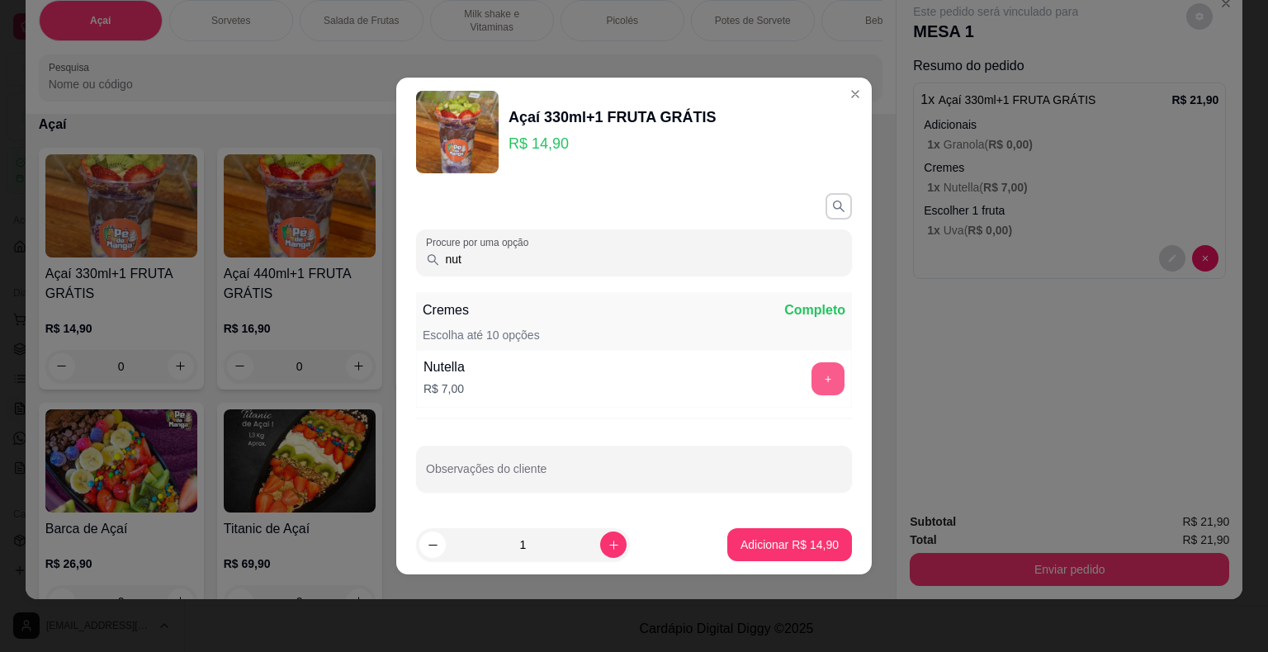
click at [821, 377] on button "+" at bounding box center [827, 378] width 33 height 33
drag, startPoint x: 510, startPoint y: 259, endPoint x: 363, endPoint y: 277, distance: 148.1
click at [367, 277] on div "Açaí 330ml+1 FRUTA GRÁTIS R$ 14,90 Procure por uma opção nut Cremes Completo Es…" at bounding box center [634, 326] width 1268 height 652
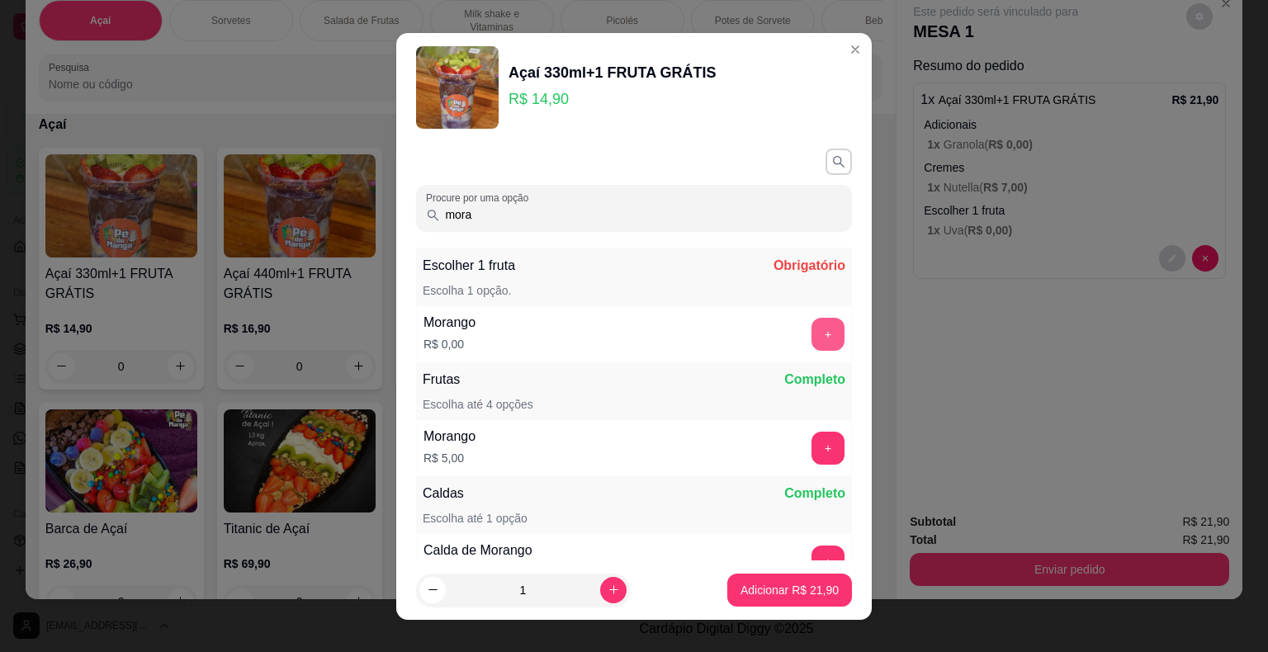
type input "mora"
click at [811, 339] on button "+" at bounding box center [827, 334] width 33 height 33
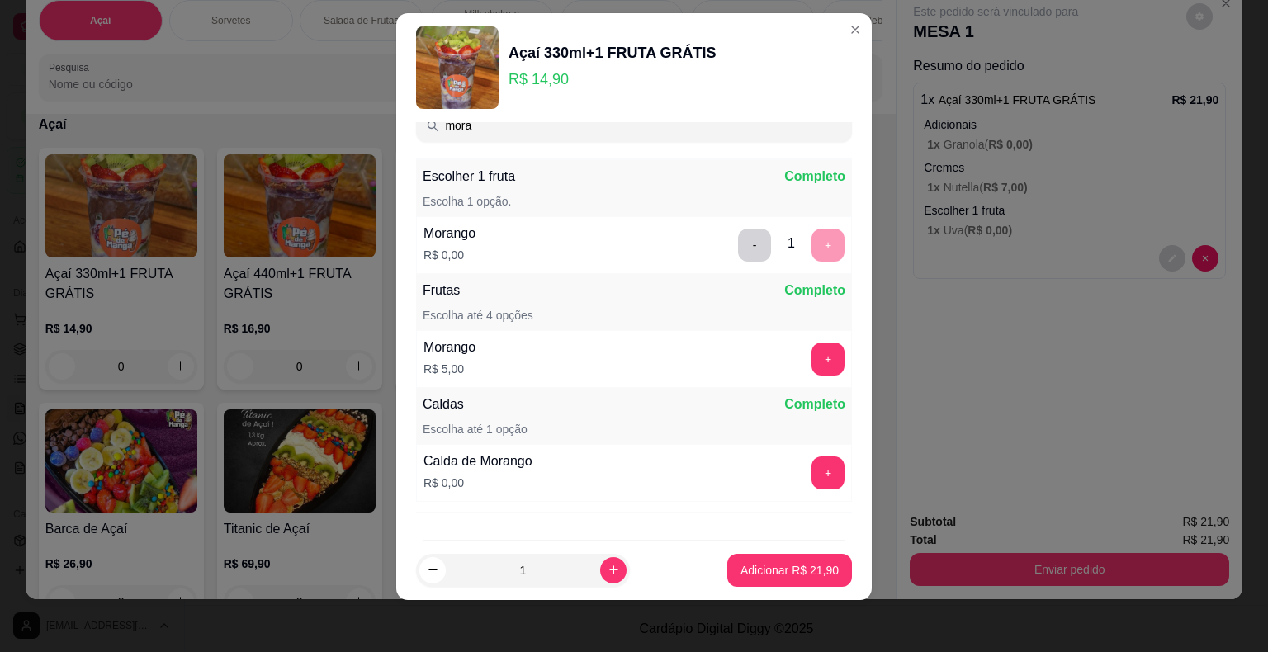
scroll to position [0, 0]
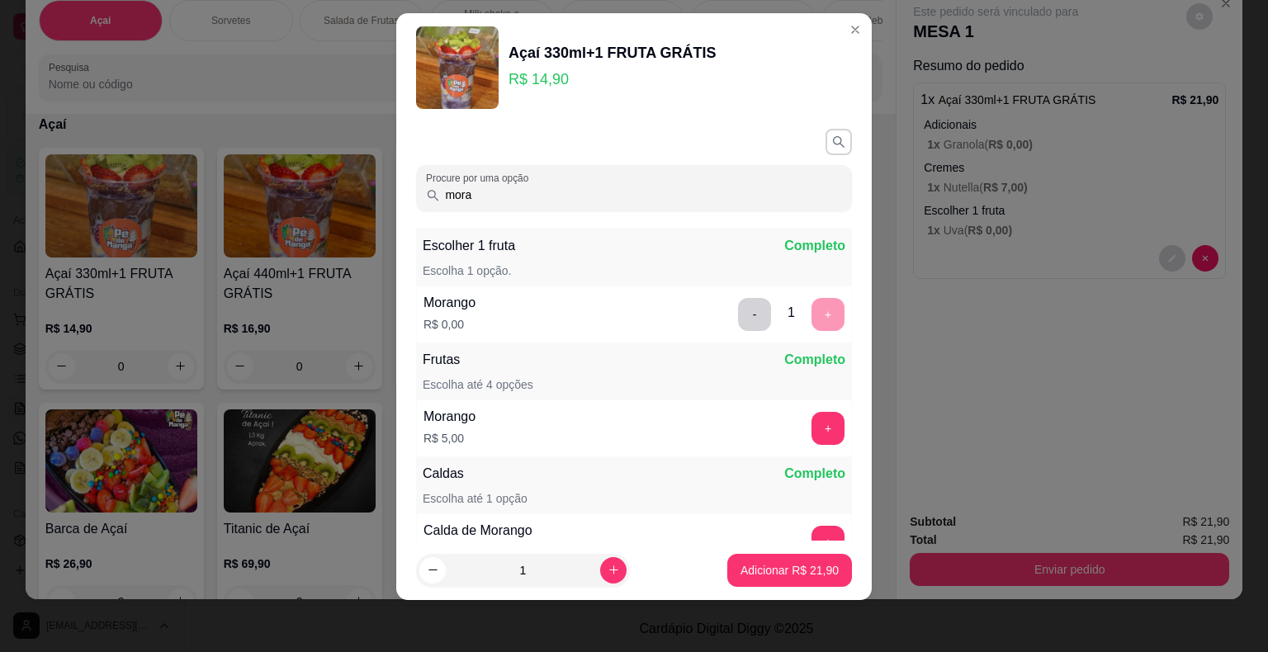
drag, startPoint x: 503, startPoint y: 196, endPoint x: 411, endPoint y: 188, distance: 91.9
click at [416, 187] on div "Procure por uma opção mora" at bounding box center [634, 188] width 436 height 46
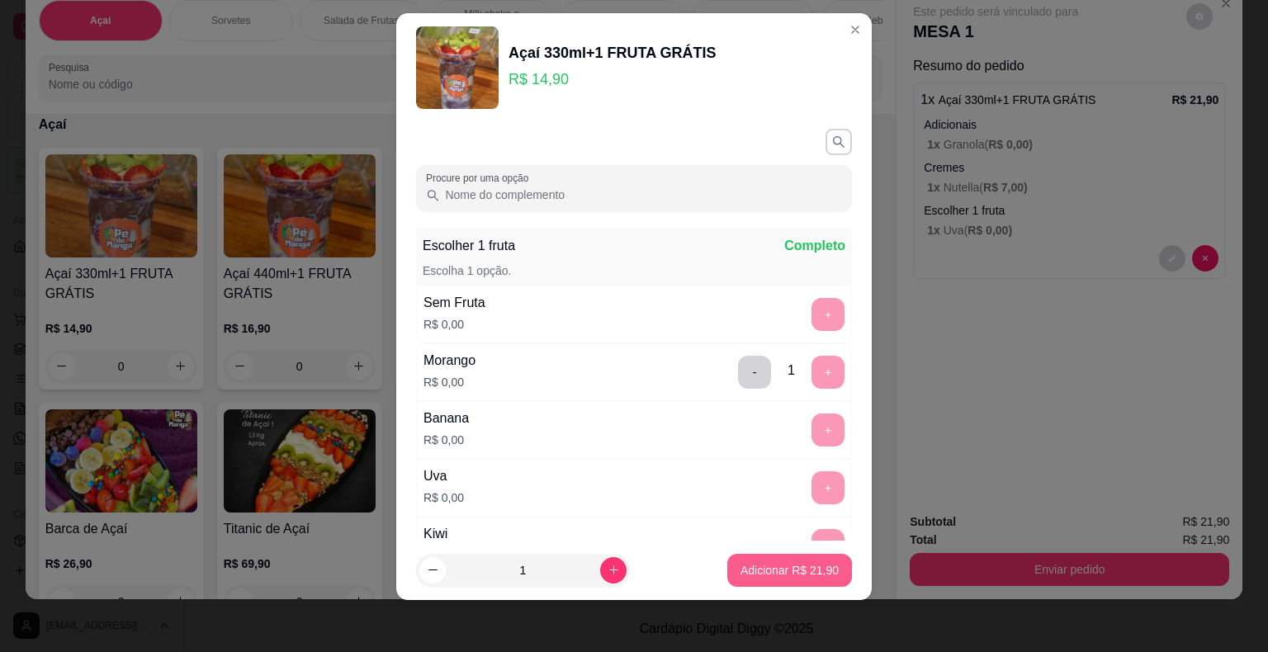
click at [740, 567] on p "Adicionar R$ 21,90" at bounding box center [789, 570] width 98 height 17
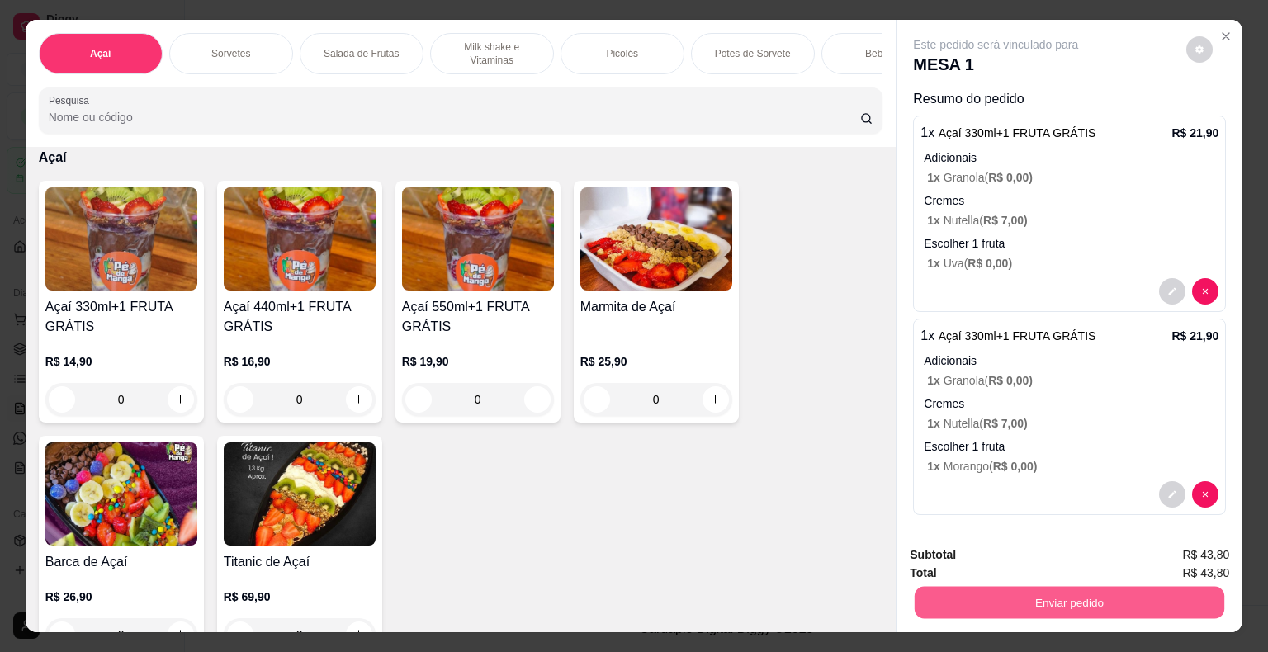
click at [1089, 600] on button "Enviar pedido" at bounding box center [1070, 603] width 310 height 32
click at [1202, 556] on button "Enviar pedido" at bounding box center [1186, 556] width 91 height 31
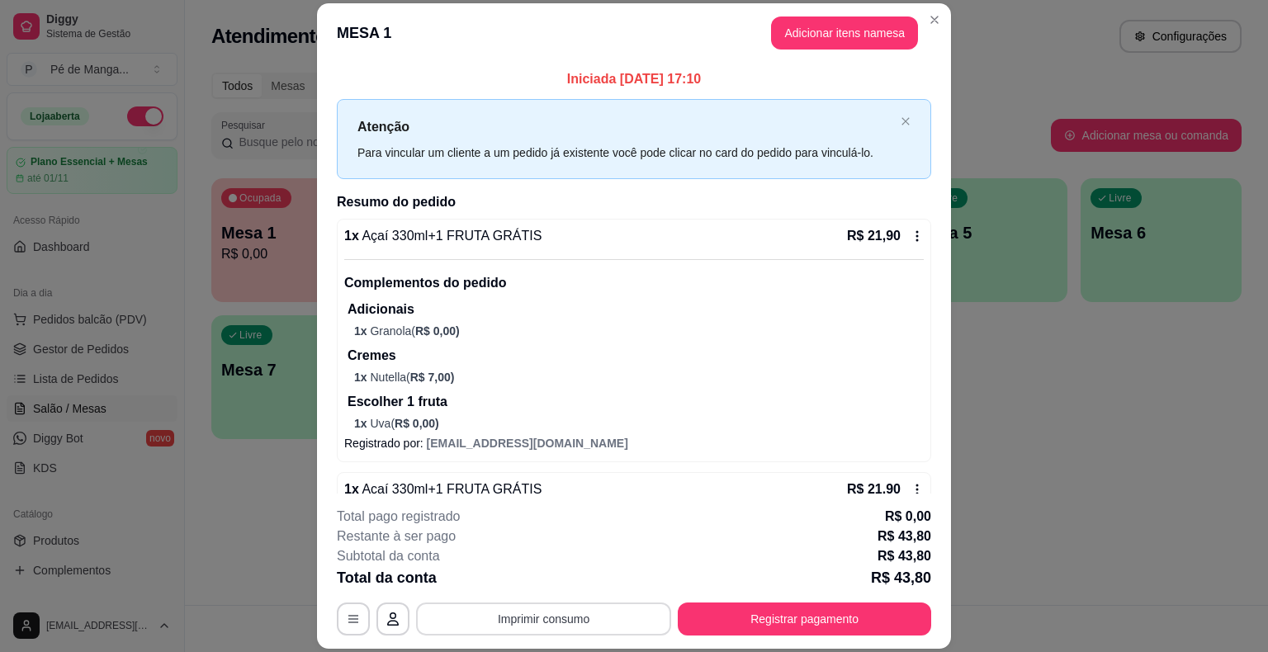
click at [525, 622] on button "Imprimir consumo" at bounding box center [543, 619] width 255 height 33
click at [527, 579] on button "IMPRESSORA" at bounding box center [543, 581] width 120 height 26
click at [731, 617] on button "Registrar pagamento" at bounding box center [804, 619] width 253 height 33
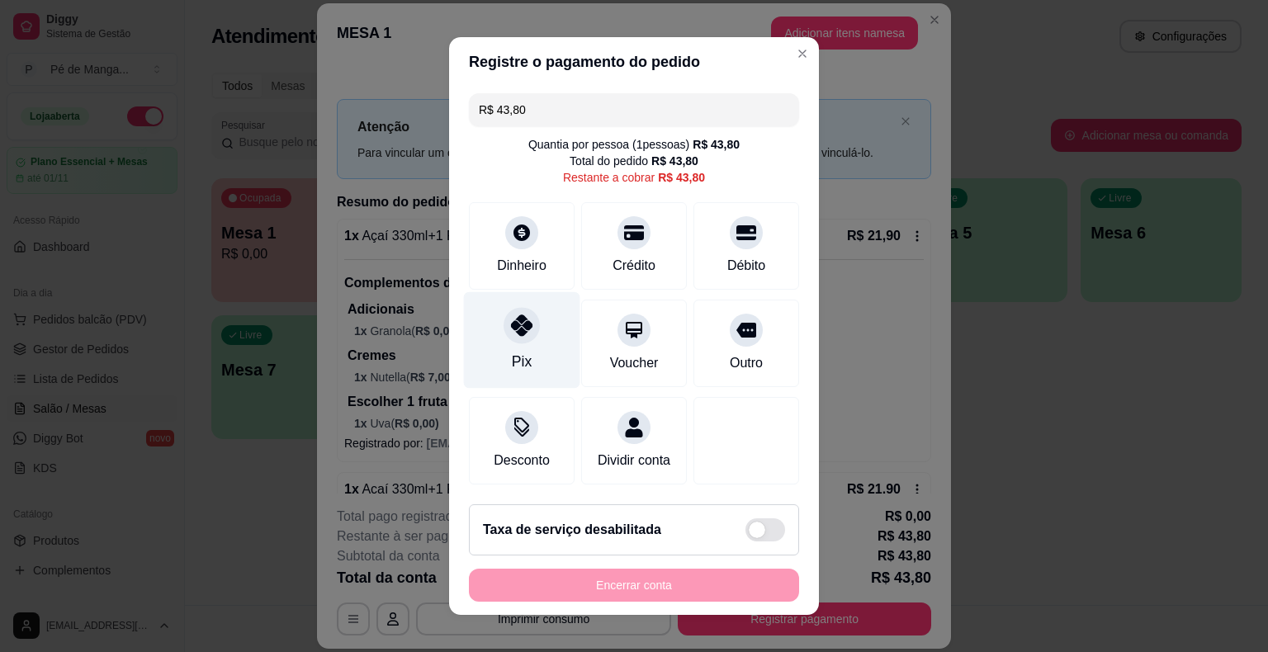
click at [502, 357] on div "Pix" at bounding box center [522, 340] width 116 height 97
type input "R$ 0,00"
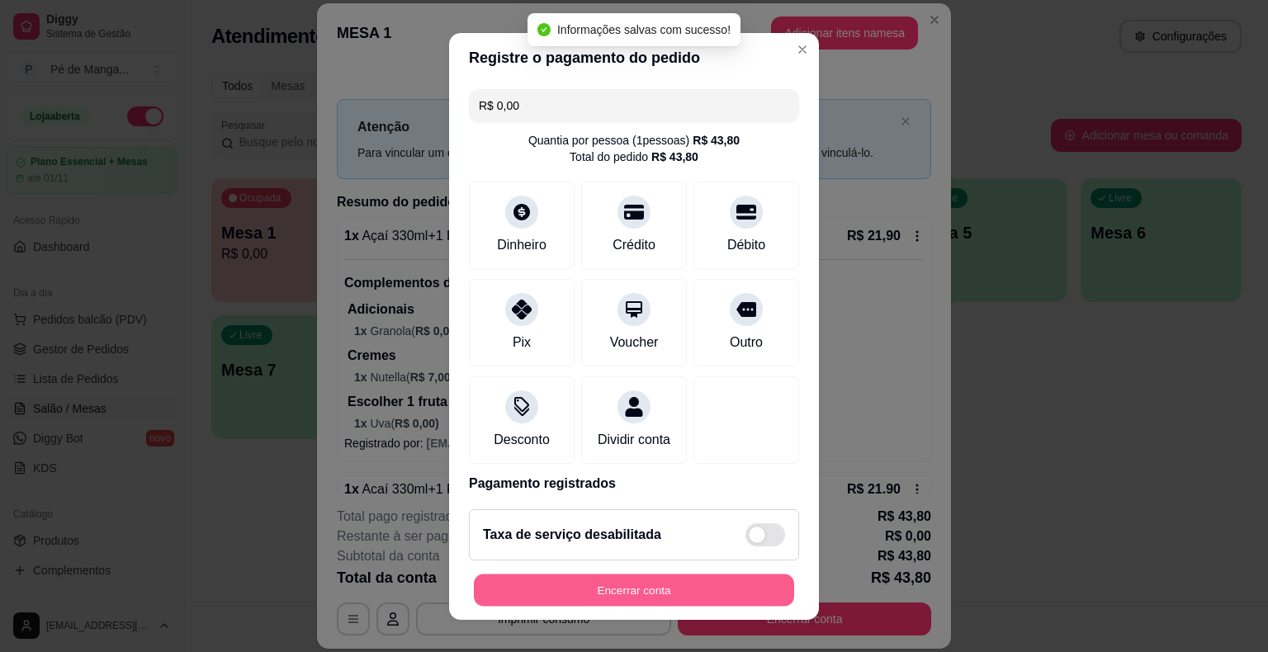
click at [628, 583] on button "Encerrar conta" at bounding box center [634, 590] width 320 height 32
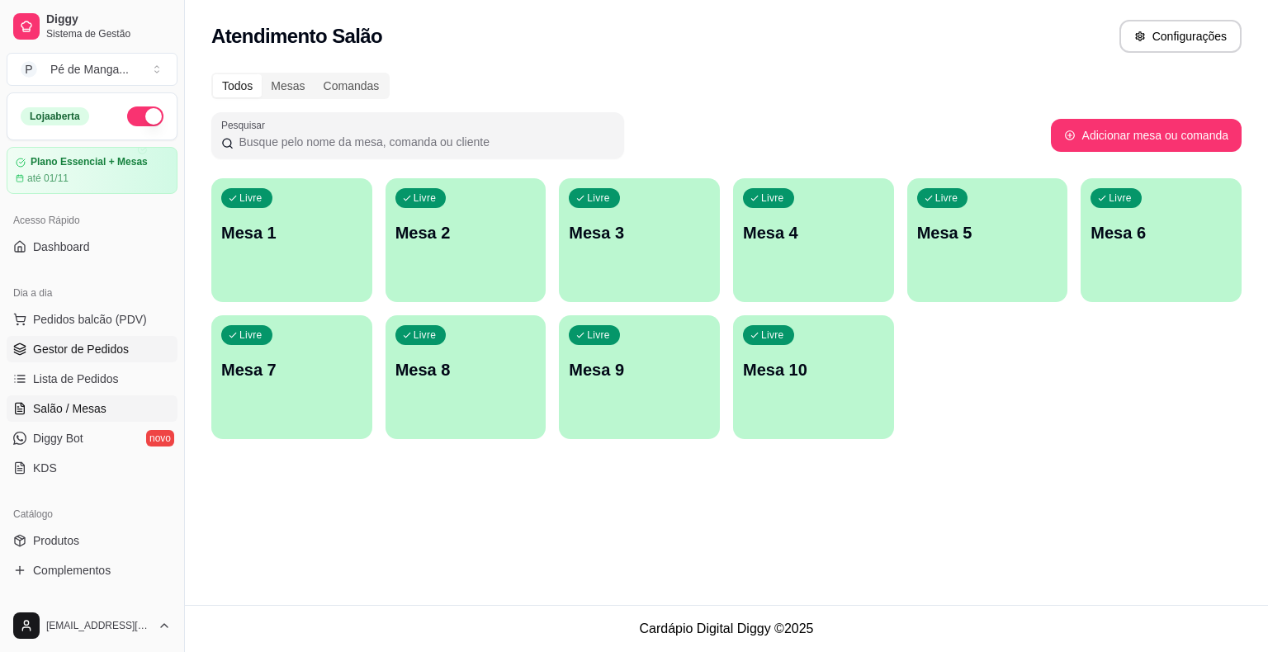
click at [66, 351] on span "Gestor de Pedidos" at bounding box center [81, 349] width 96 height 17
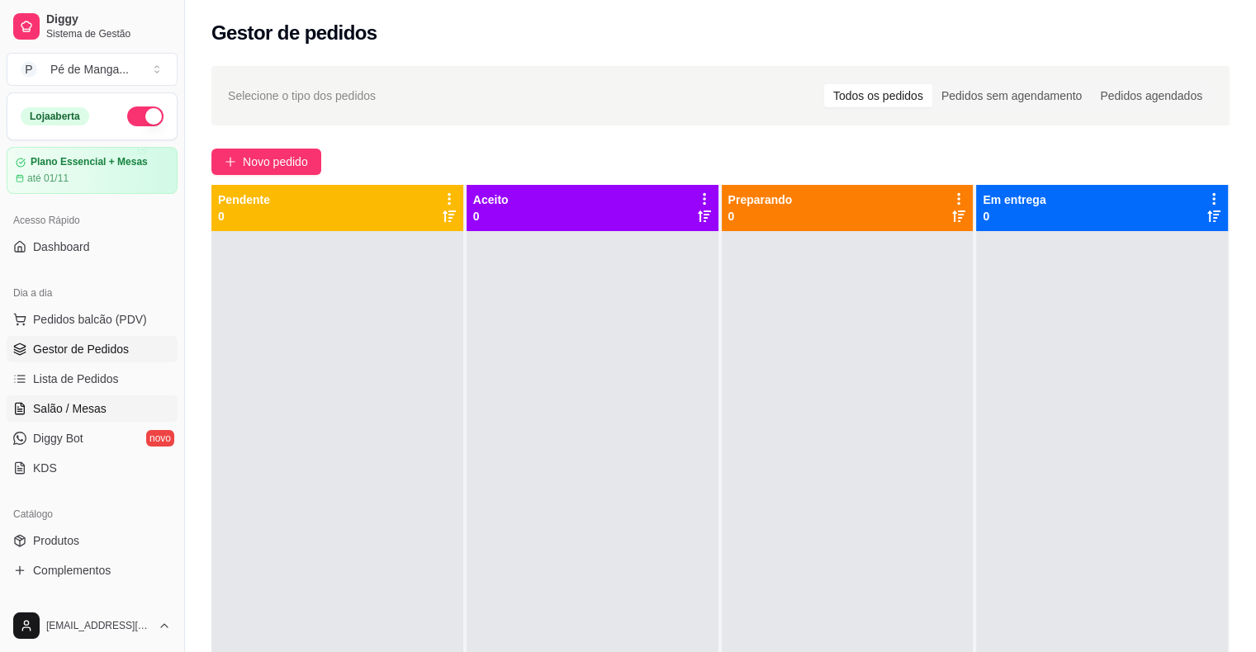
click at [119, 399] on link "Salão / Mesas" at bounding box center [92, 408] width 171 height 26
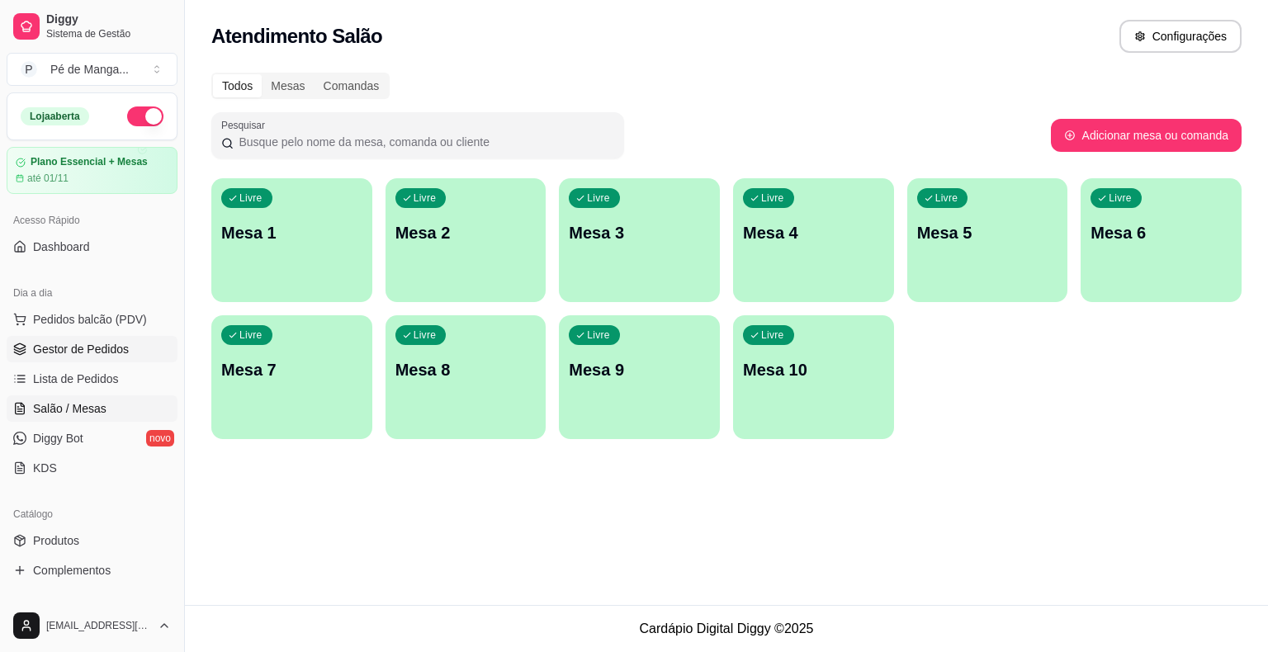
click at [104, 348] on span "Gestor de Pedidos" at bounding box center [81, 349] width 96 height 17
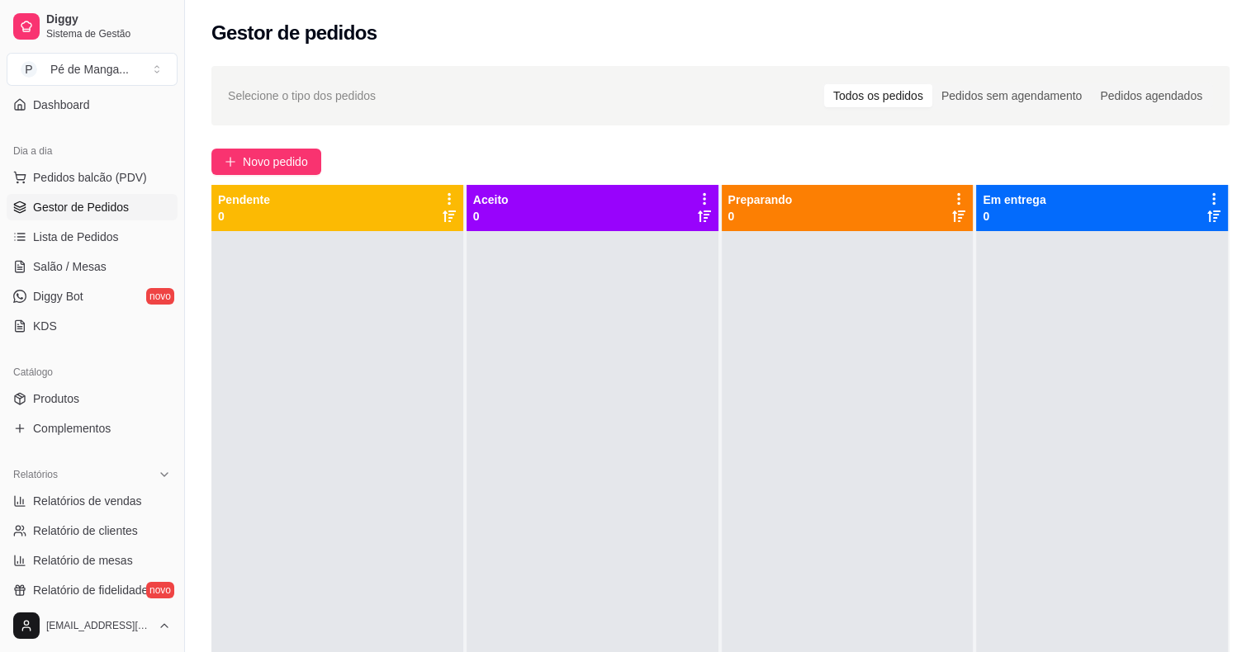
scroll to position [165, 0]
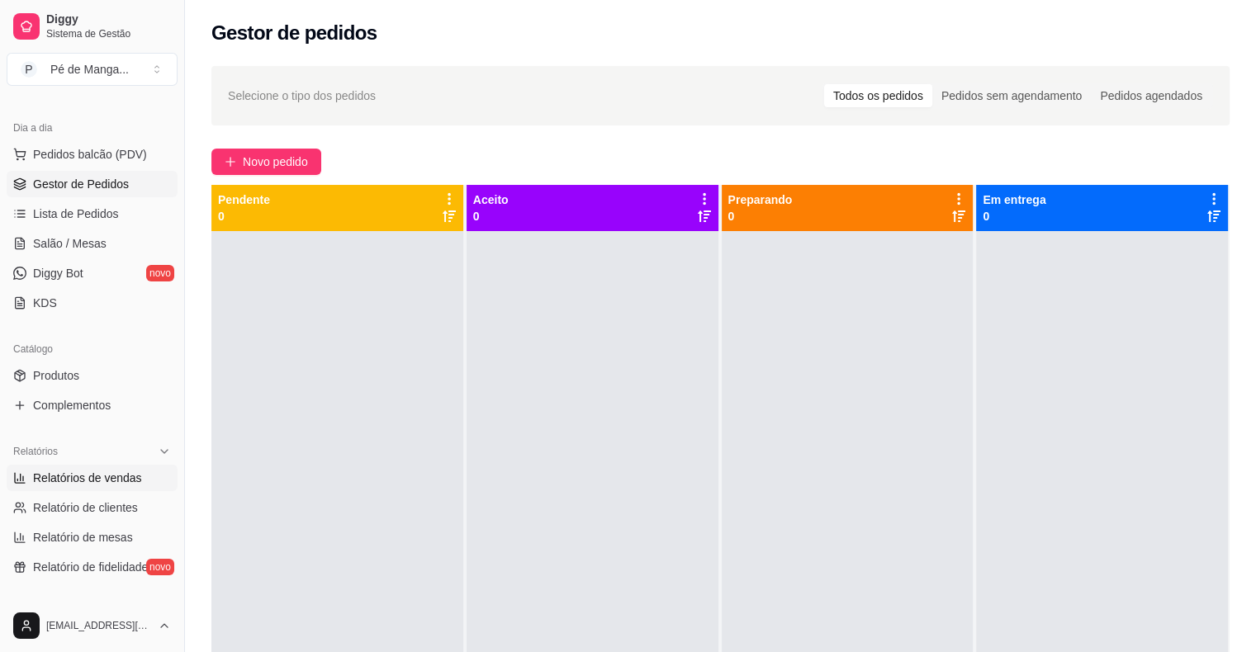
click at [89, 477] on span "Relatórios de vendas" at bounding box center [87, 478] width 109 height 17
select select "ALL"
select select "0"
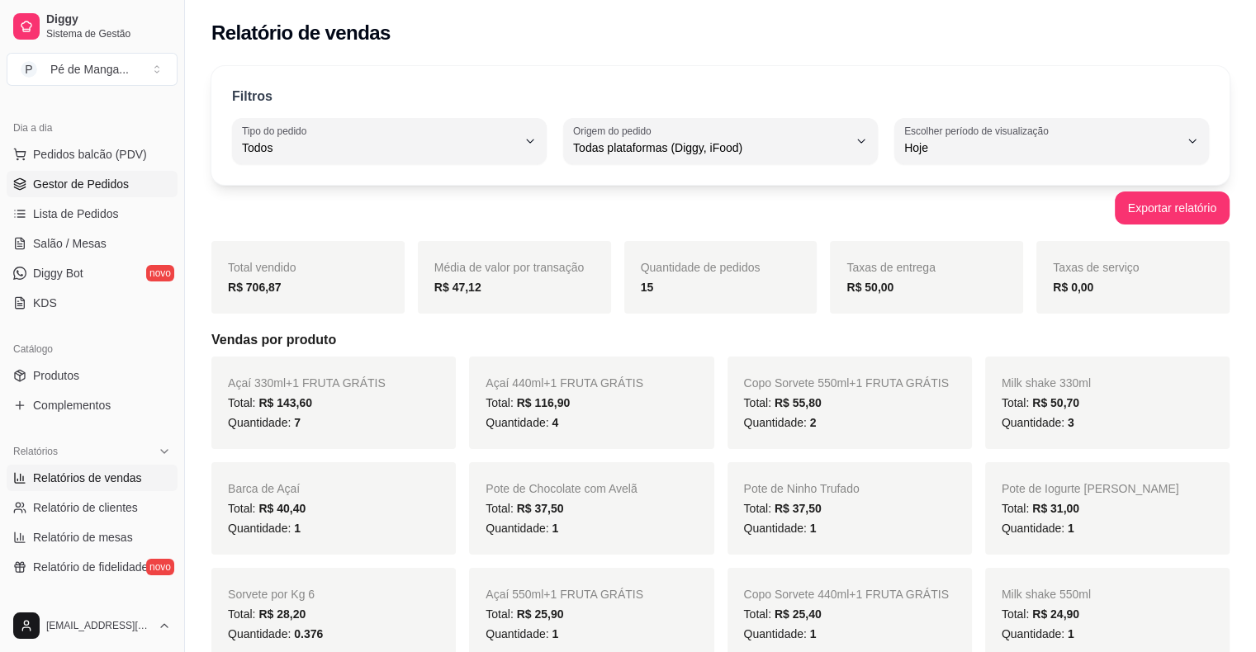
click at [75, 183] on span "Gestor de Pedidos" at bounding box center [81, 184] width 96 height 17
